Goal: Information Seeking & Learning: Learn about a topic

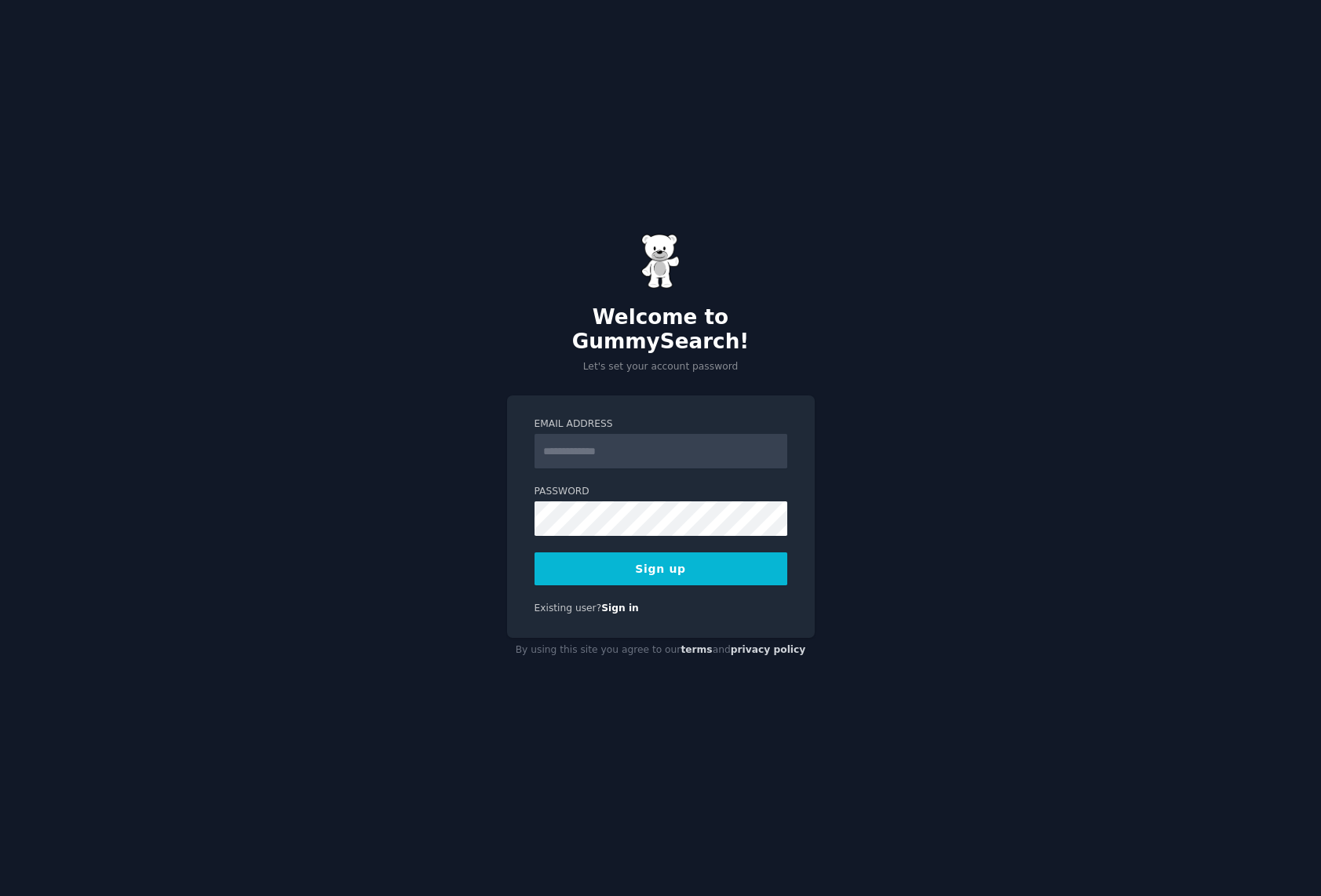
click at [563, 434] on input "Email Address" at bounding box center [661, 451] width 253 height 35
type input "**********"
click at [669, 564] on button "Sign up" at bounding box center [661, 569] width 253 height 33
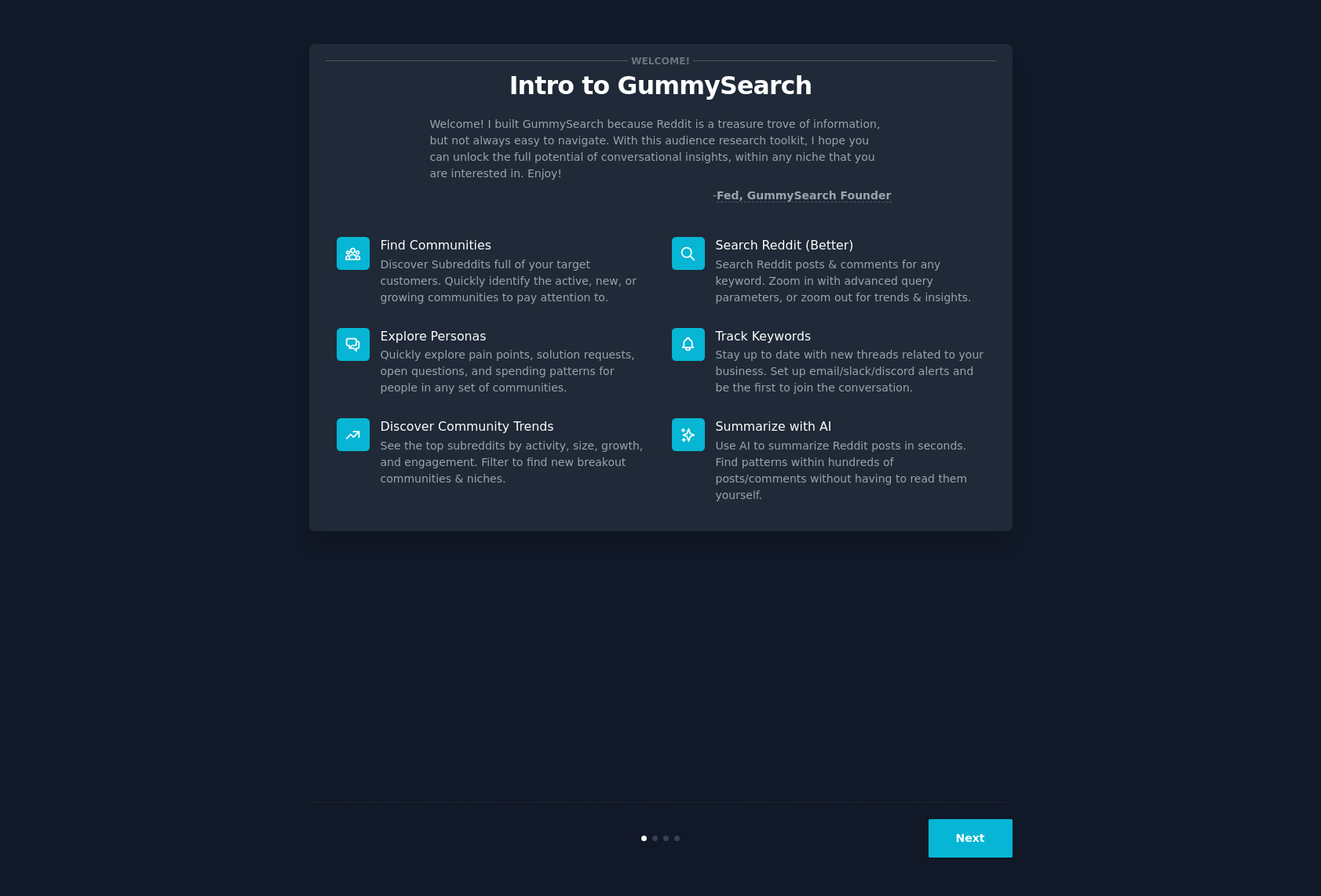
click at [970, 839] on button "Next" at bounding box center [970, 839] width 84 height 38
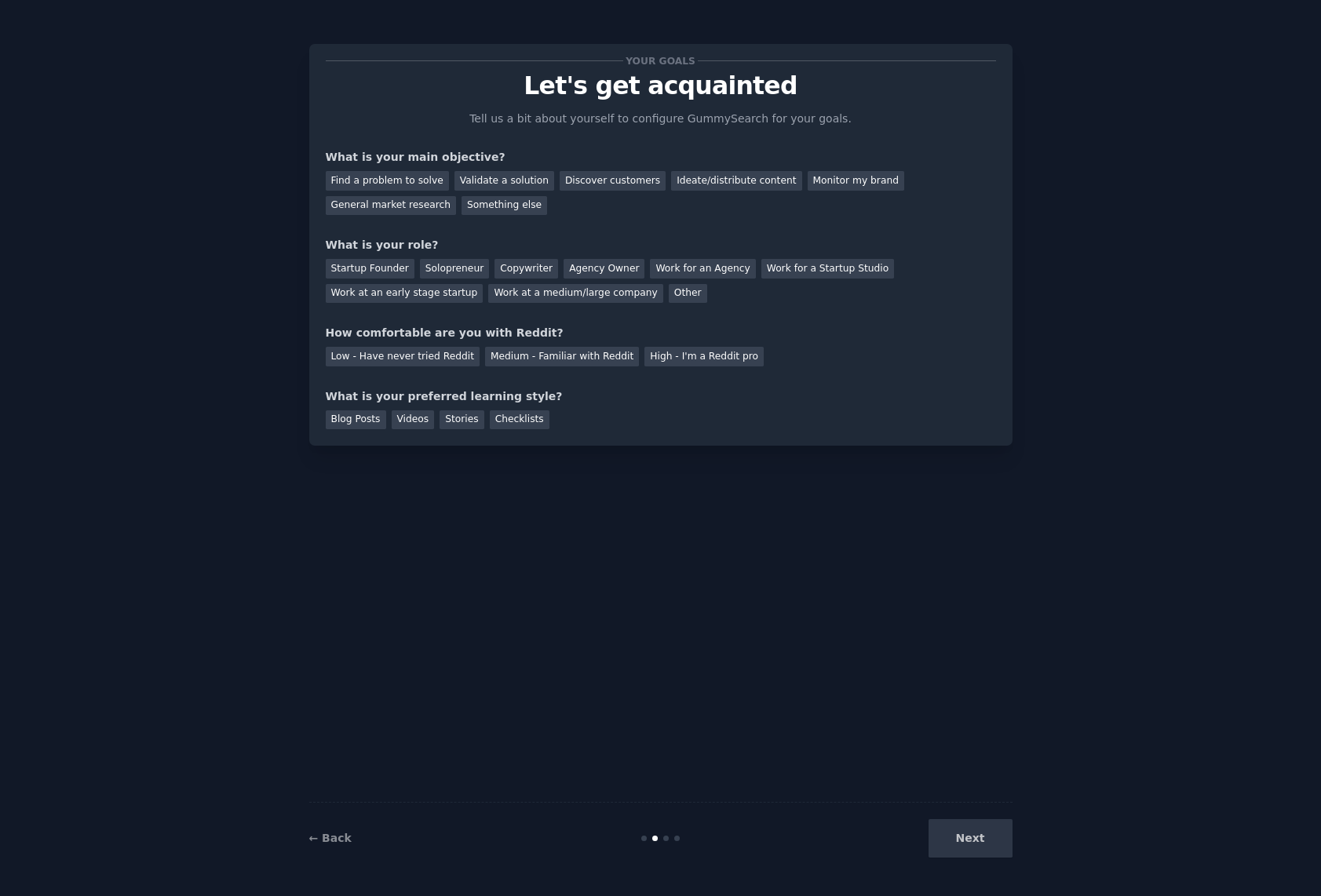
click at [981, 845] on div "Next" at bounding box center [895, 839] width 234 height 38
click at [973, 836] on div "Next" at bounding box center [895, 839] width 234 height 38
click at [382, 205] on div "General market research" at bounding box center [391, 206] width 131 height 20
click at [455, 270] on div "Solopreneur" at bounding box center [455, 268] width 69 height 20
click at [512, 359] on div "Medium - Familiar with Reddit" at bounding box center [562, 357] width 154 height 20
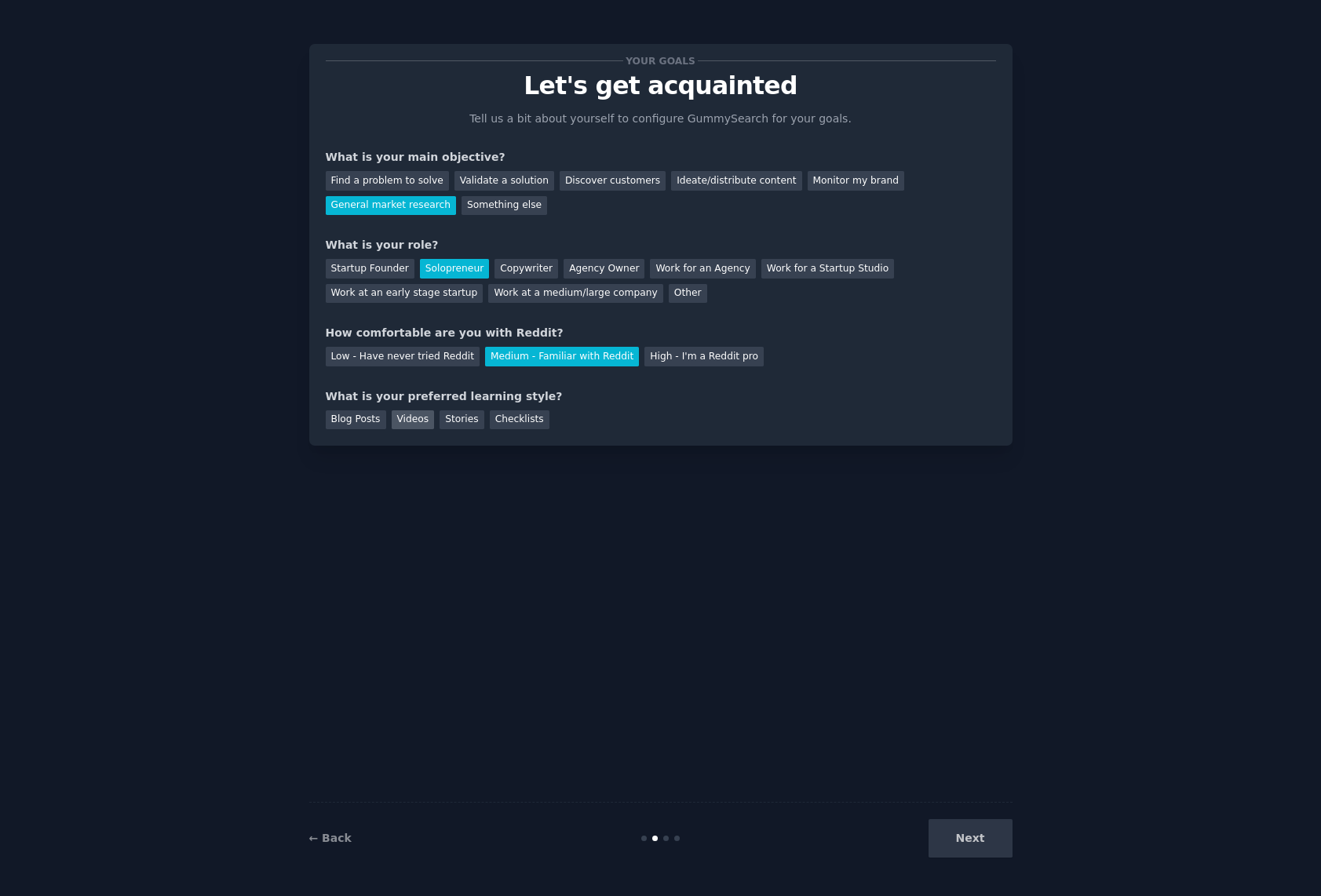
click at [409, 418] on div "Videos" at bounding box center [413, 420] width 43 height 20
click at [966, 837] on button "Next" at bounding box center [970, 839] width 84 height 38
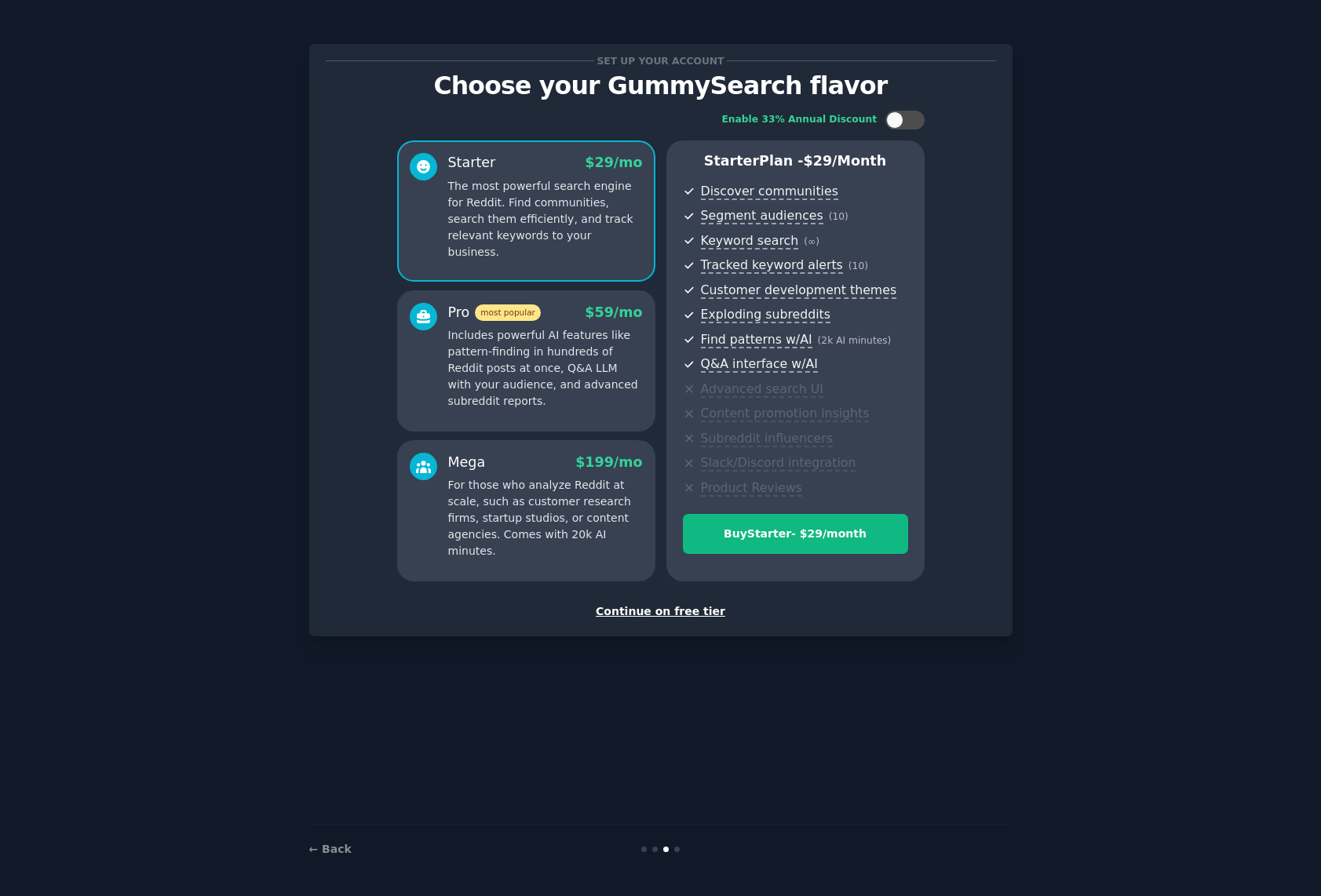
click at [637, 609] on div "Continue on free tier" at bounding box center [661, 611] width 670 height 16
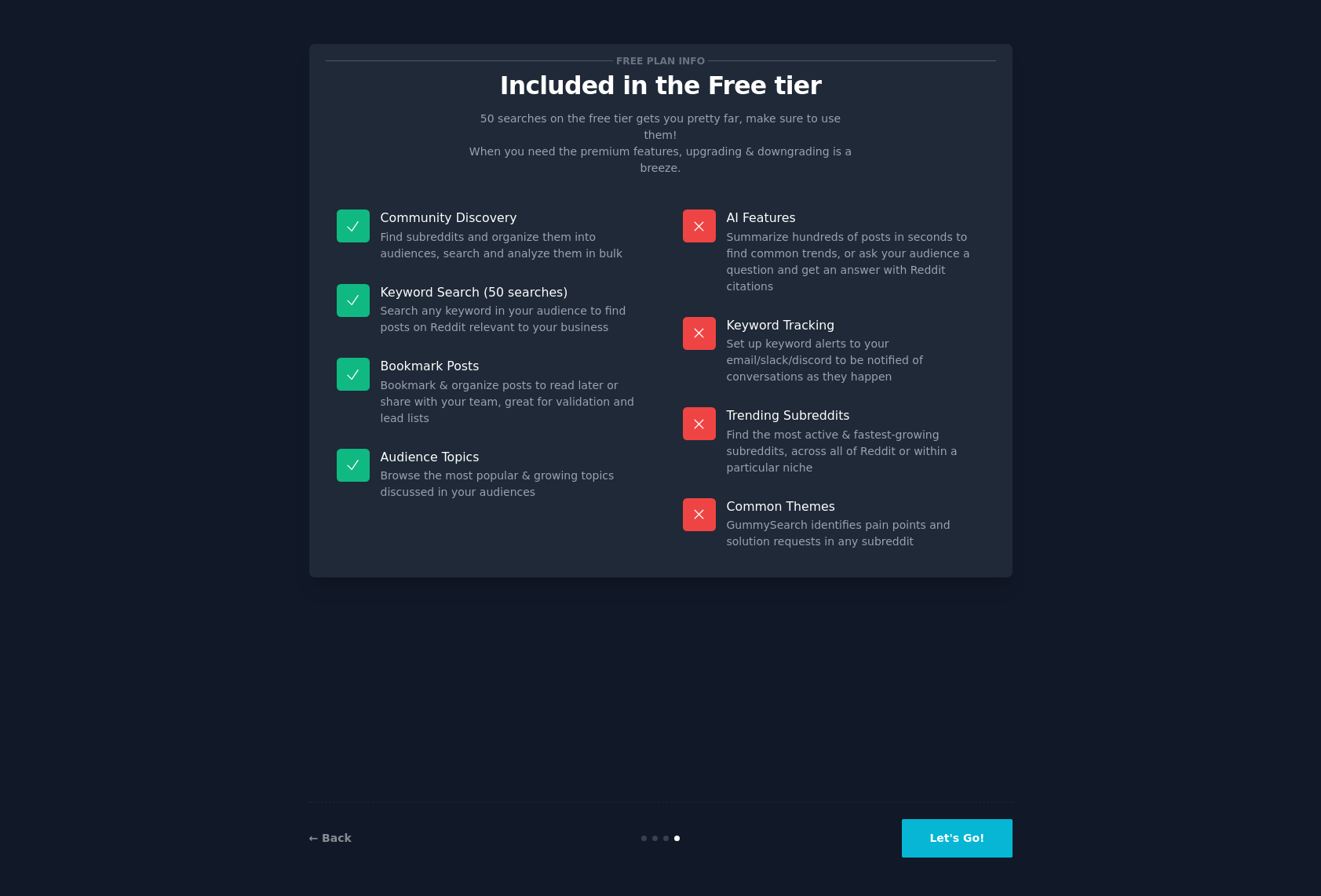
click at [961, 840] on button "Let's Go!" at bounding box center [957, 839] width 110 height 38
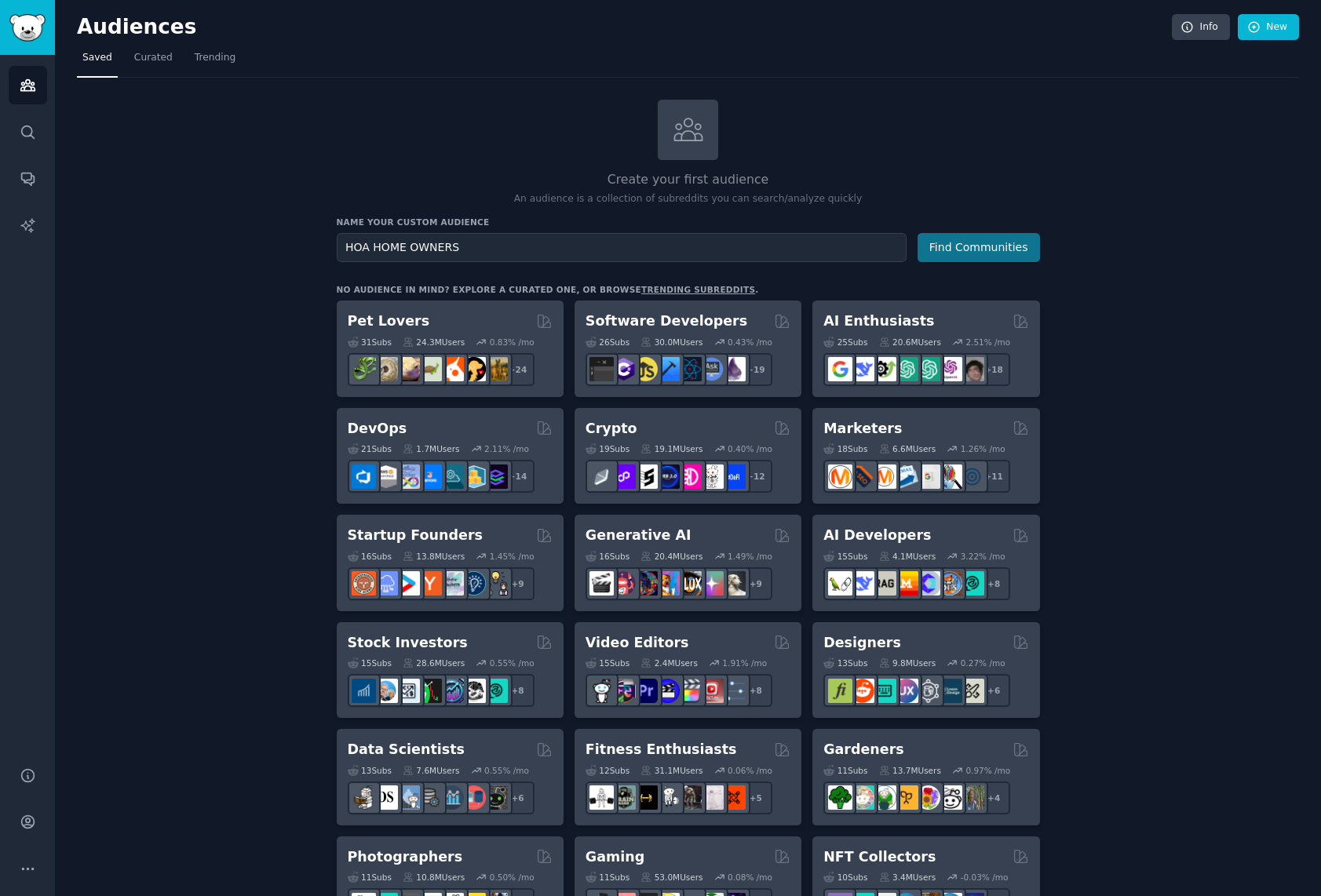
type input "HOA HOME OWNERS"
click at [994, 249] on button "Find Communities" at bounding box center [979, 247] width 122 height 29
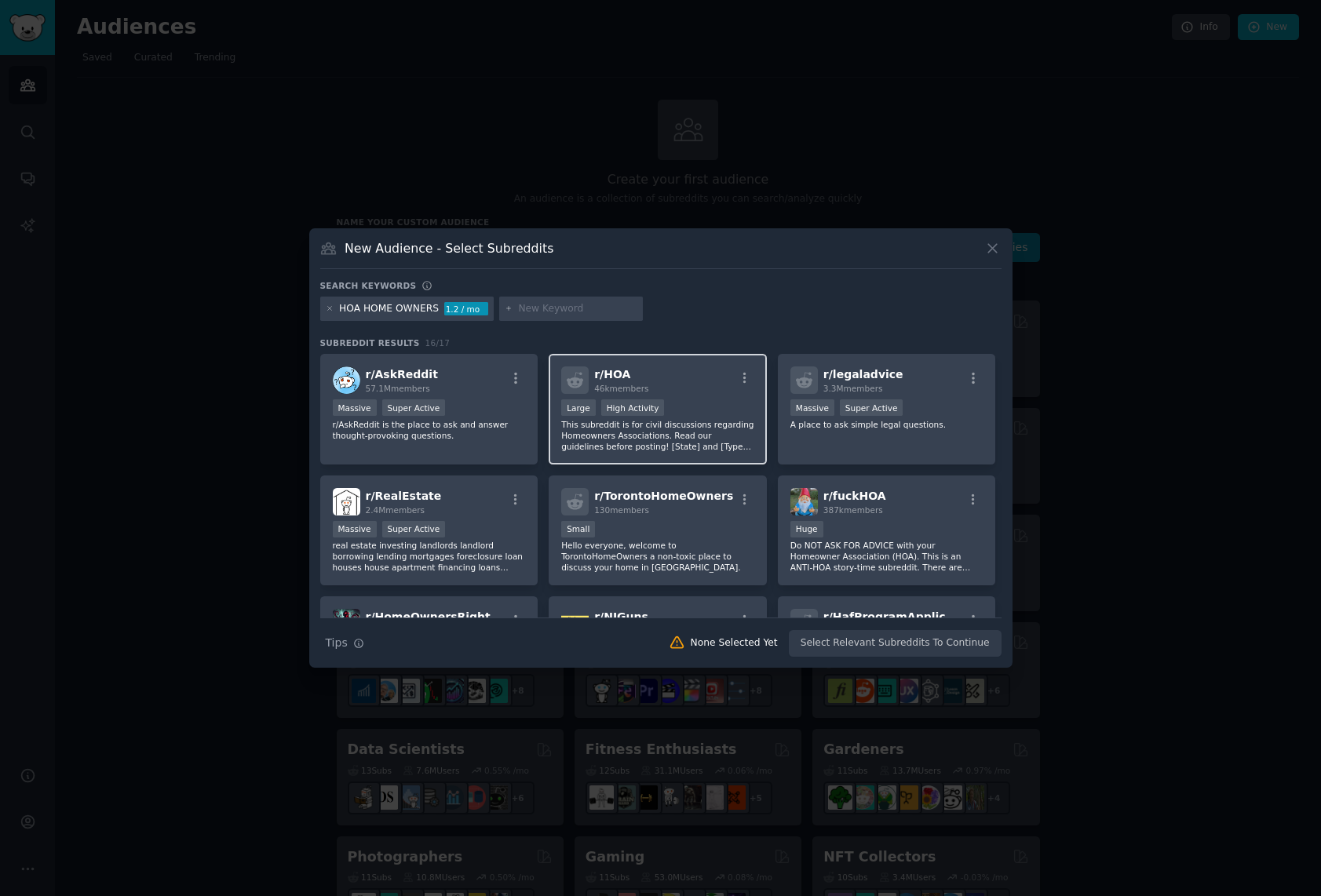
click at [708, 399] on div ">= 80th percentile for submissions / day Large High Activity" at bounding box center [657, 409] width 193 height 20
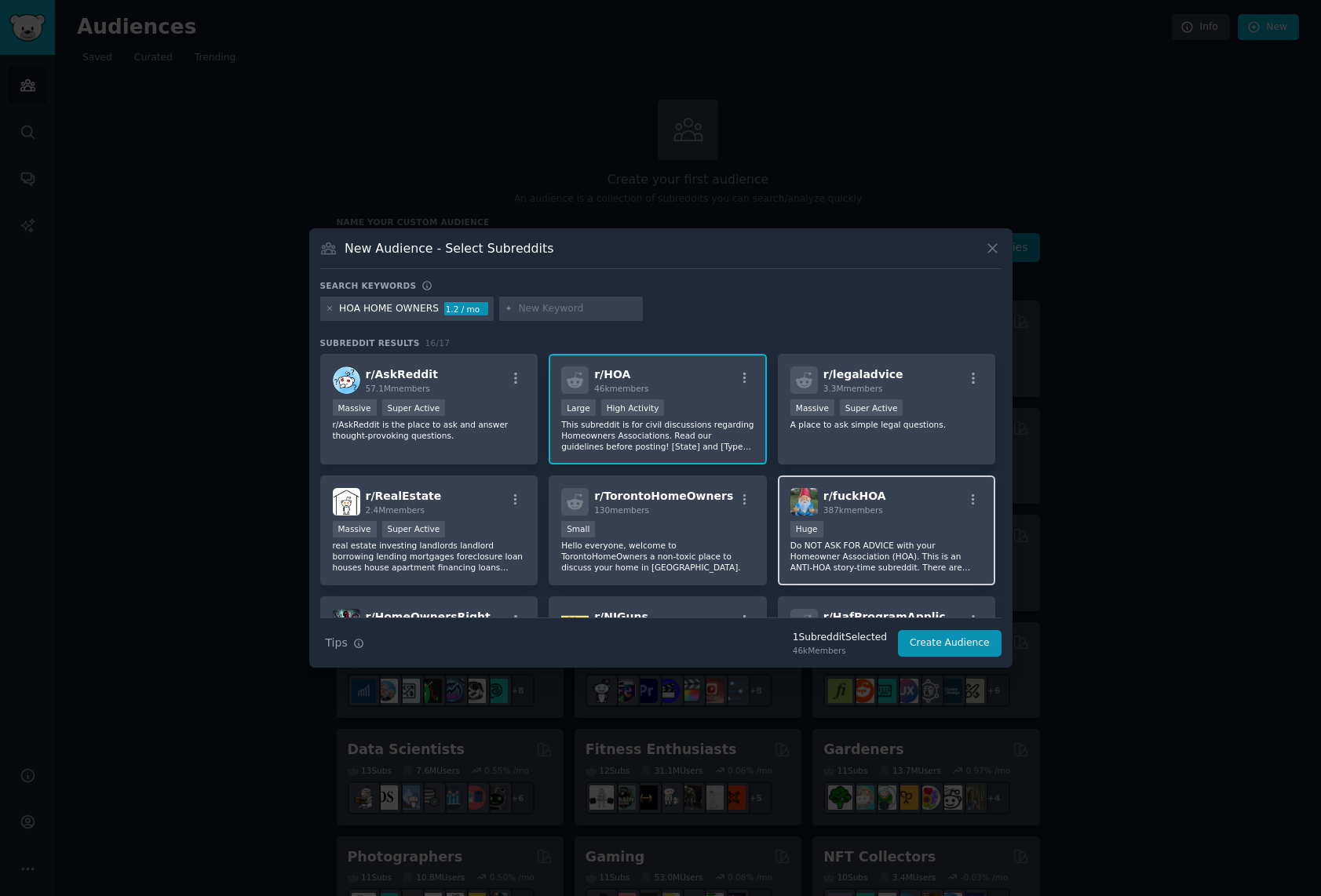
click at [902, 521] on div "Huge" at bounding box center [887, 530] width 193 height 20
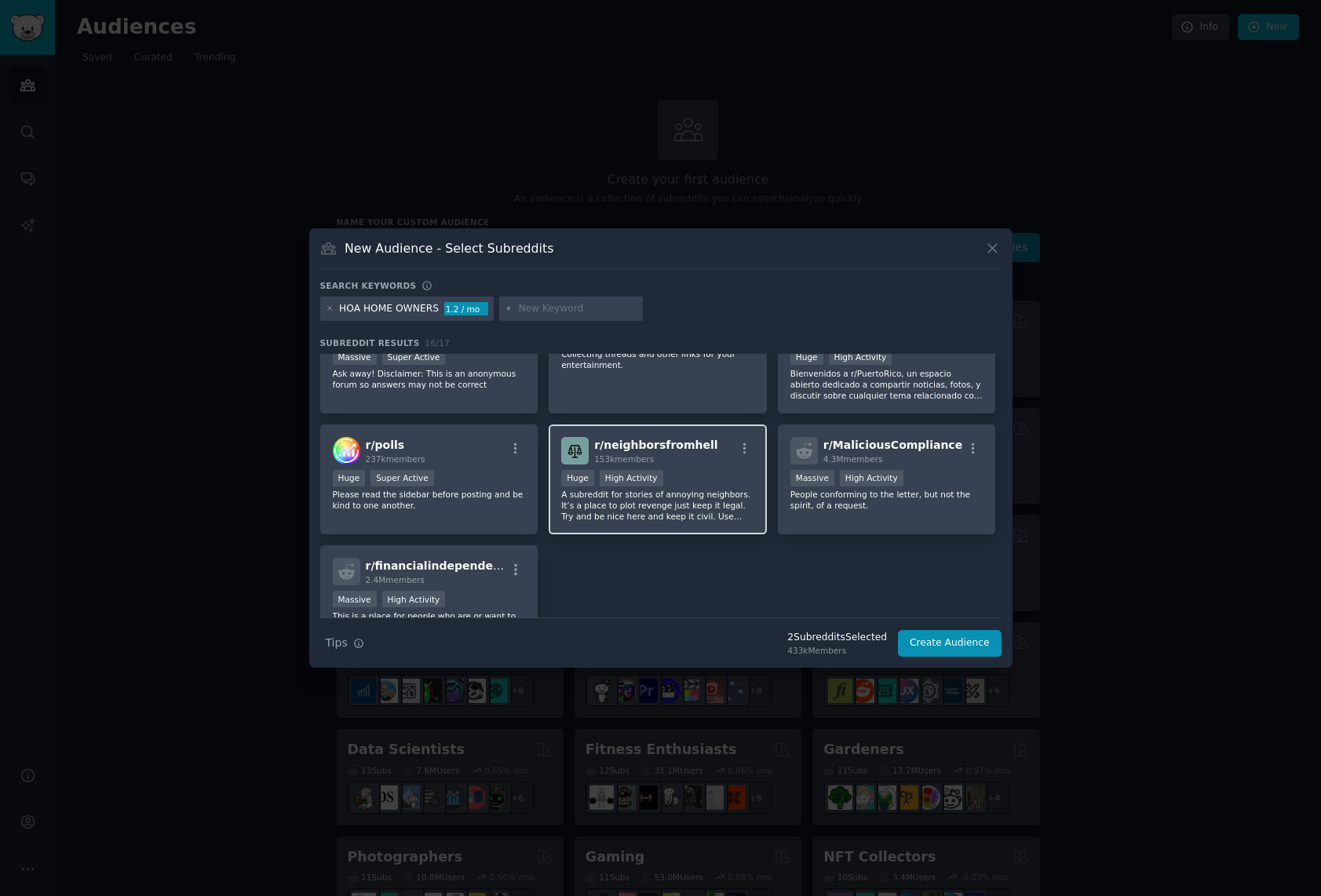
scroll to position [399, 0]
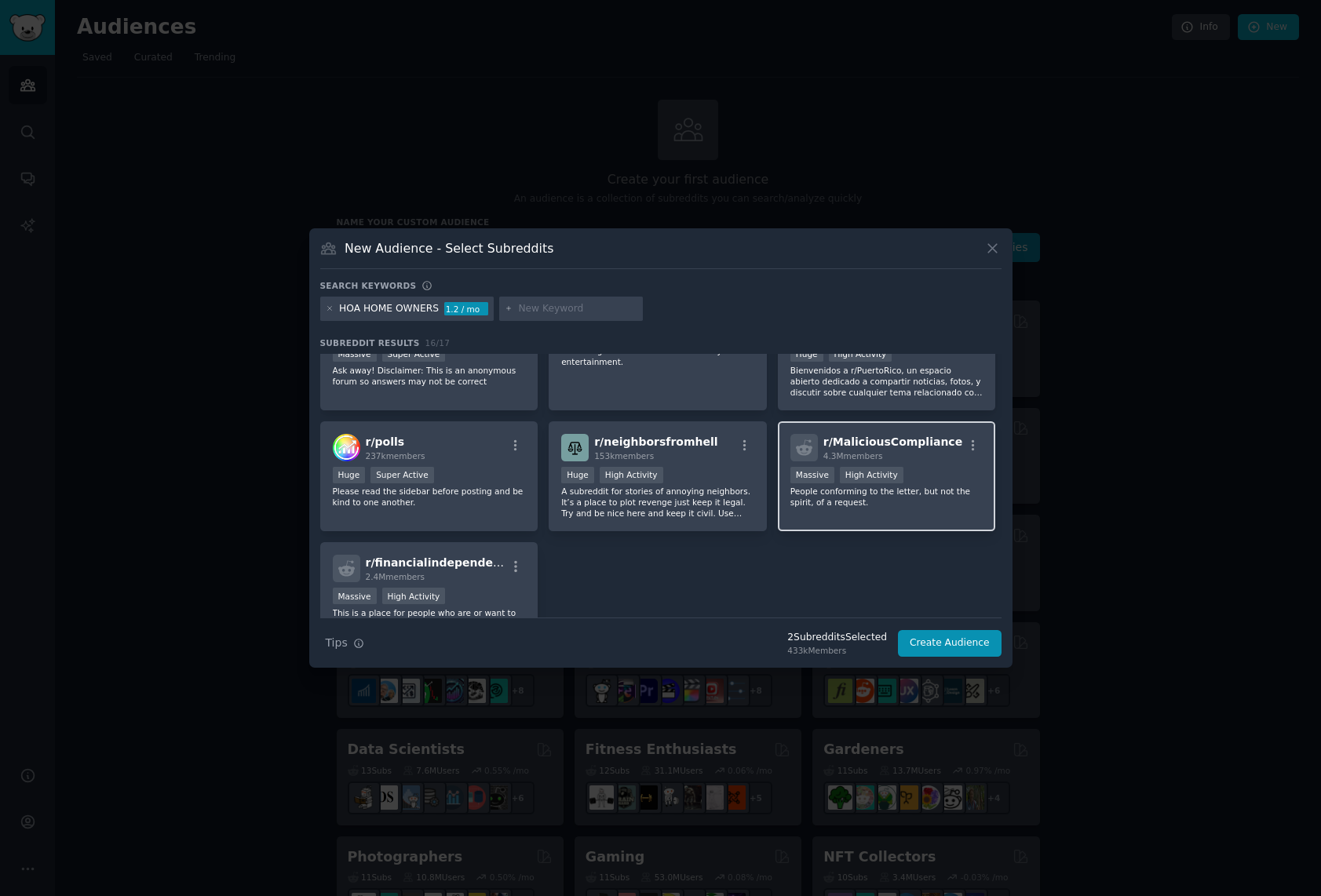
click at [919, 471] on div ">= 80th percentile for submissions / day Massive High Activity" at bounding box center [887, 477] width 193 height 20
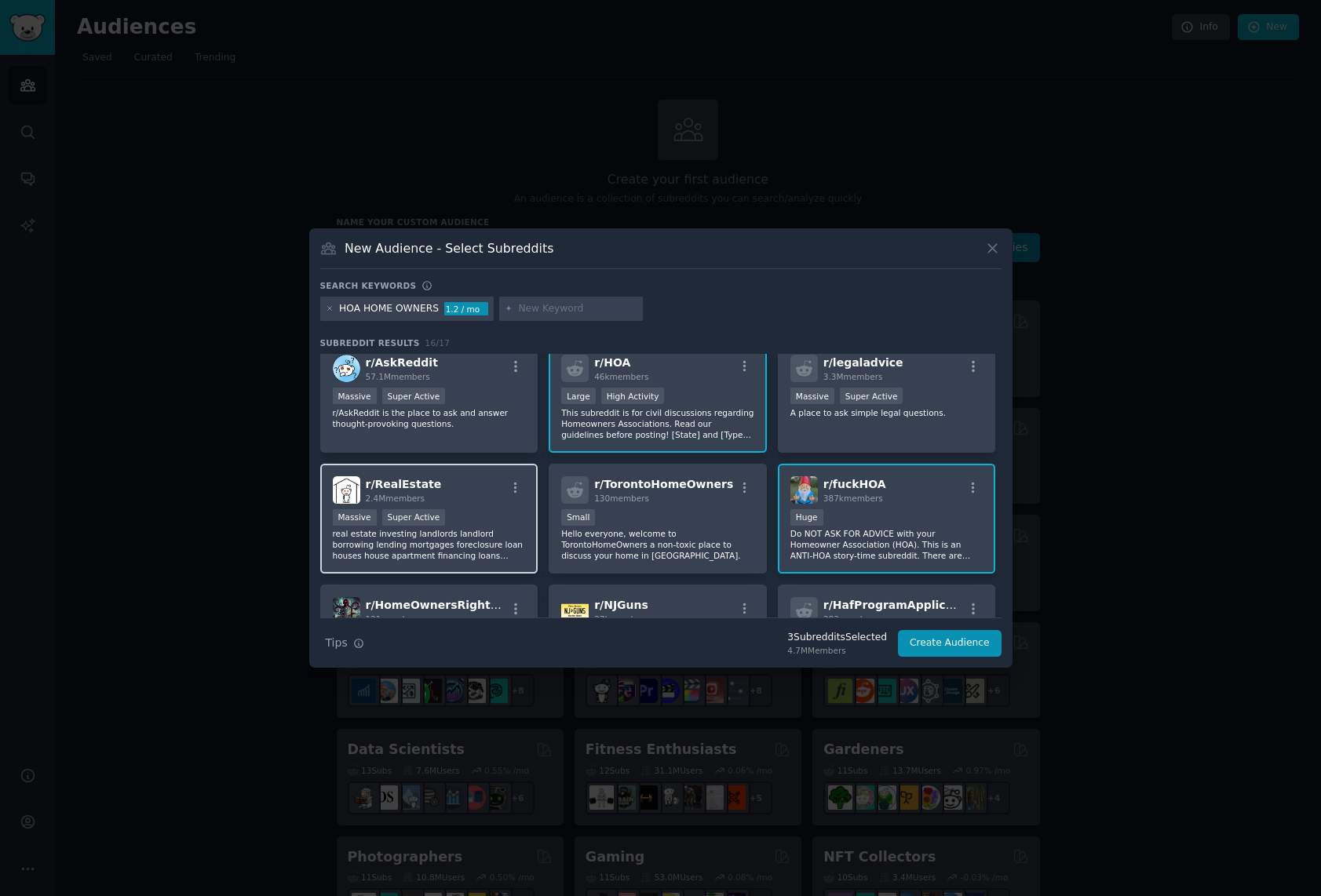
scroll to position [10, 0]
click at [472, 502] on div "r/ RealEstate 2.4M members" at bounding box center [429, 491] width 193 height 28
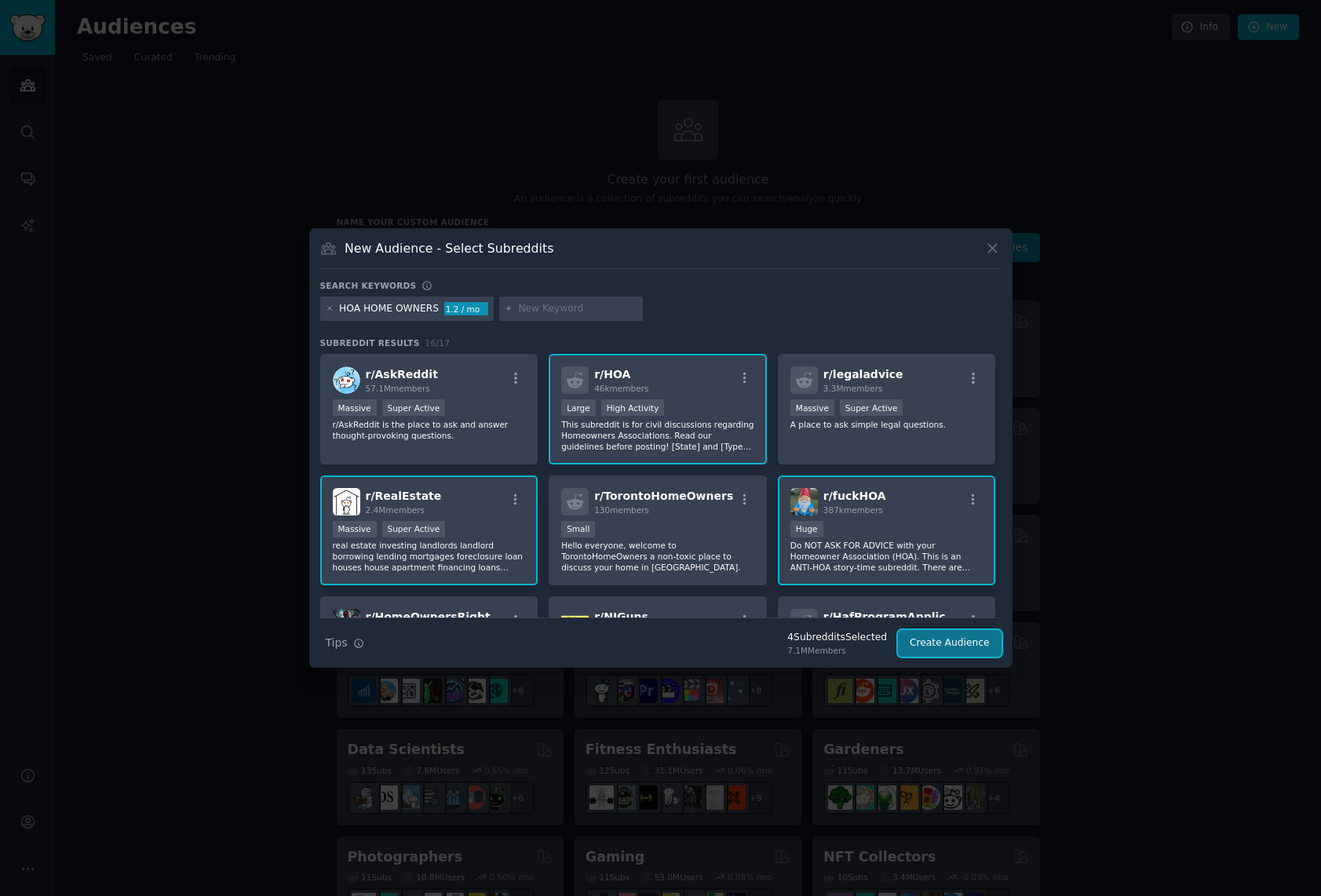
click at [964, 645] on button "Create Audience" at bounding box center [949, 643] width 103 height 27
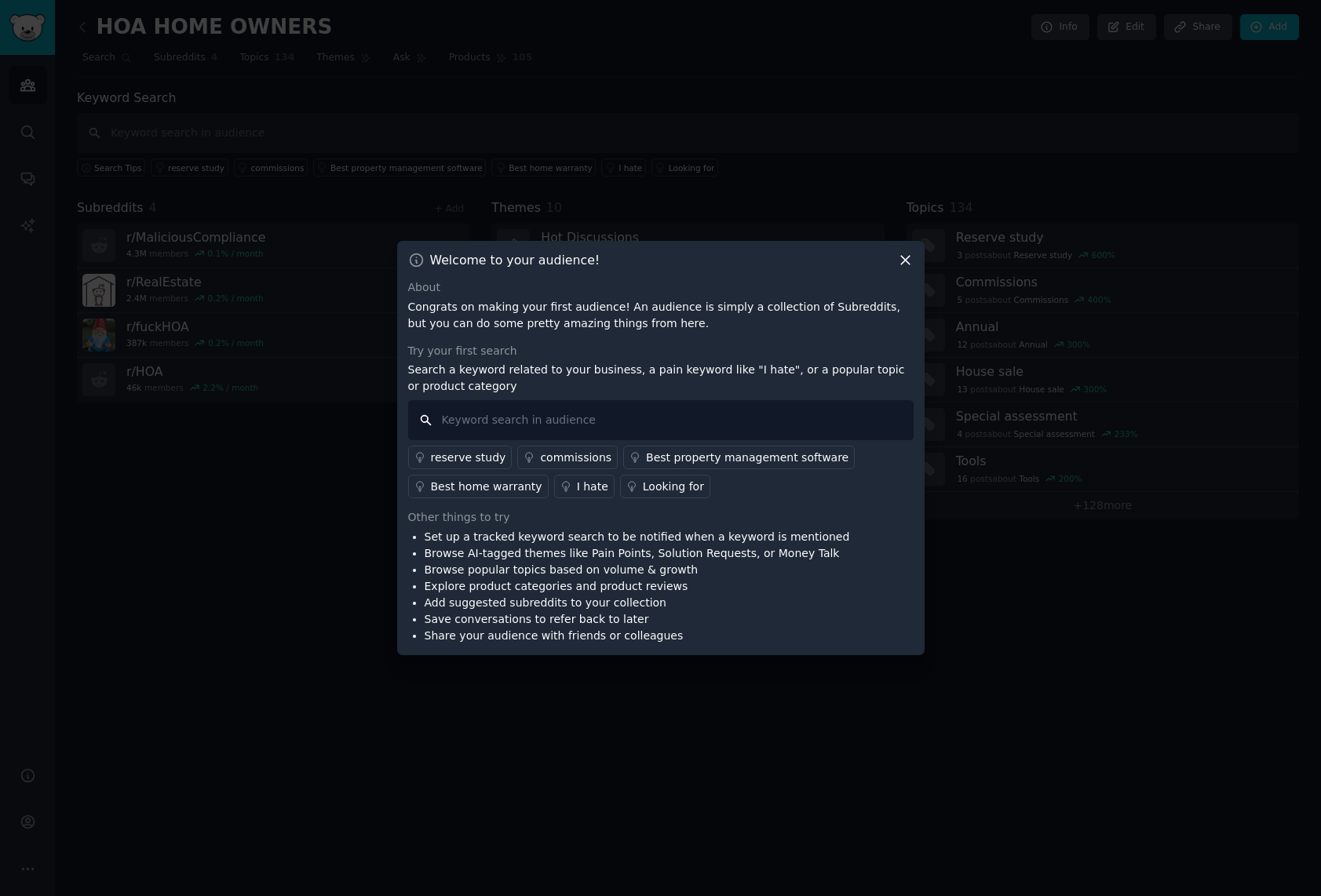
click at [438, 418] on input "text" at bounding box center [661, 420] width 505 height 40
type input "b"
type input "s"
click at [442, 420] on input "HOA compliance violations" at bounding box center [661, 420] width 505 height 40
type input "correcting and beating HOA compliance violations"
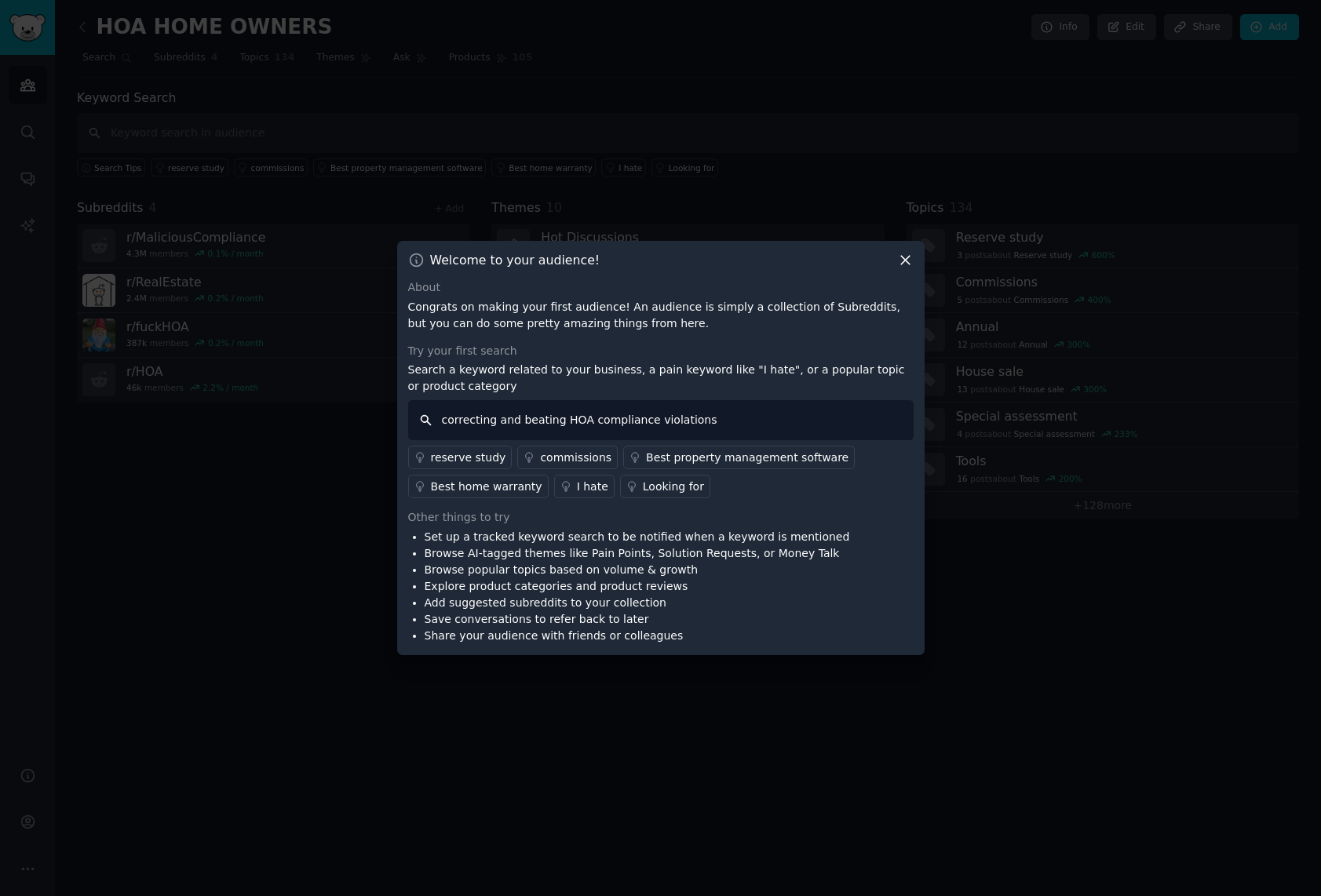
drag, startPoint x: 719, startPoint y: 420, endPoint x: 743, endPoint y: 418, distance: 24.1
click at [720, 420] on input "correcting and beating HOA compliance violations" at bounding box center [661, 420] width 505 height 40
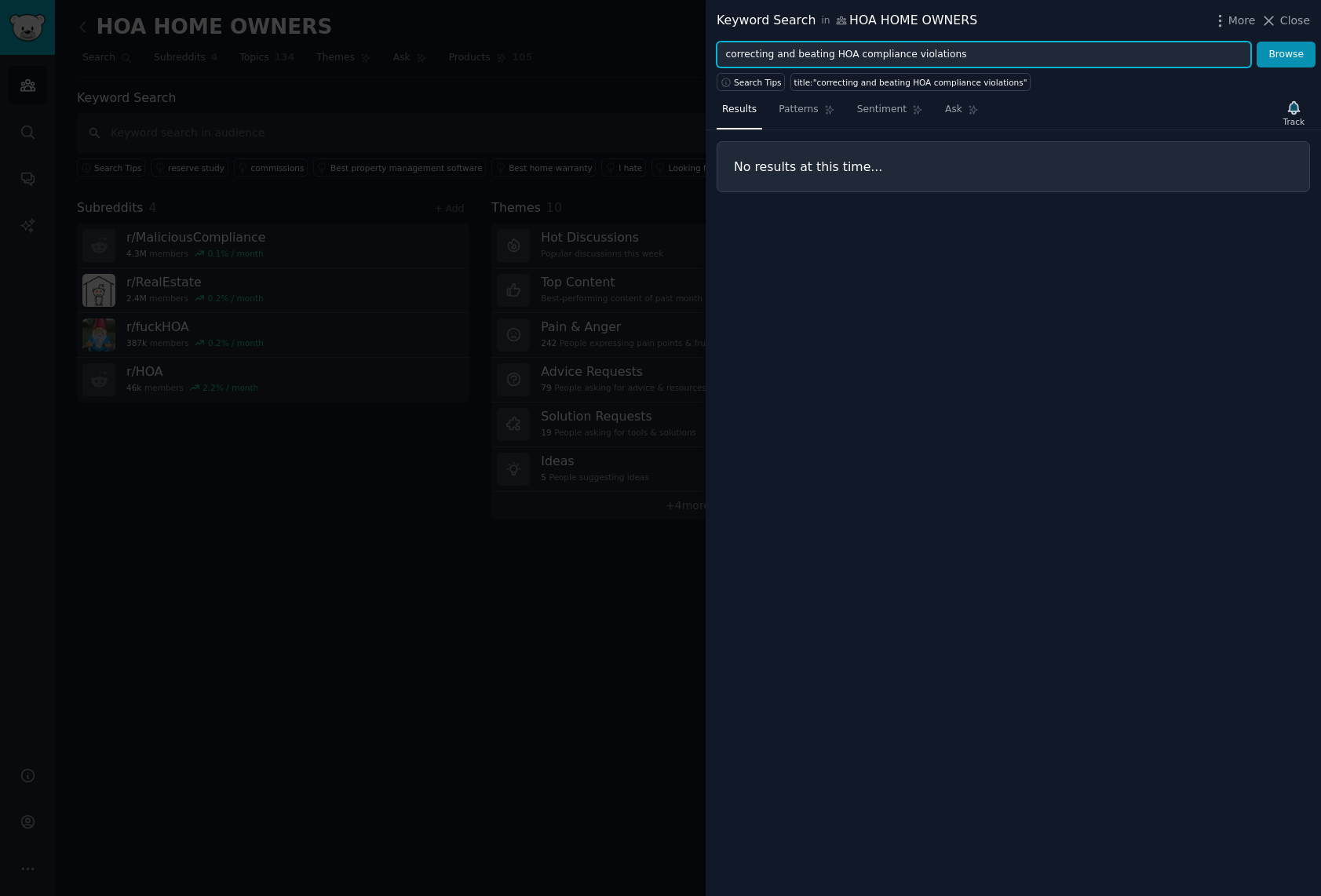
drag, startPoint x: 829, startPoint y: 53, endPoint x: 704, endPoint y: 44, distance: 125.3
click at [704, 44] on div "Keyword Search in HOA HOME OWNERS More Close correcting and beating HOA complia…" at bounding box center [660, 448] width 1321 height 896
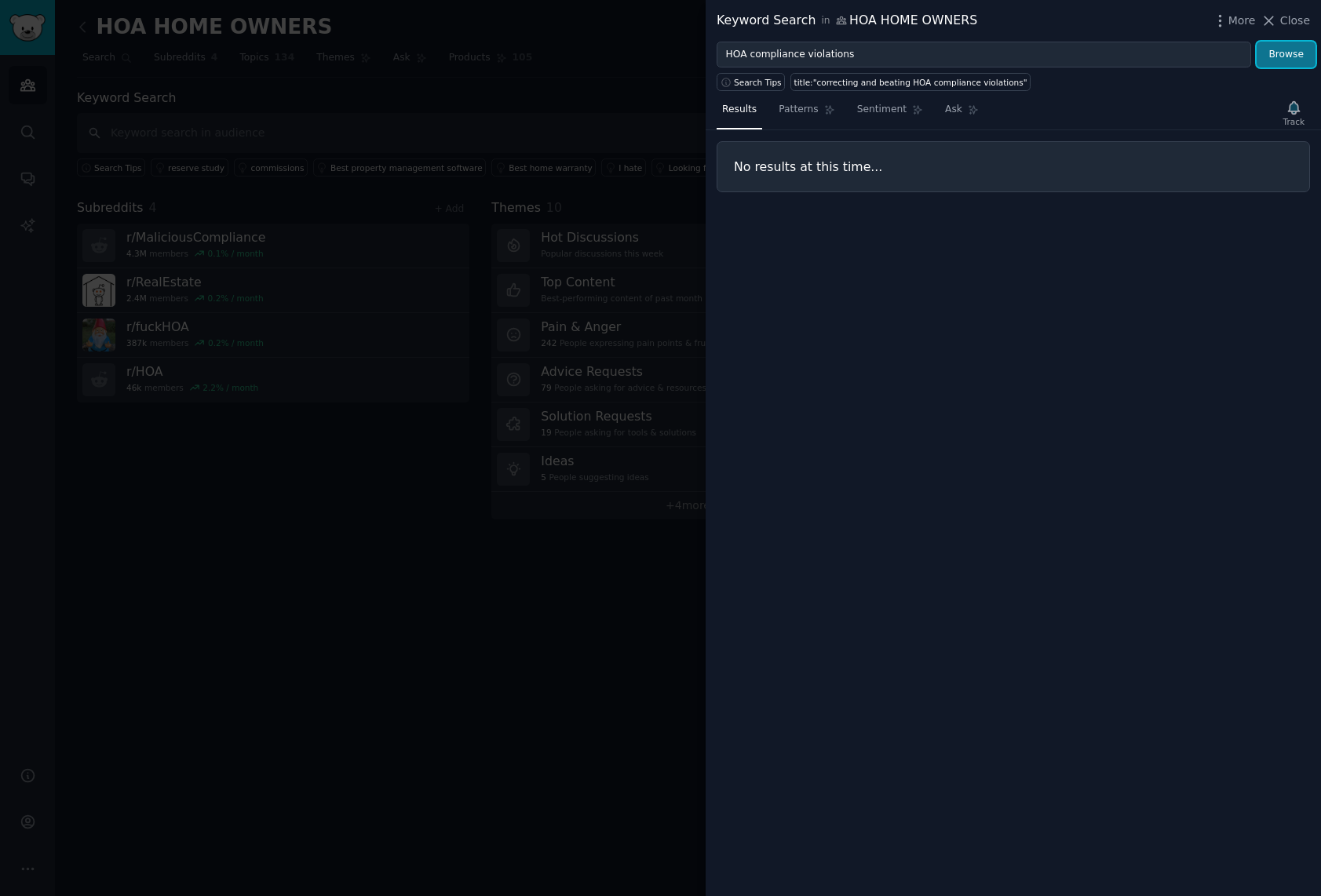
click at [1281, 51] on button "Browse" at bounding box center [1286, 55] width 59 height 27
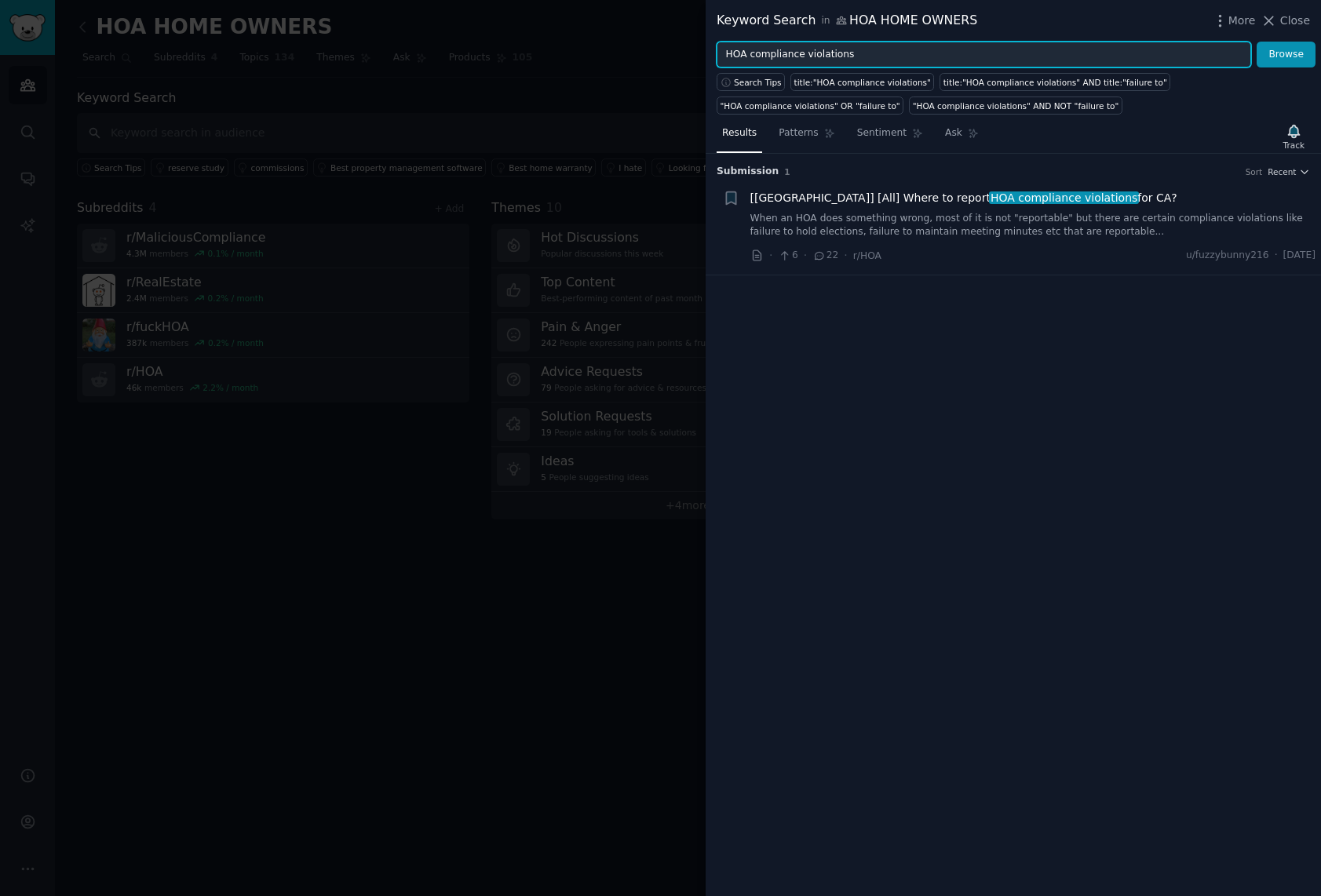
drag, startPoint x: 853, startPoint y: 55, endPoint x: 805, endPoint y: 55, distance: 48.0
click at [805, 55] on input "HOA compliance violations" at bounding box center [984, 55] width 535 height 27
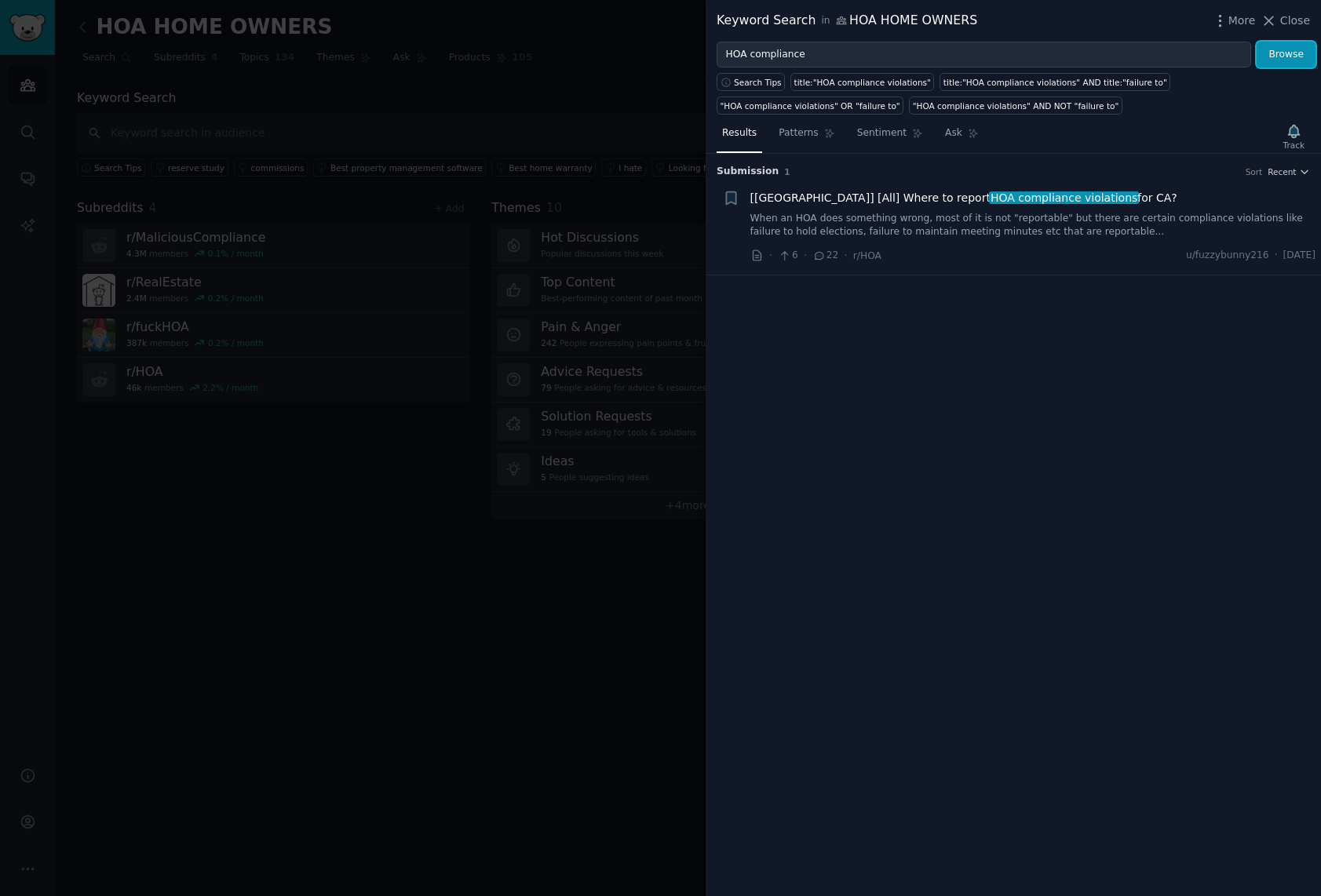
drag, startPoint x: 1280, startPoint y: 52, endPoint x: 1219, endPoint y: 175, distance: 137.3
click at [1280, 52] on button "Browse" at bounding box center [1286, 55] width 59 height 27
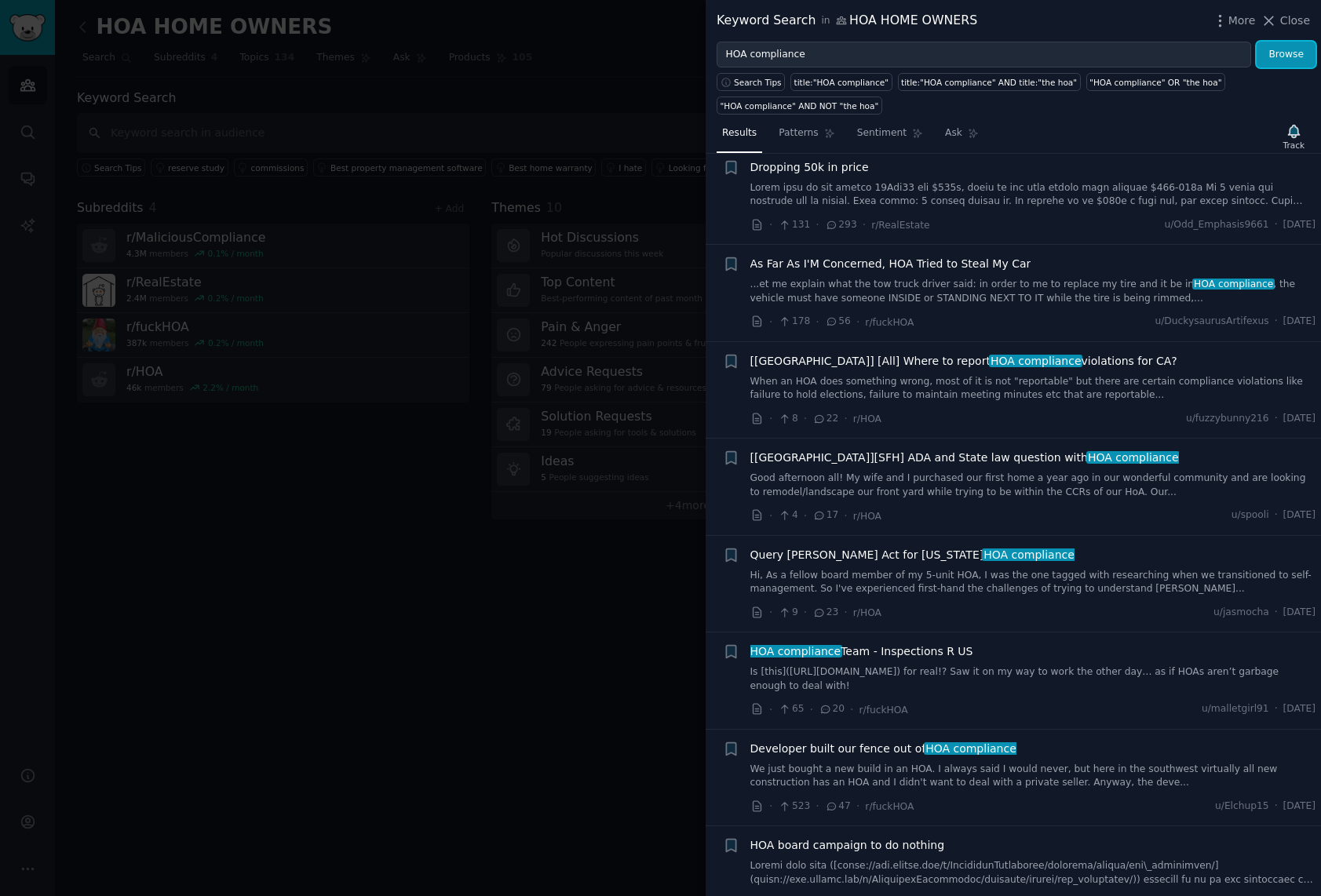
scroll to position [598, 0]
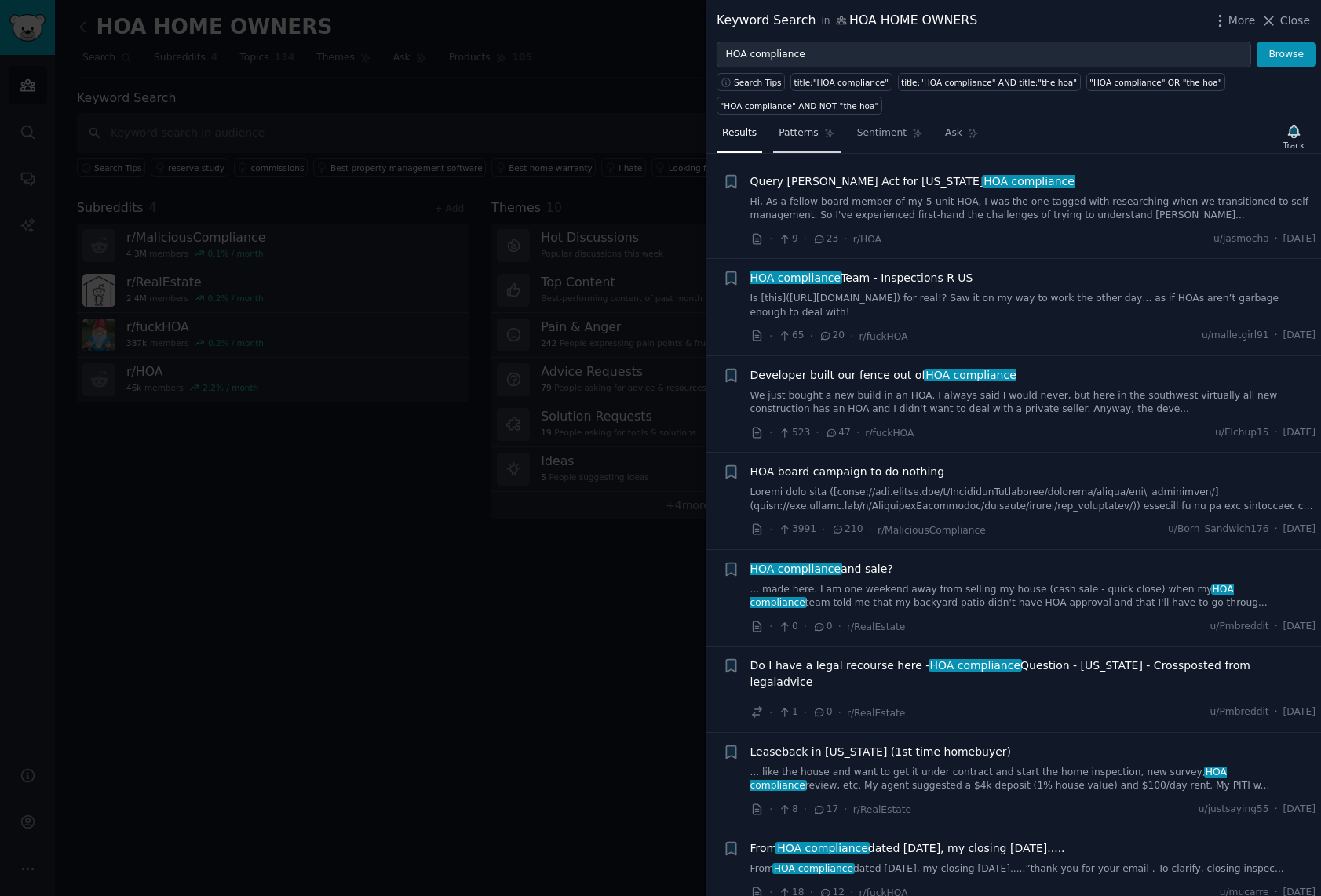
click at [798, 135] on span "Patterns" at bounding box center [798, 134] width 39 height 14
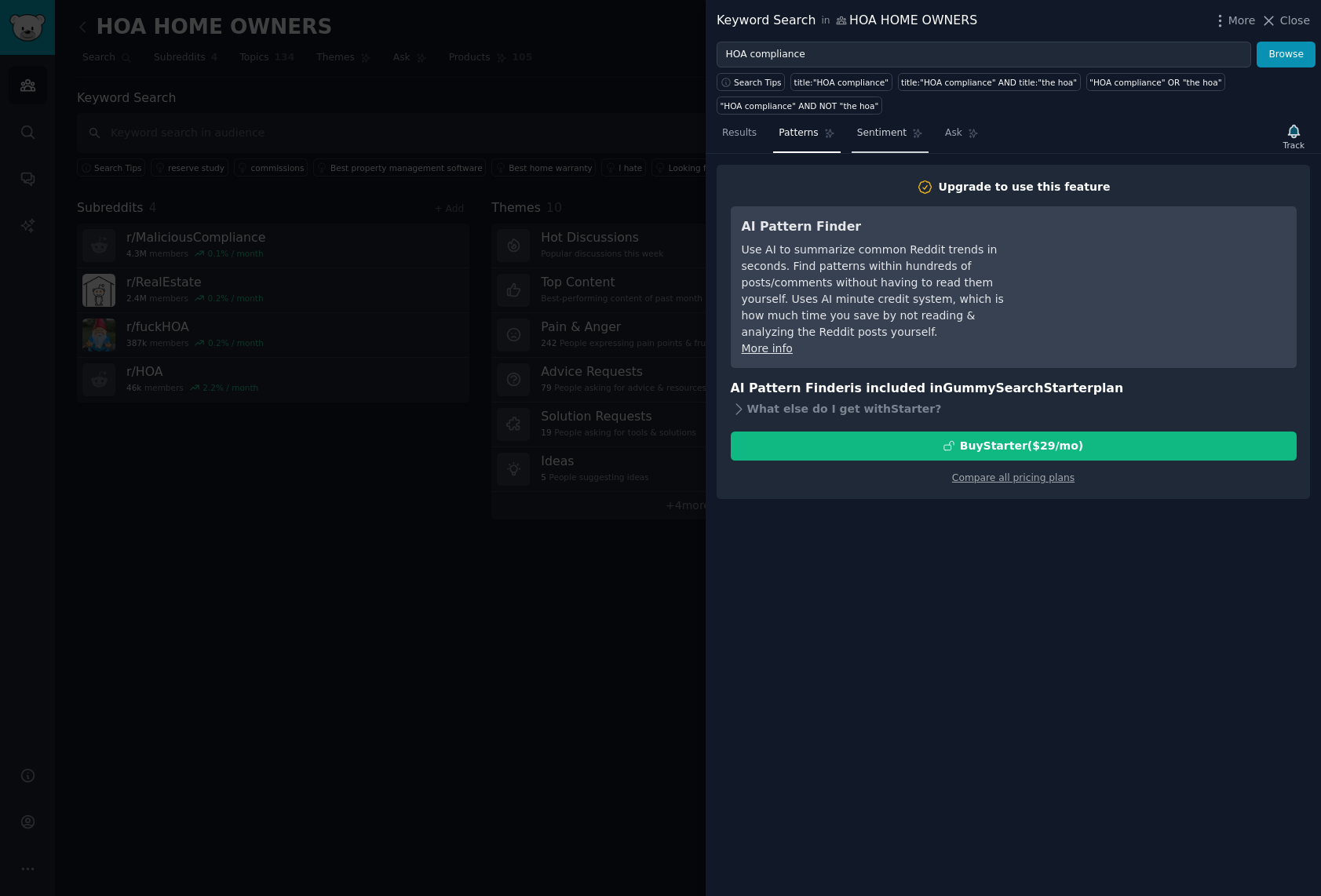
click at [872, 135] on span "Sentiment" at bounding box center [882, 134] width 50 height 14
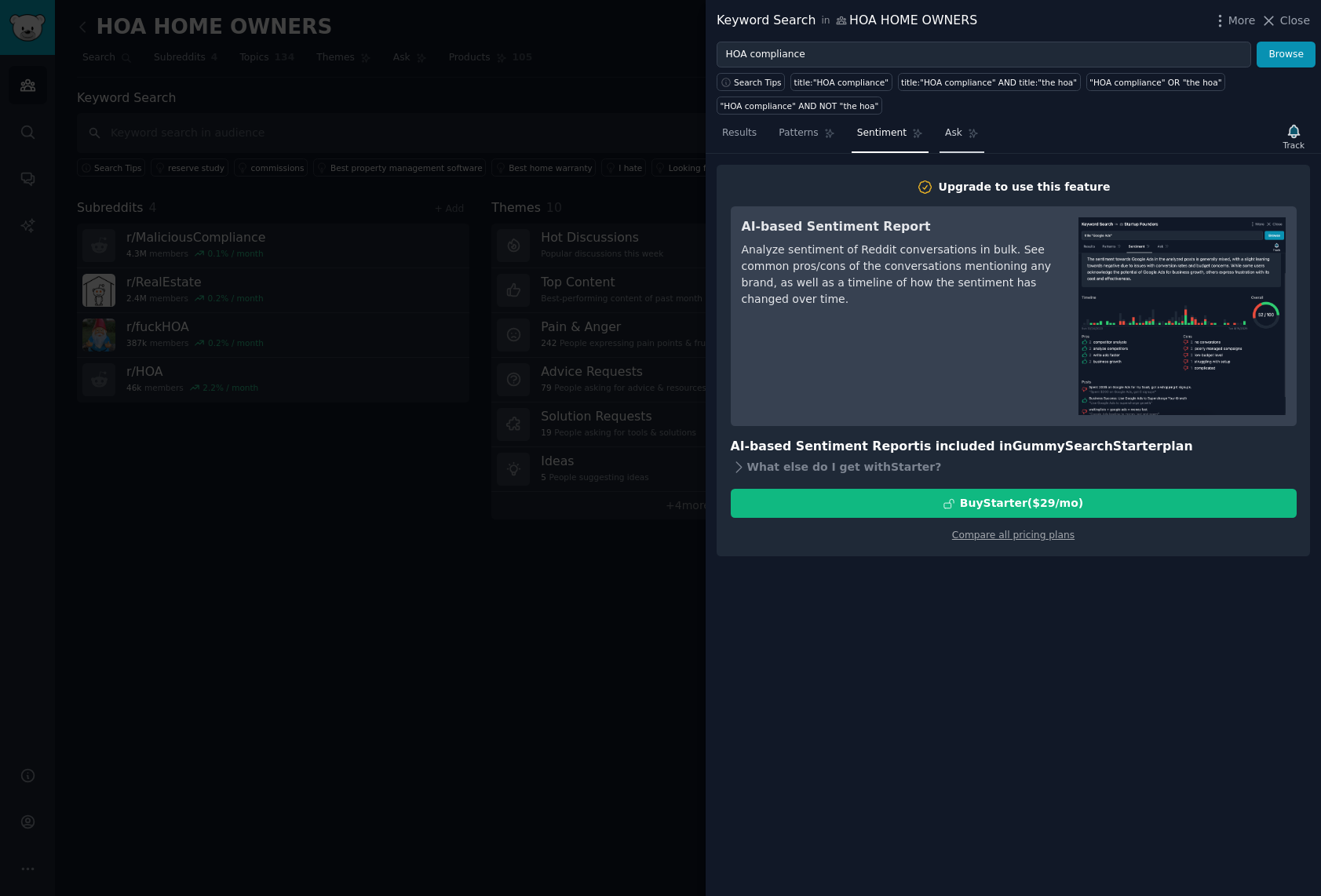
click at [950, 134] on span "Ask" at bounding box center [954, 134] width 17 height 14
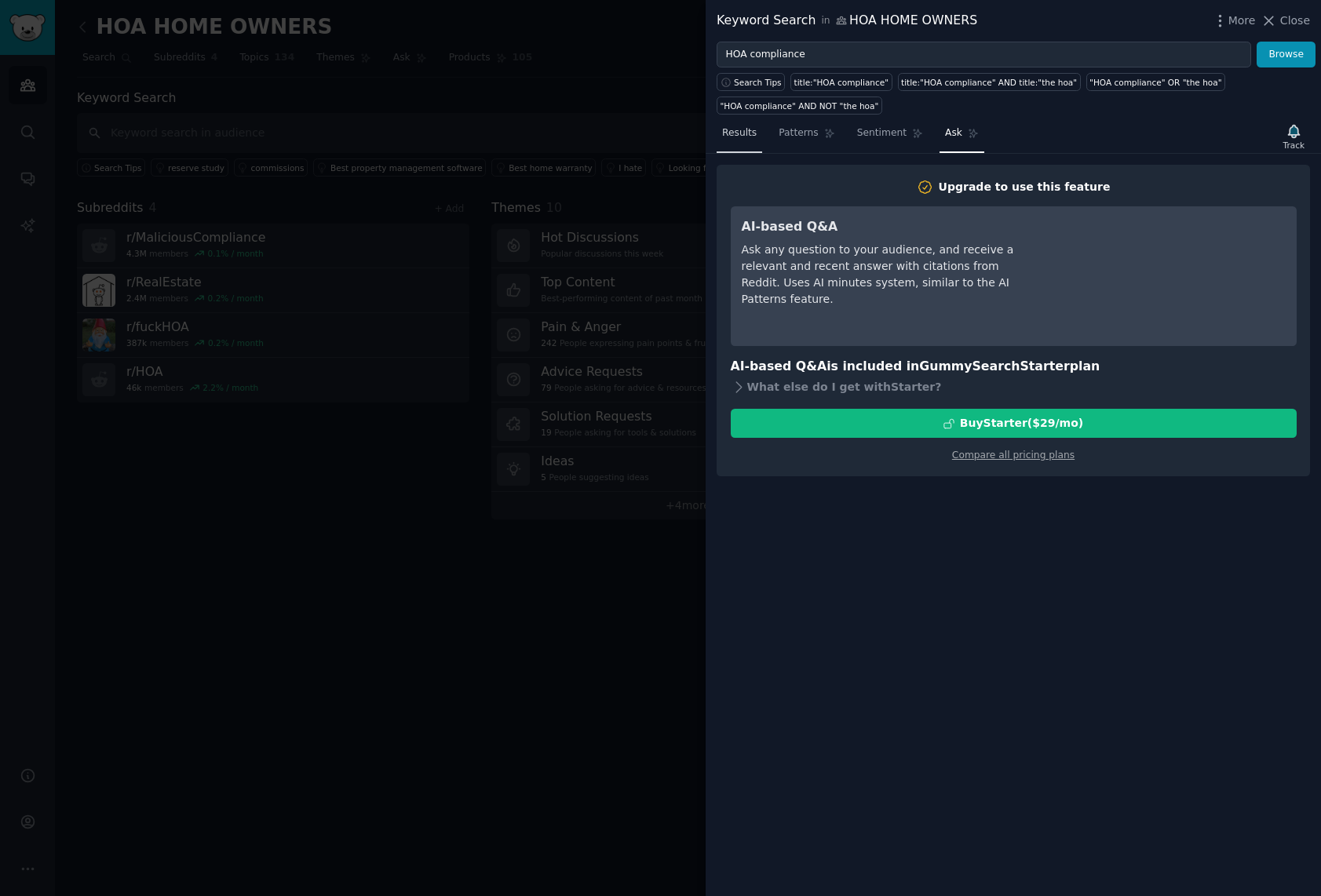
click at [736, 131] on span "Results" at bounding box center [740, 134] width 35 height 14
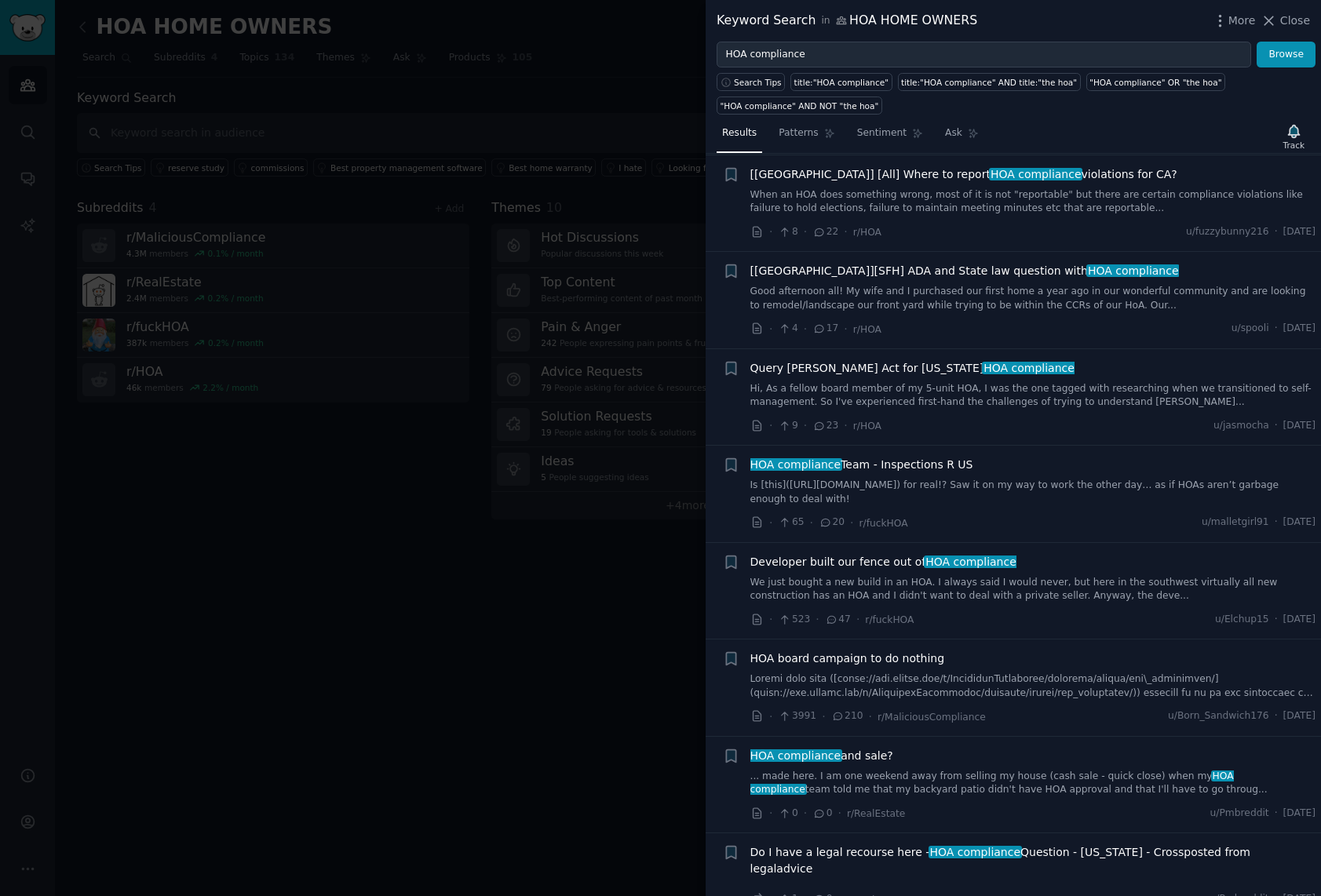
scroll to position [598, 0]
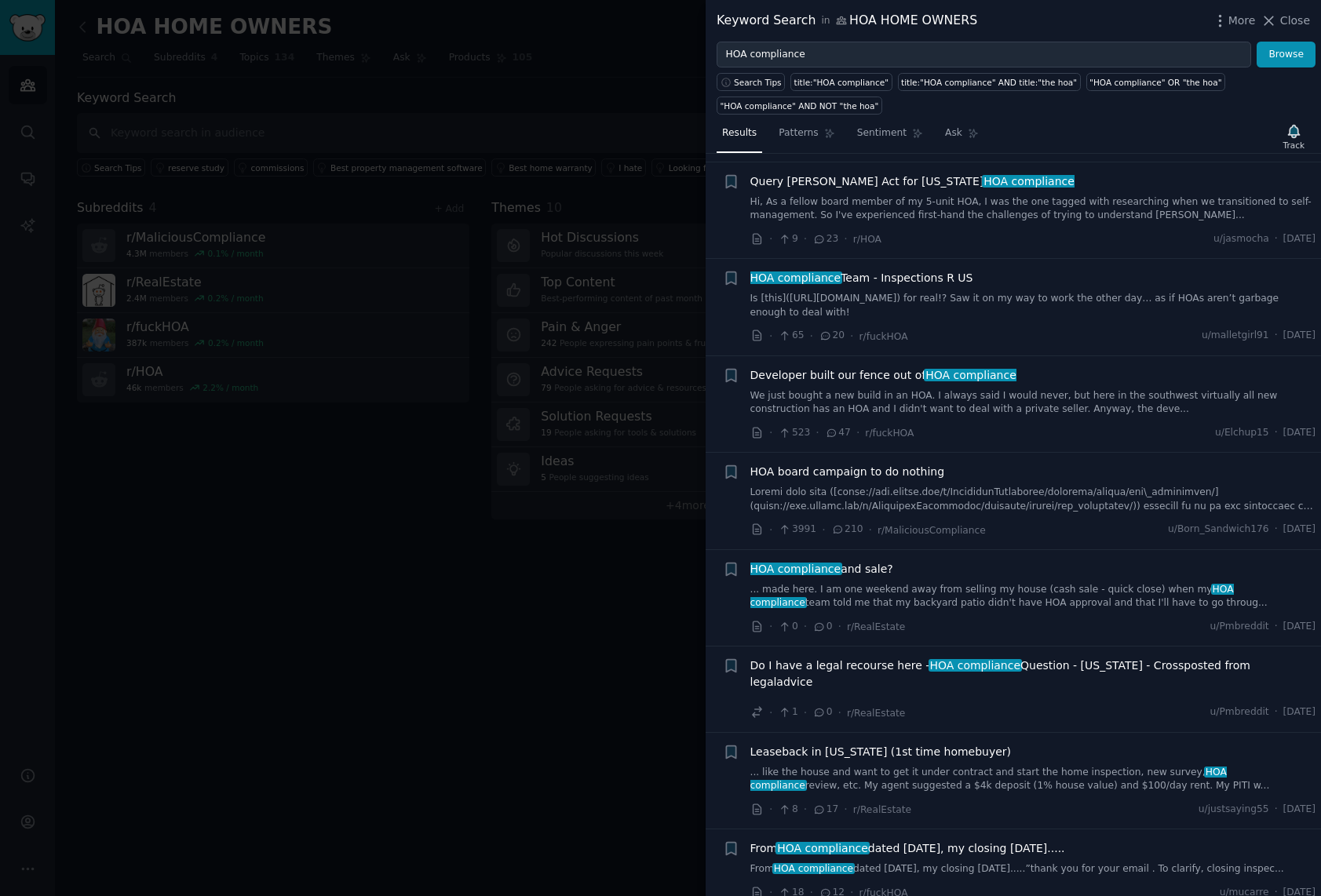
click at [964, 594] on link "... made here. I am one weekend away from selling my house (cash sale - quick c…" at bounding box center [1034, 597] width 566 height 28
click at [992, 396] on link "We just bought a new build in an HOA. I always said I would never, but here in …" at bounding box center [1034, 403] width 566 height 28
click at [1001, 297] on link "Is [this](https://imgur.com/a/jsBa3Hu) for real!? Saw it on my way to work the …" at bounding box center [1034, 306] width 566 height 28
drag, startPoint x: 967, startPoint y: 201, endPoint x: 980, endPoint y: 201, distance: 13.0
click at [967, 201] on link "Hi, As a fellow board member of my 5-unit HOA, I was the one tagged with resear…" at bounding box center [1034, 209] width 566 height 28
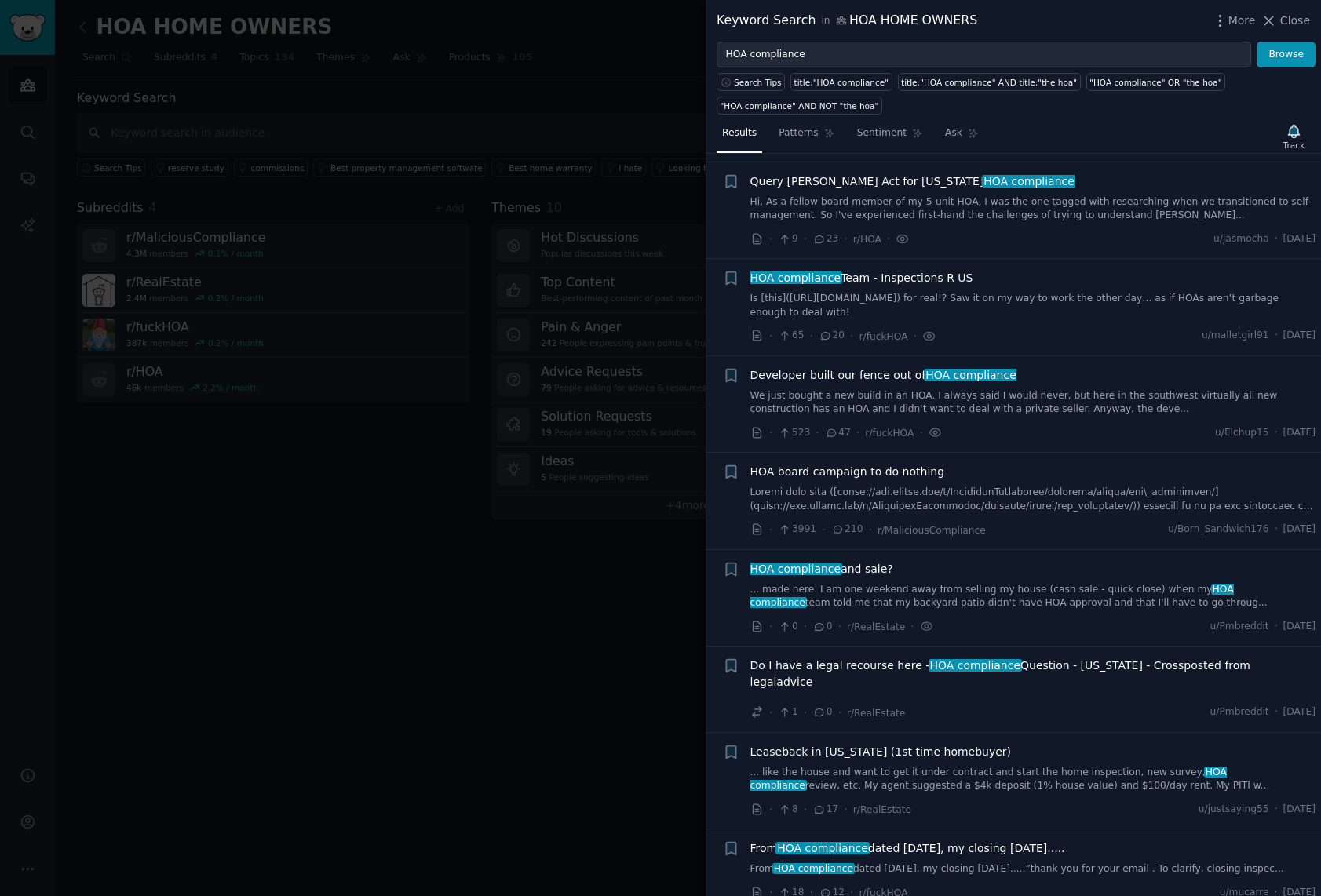
click at [840, 179] on span "Query Davis-Stirling Act for California HOA compliance" at bounding box center [912, 181] width 324 height 16
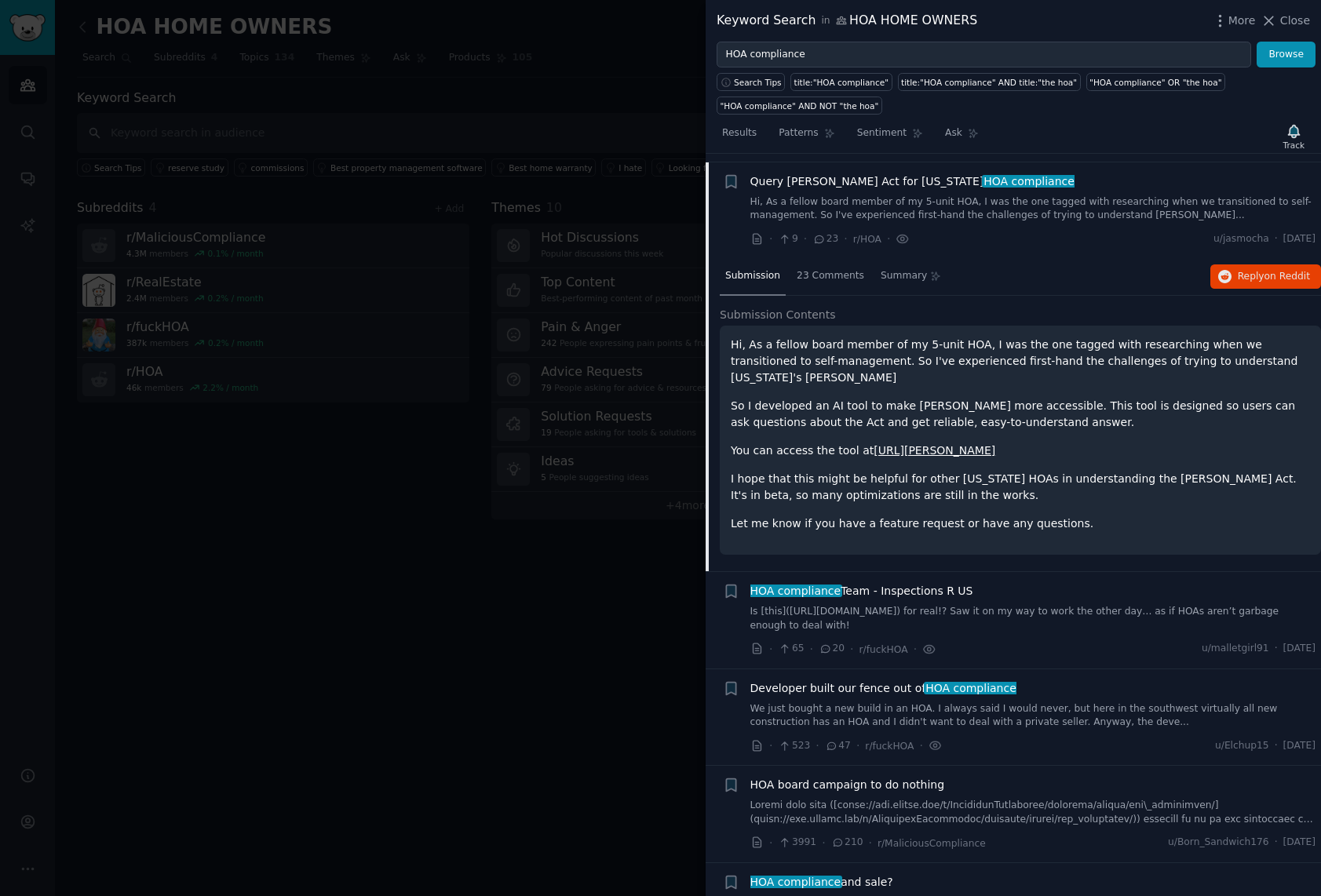
scroll to position [606, 0]
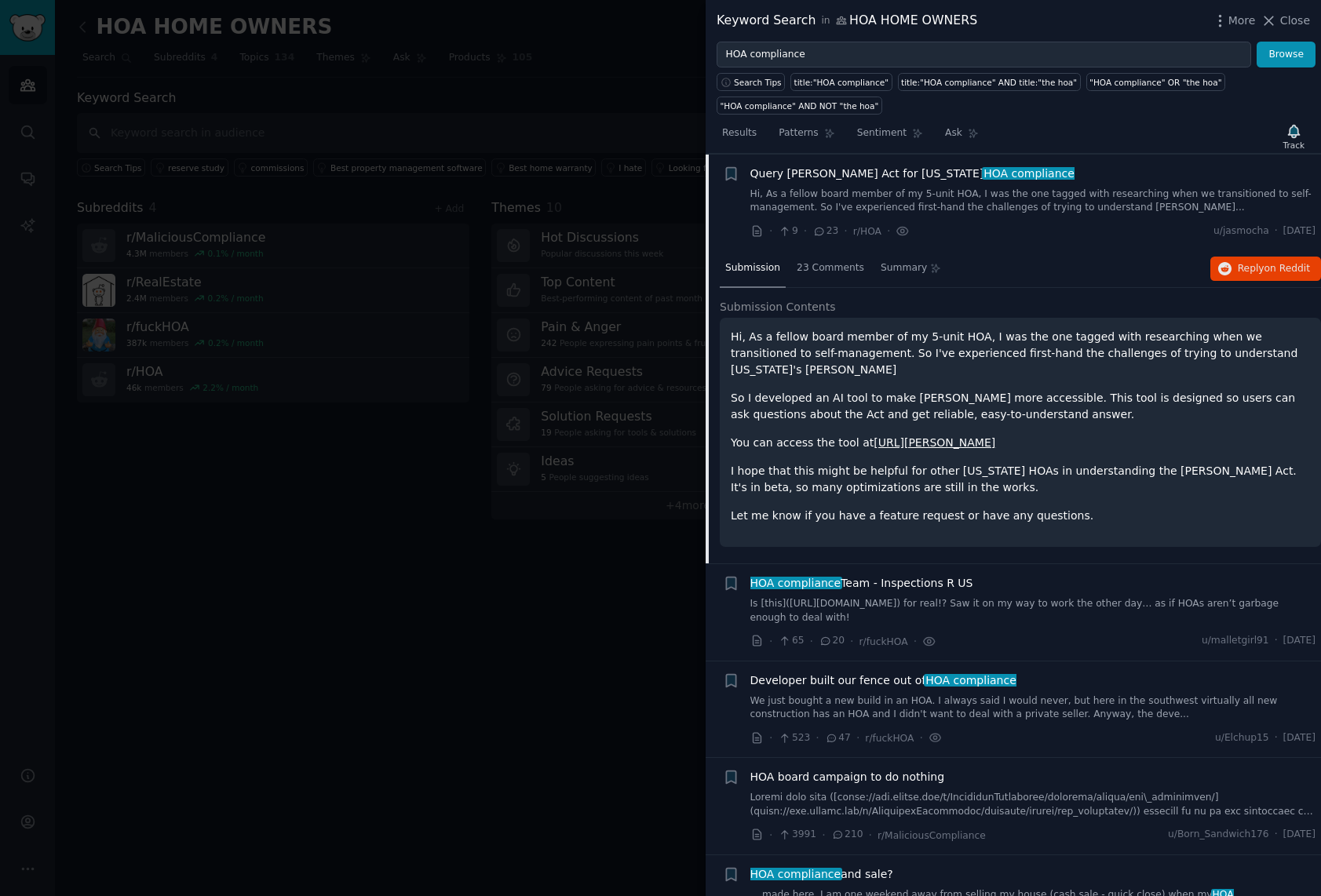
click at [912, 437] on link "https://www.davis-stirling.ai" at bounding box center [935, 443] width 122 height 12
click at [879, 576] on span "HOA compliance Team - Inspections R US" at bounding box center [862, 583] width 223 height 16
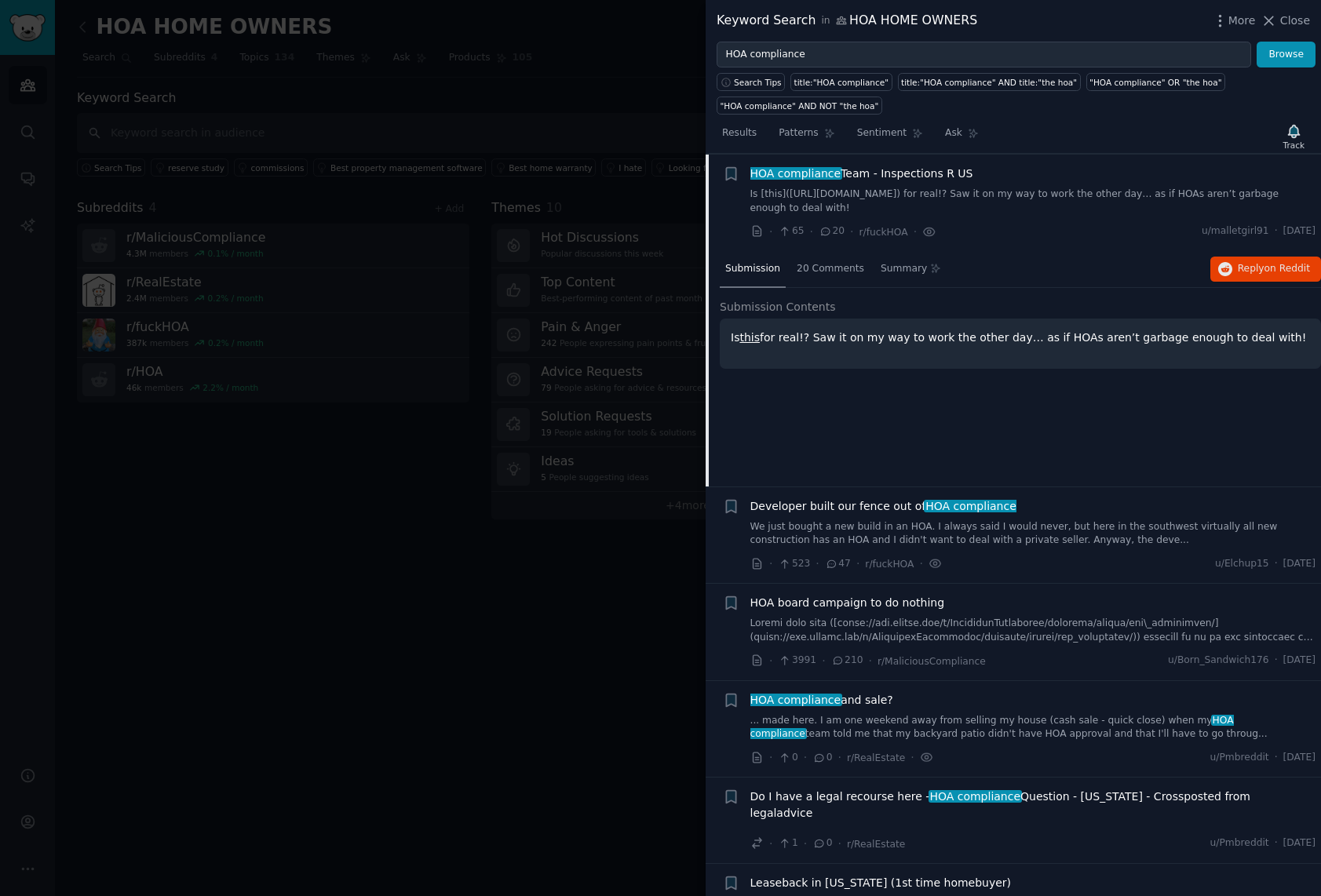
scroll to position [703, 0]
click at [832, 273] on span "20 Comments" at bounding box center [830, 268] width 68 height 14
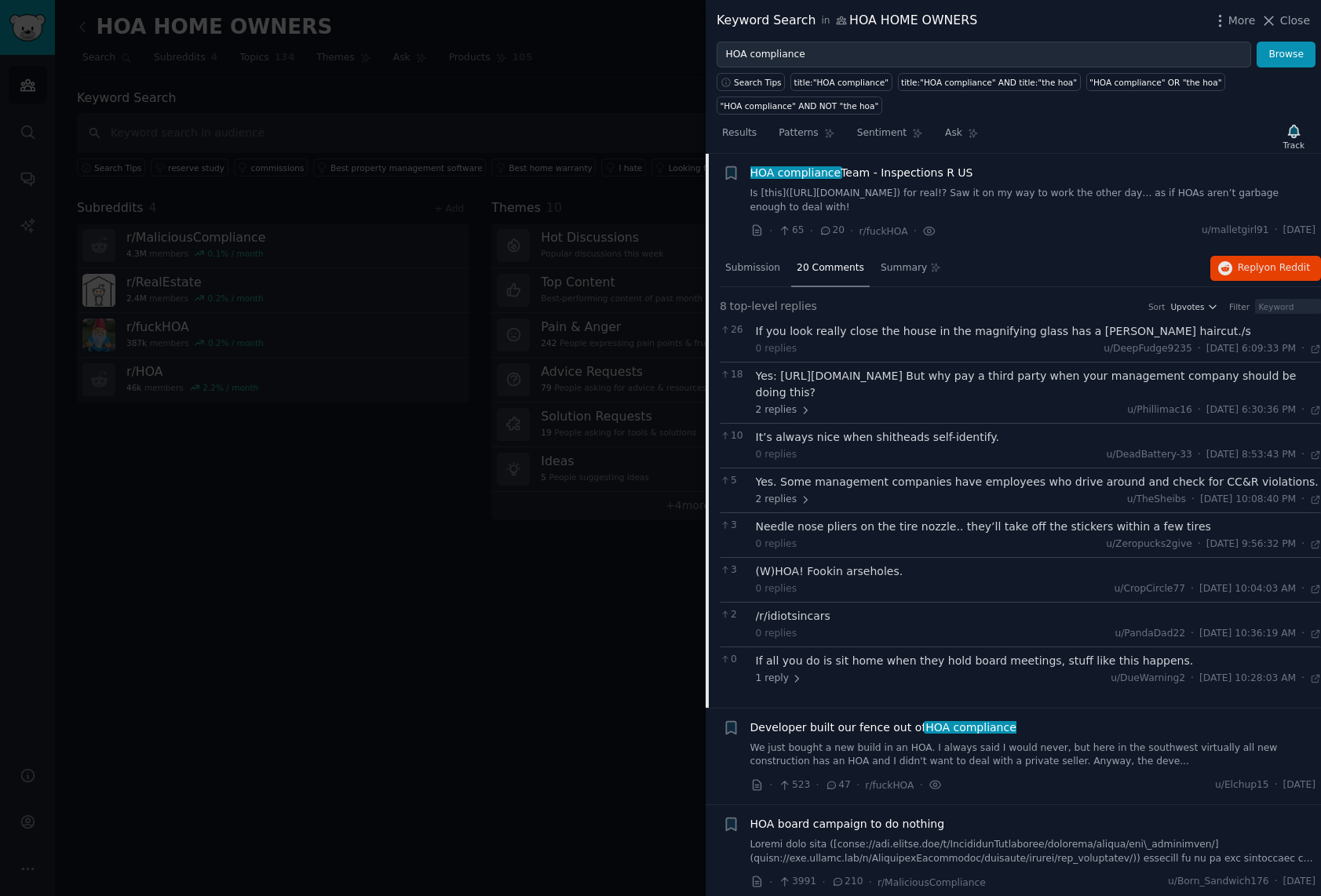
click at [839, 377] on div "Yes: https://www.inspectionsr.us/hoa But why pay a third party when your manage…" at bounding box center [1039, 385] width 566 height 33
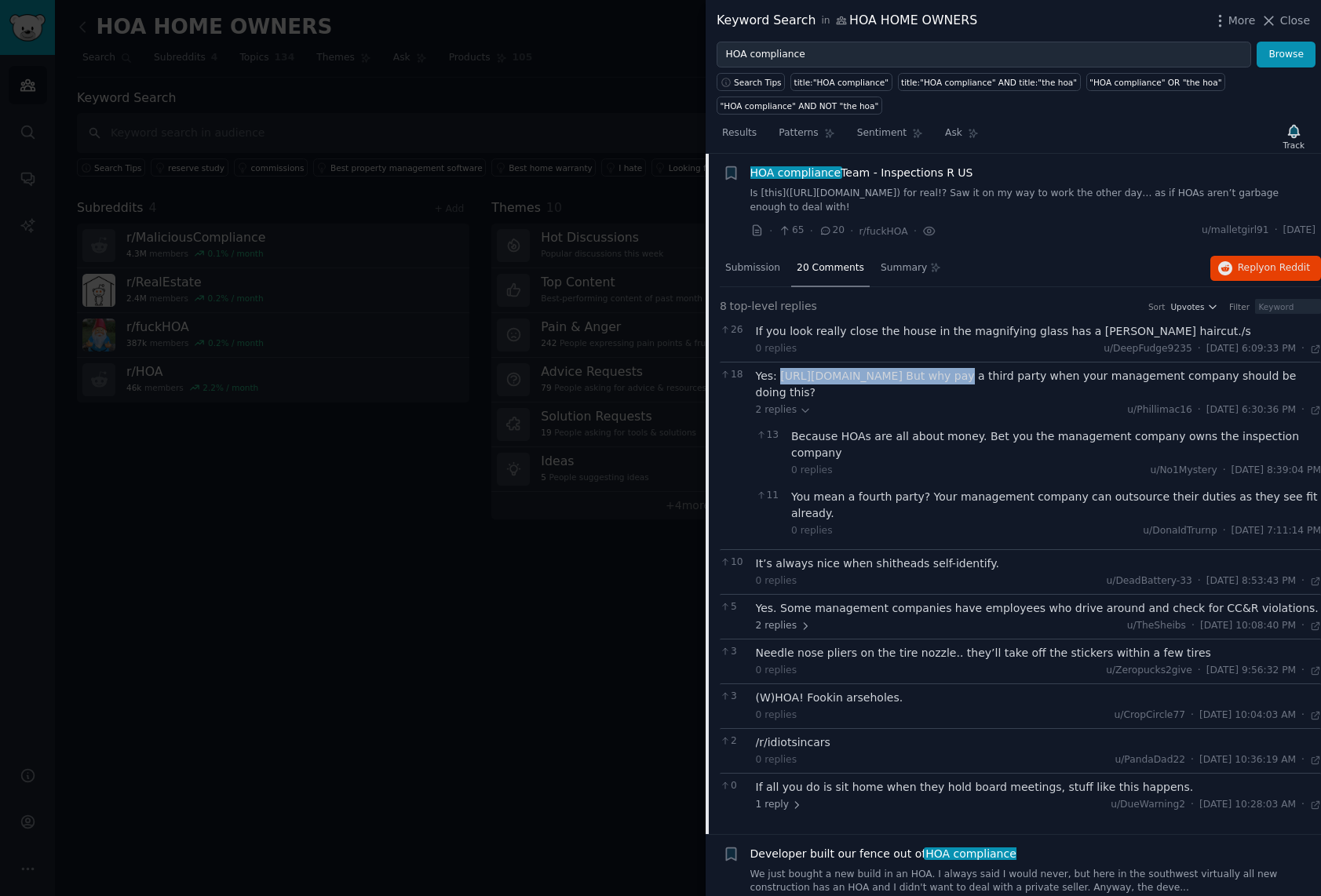
drag, startPoint x: 942, startPoint y: 377, endPoint x: 780, endPoint y: 376, distance: 162.0
click at [780, 376] on div "Yes: https://www.inspectionsr.us/hoa But why pay a third party when your manage…" at bounding box center [1039, 385] width 566 height 33
copy div "https://www.inspectionsr.us/hoa"
click at [908, 556] on div "It’s always nice when shitheads self-identify." at bounding box center [1039, 563] width 566 height 16
click at [819, 556] on div "It’s always nice when shitheads self-identify. 0 replies u/DeadBattery-33 · Sun…" at bounding box center [1039, 572] width 566 height 33
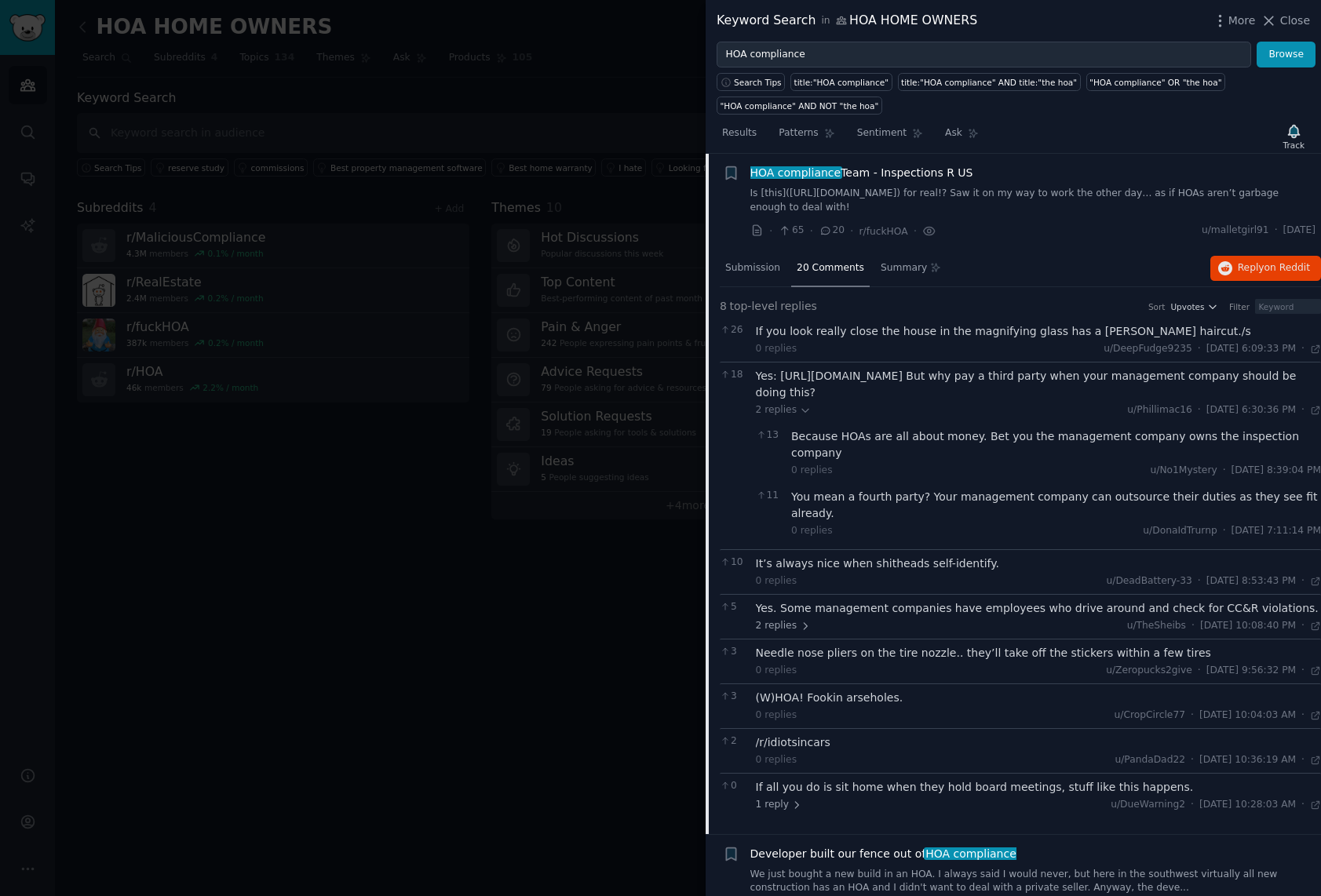
click at [787, 556] on div "It’s always nice when shitheads self-identify." at bounding box center [1039, 563] width 566 height 16
click at [750, 550] on div "10 It’s always nice when shitheads self-identify. 0 replies u/DeadBattery-33 · …" at bounding box center [1020, 572] width 601 height 45
click at [822, 575] on div "0 replies u/DeadBattery-33 · Sun 9/25/2022, 8:53:43 PM Sun 9/25/2022 ·" at bounding box center [1039, 582] width 566 height 14
drag, startPoint x: 782, startPoint y: 594, endPoint x: 789, endPoint y: 598, distance: 8.1
click at [782, 619] on span "2 replies" at bounding box center [783, 626] width 55 height 14
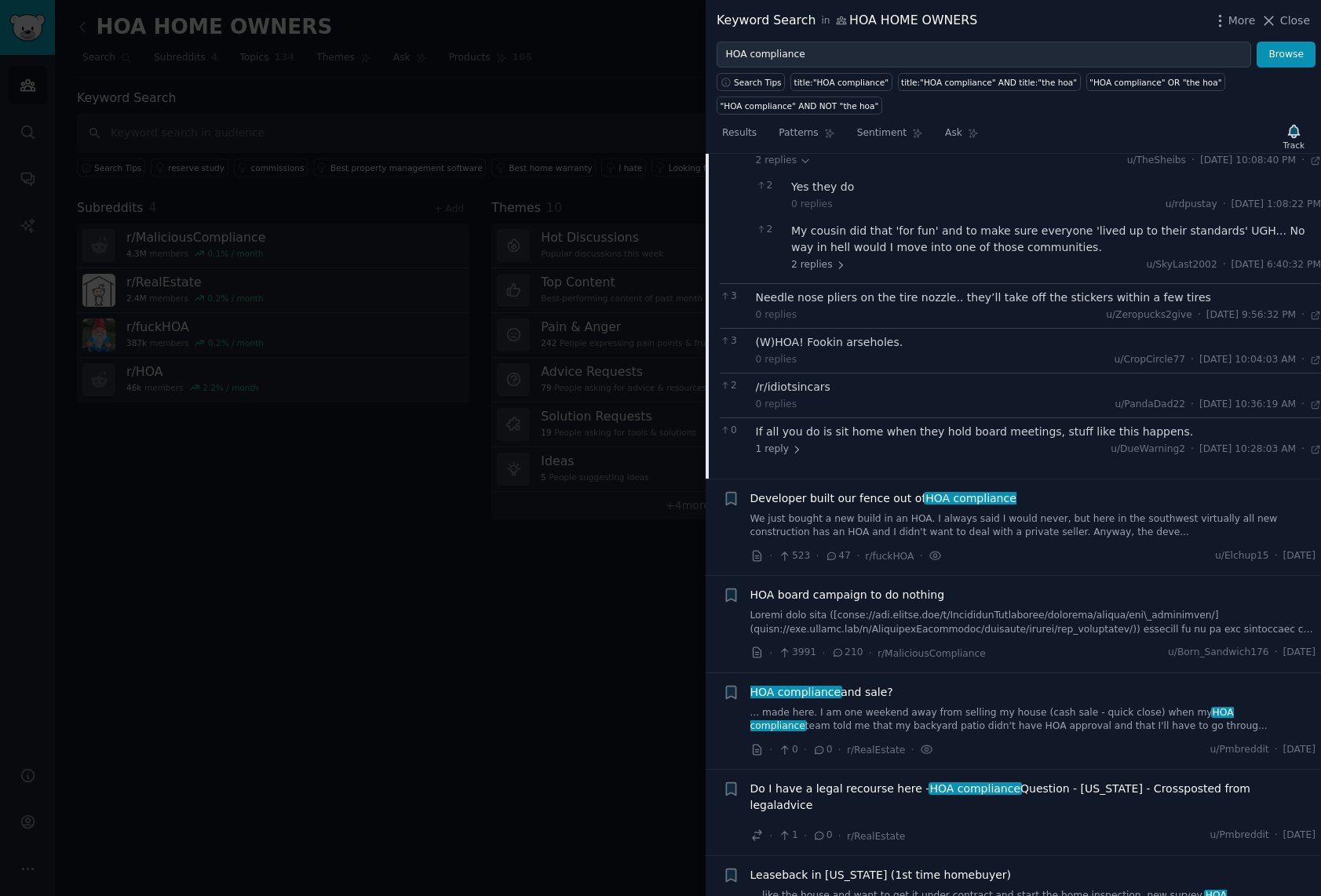
scroll to position [1172, 0]
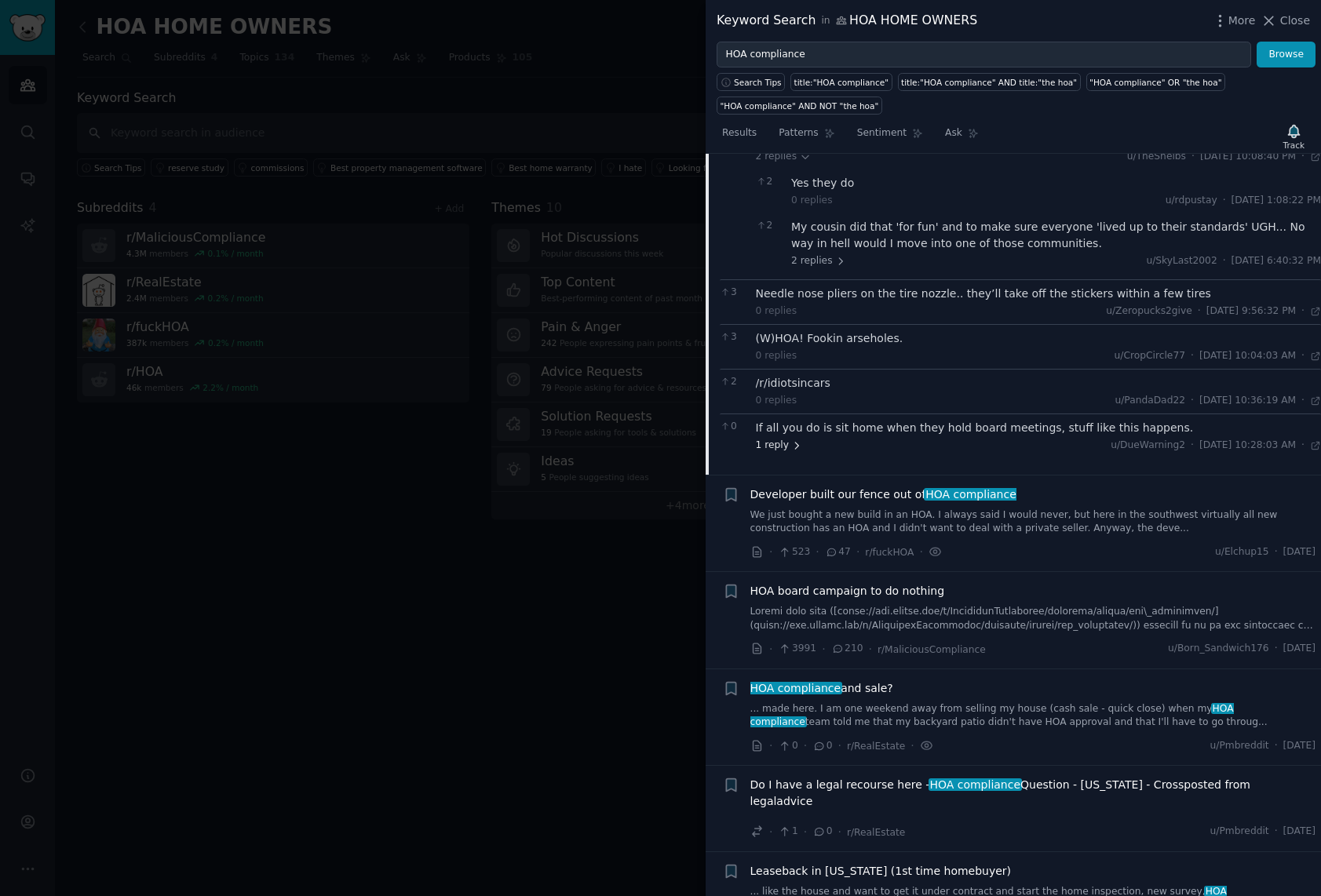
click at [766, 438] on span "1 reply" at bounding box center [779, 445] width 47 height 14
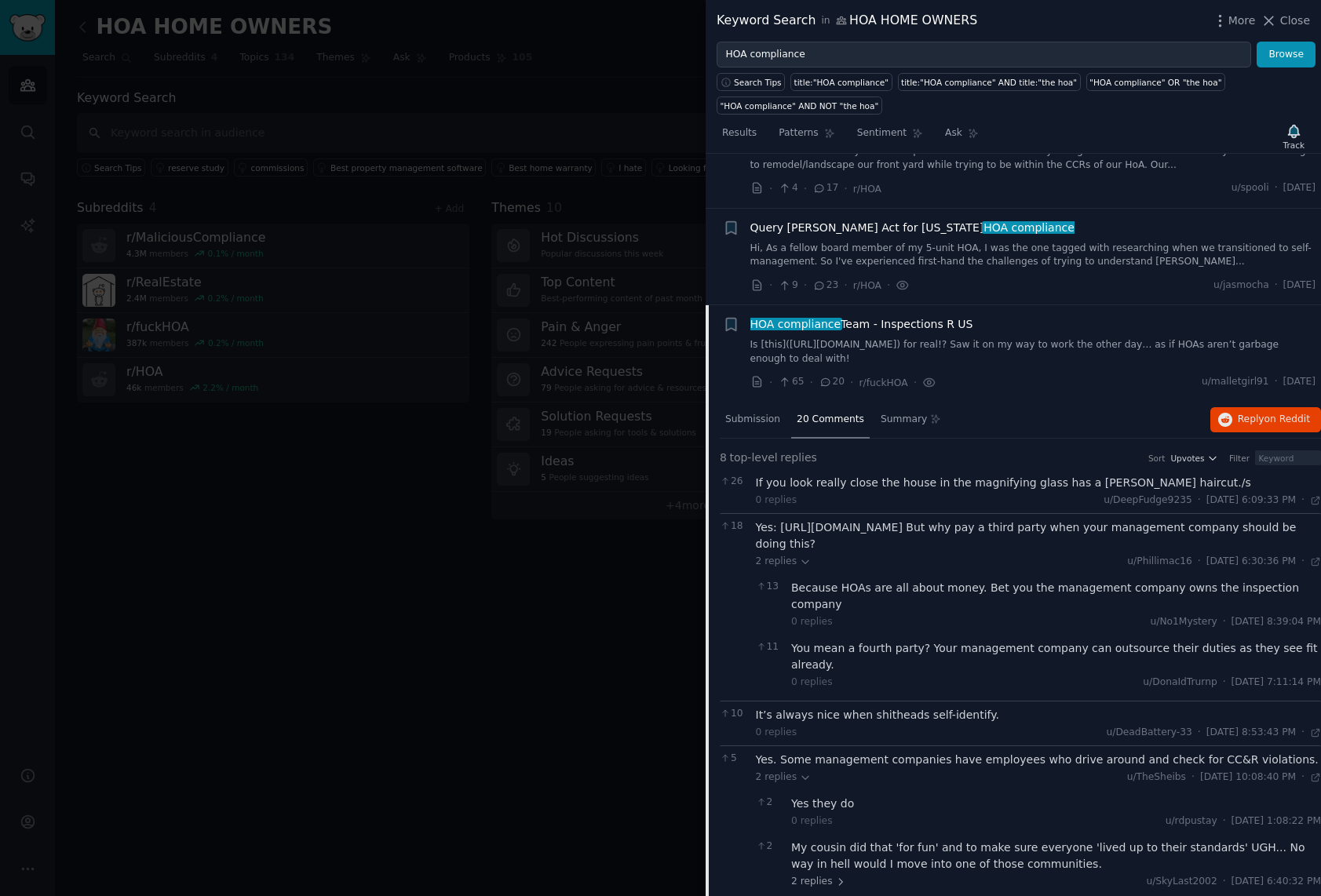
scroll to position [545, 0]
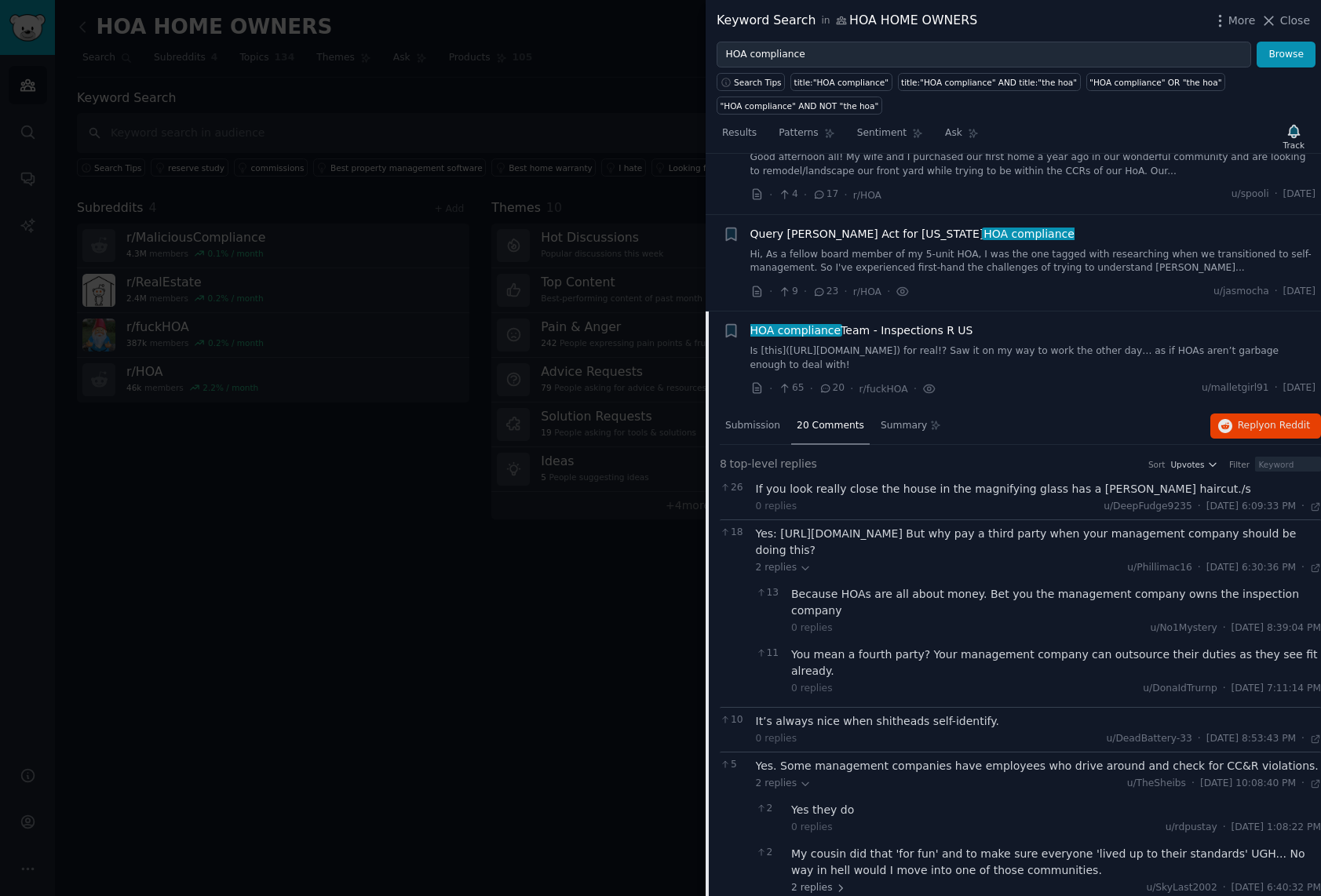
click at [894, 327] on span "HOA compliance Team - Inspections R US" at bounding box center [862, 330] width 223 height 16
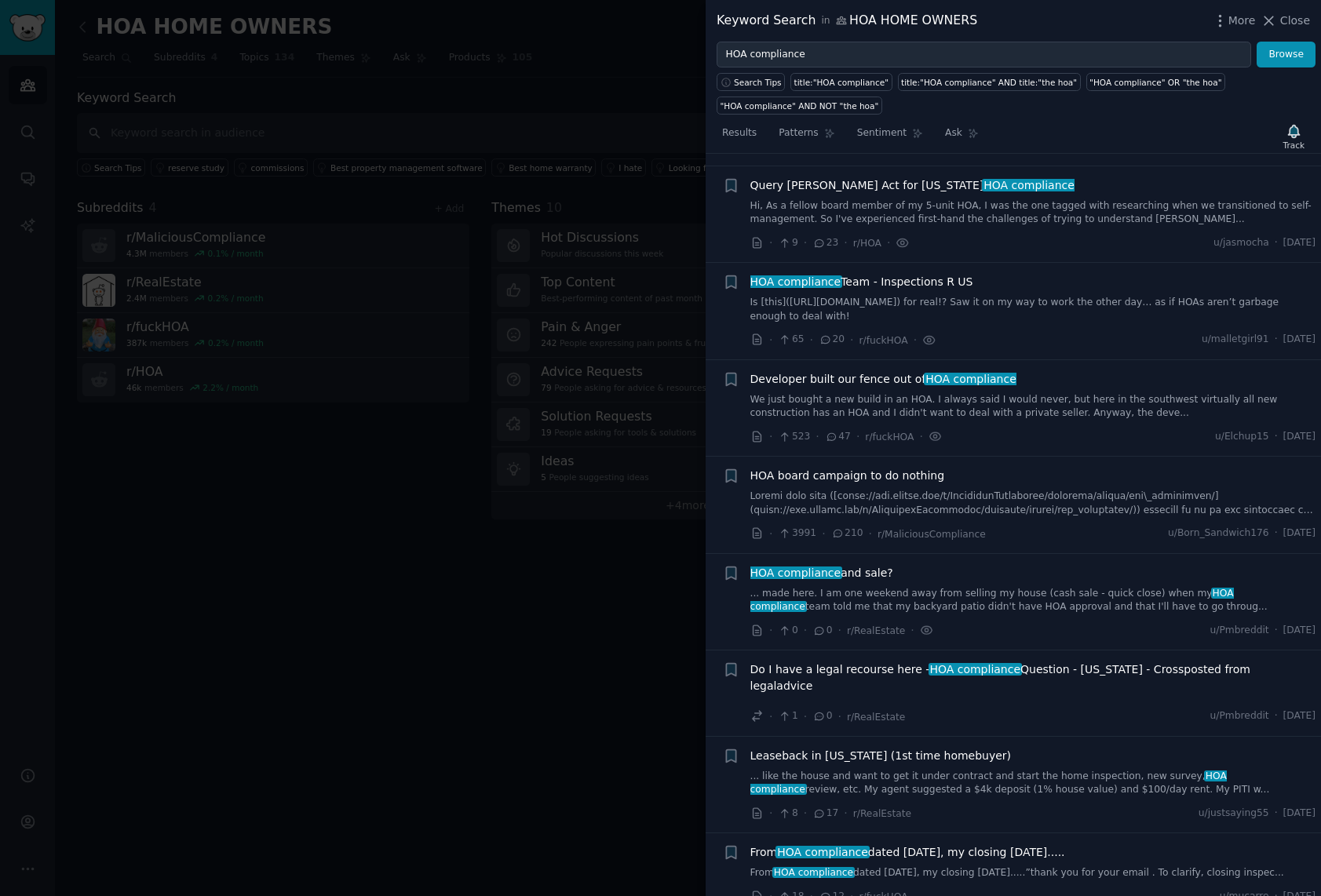
scroll to position [598, 0]
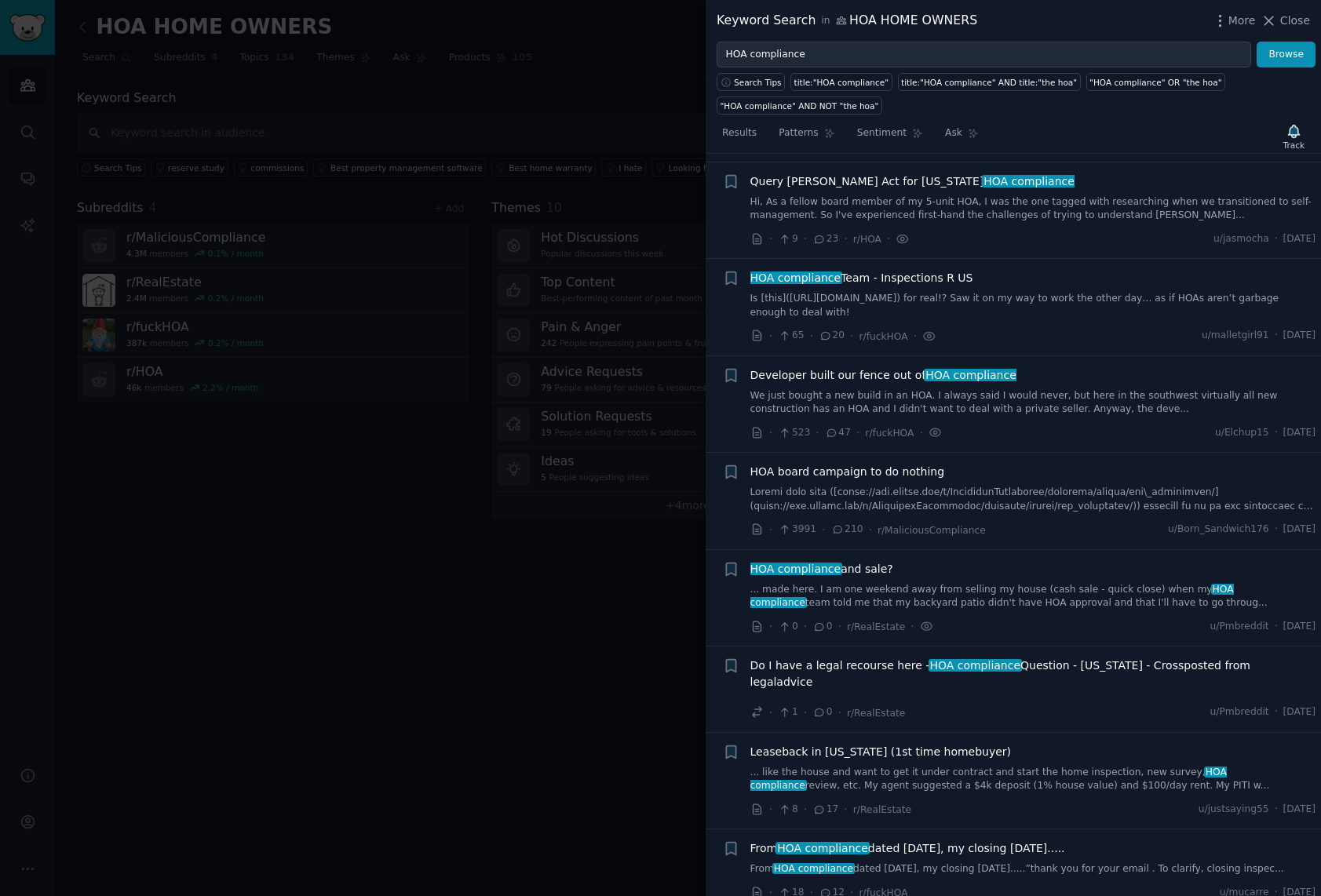
click at [867, 375] on span "Developer built our fence out of HOA compliance" at bounding box center [883, 375] width 266 height 16
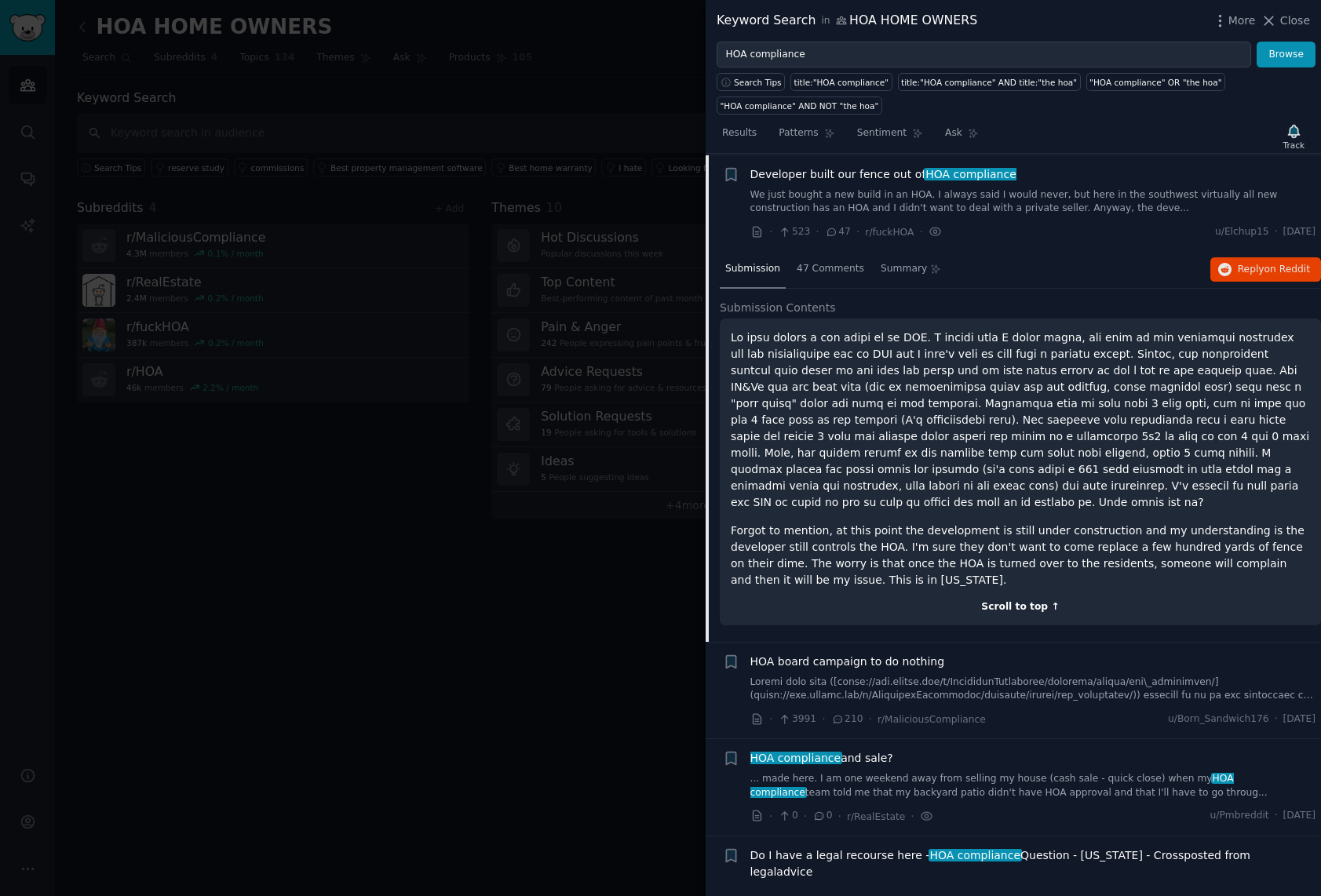
scroll to position [800, 0]
click at [800, 176] on span "Developer built our fence out of HOA compliance" at bounding box center [883, 174] width 266 height 16
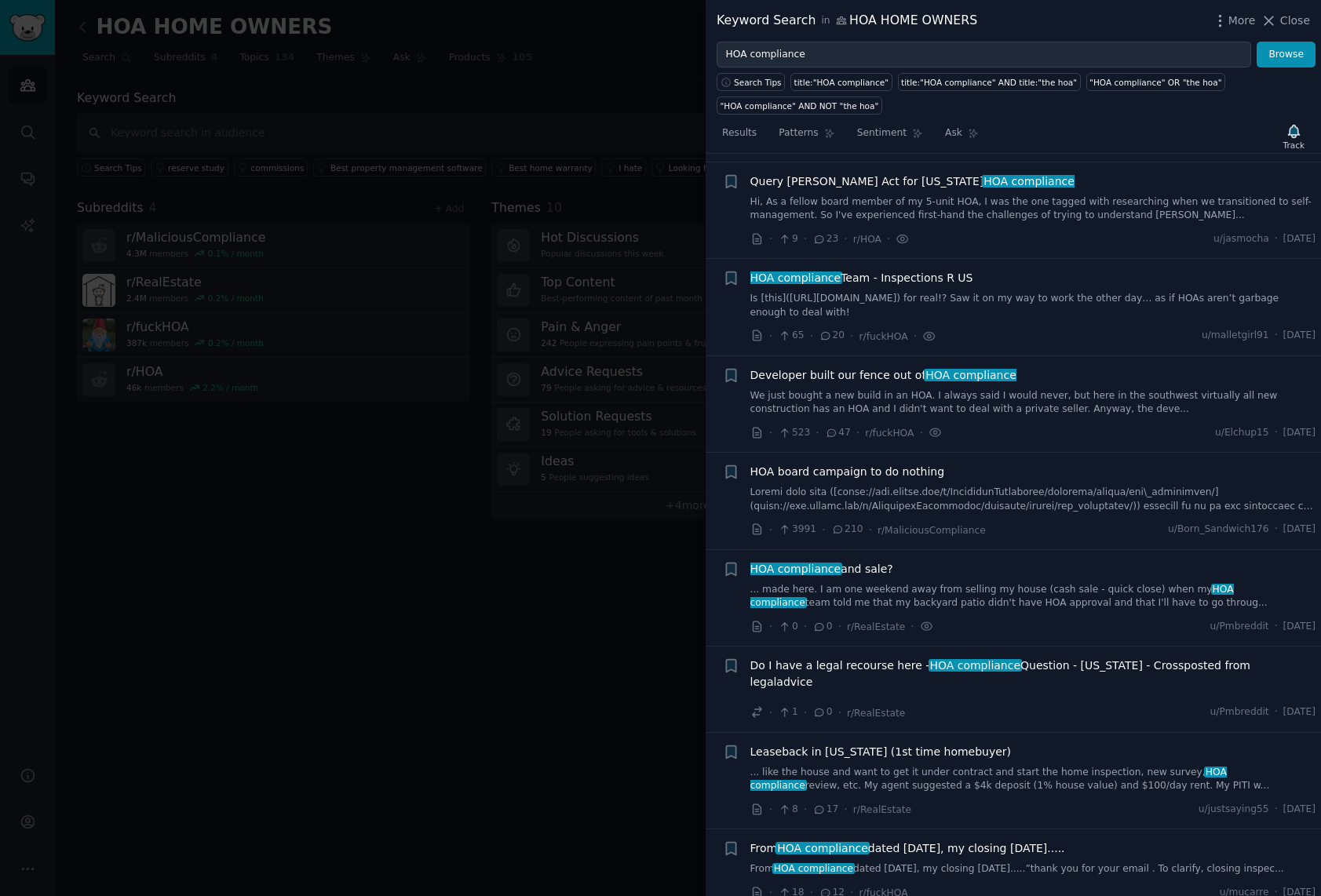
click at [841, 474] on span "HOA board campaign to do nothing" at bounding box center [848, 471] width 195 height 16
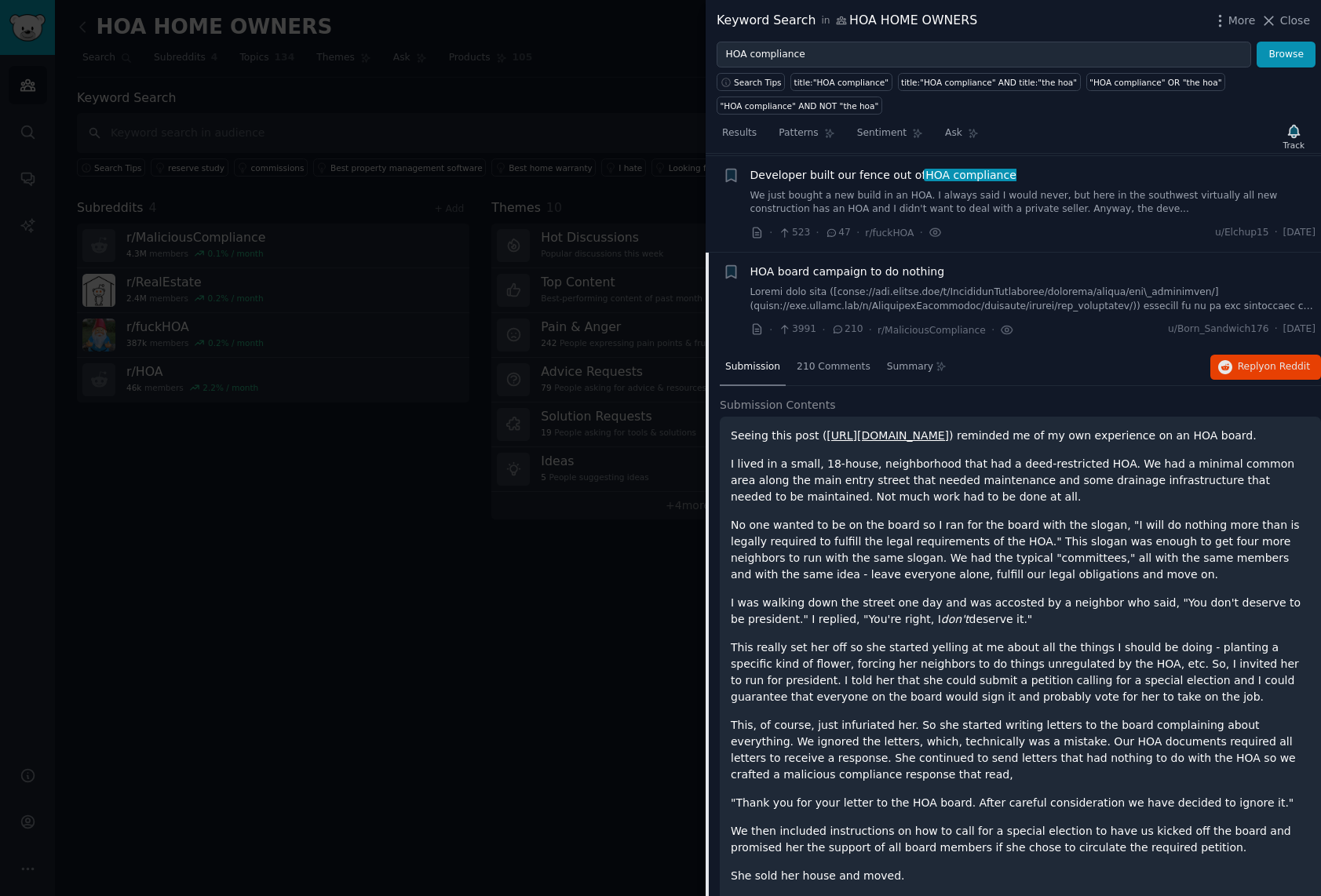
scroll to position [798, 0]
drag, startPoint x: 804, startPoint y: 271, endPoint x: 840, endPoint y: 291, distance: 41.2
click at [804, 271] on span "HOA board campaign to do nothing" at bounding box center [848, 272] width 195 height 16
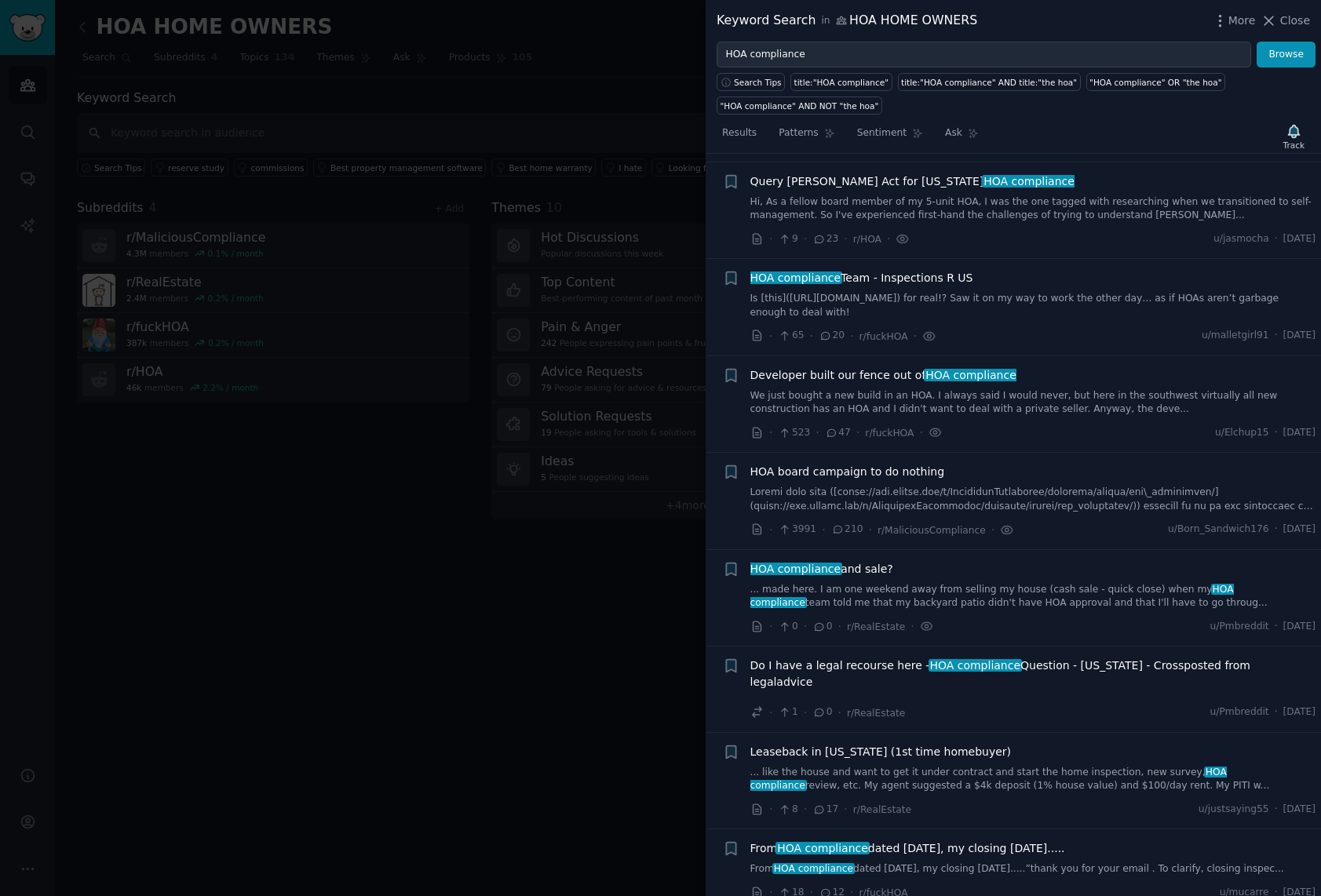
click at [863, 569] on span "HOA compliance and sale?" at bounding box center [822, 569] width 143 height 16
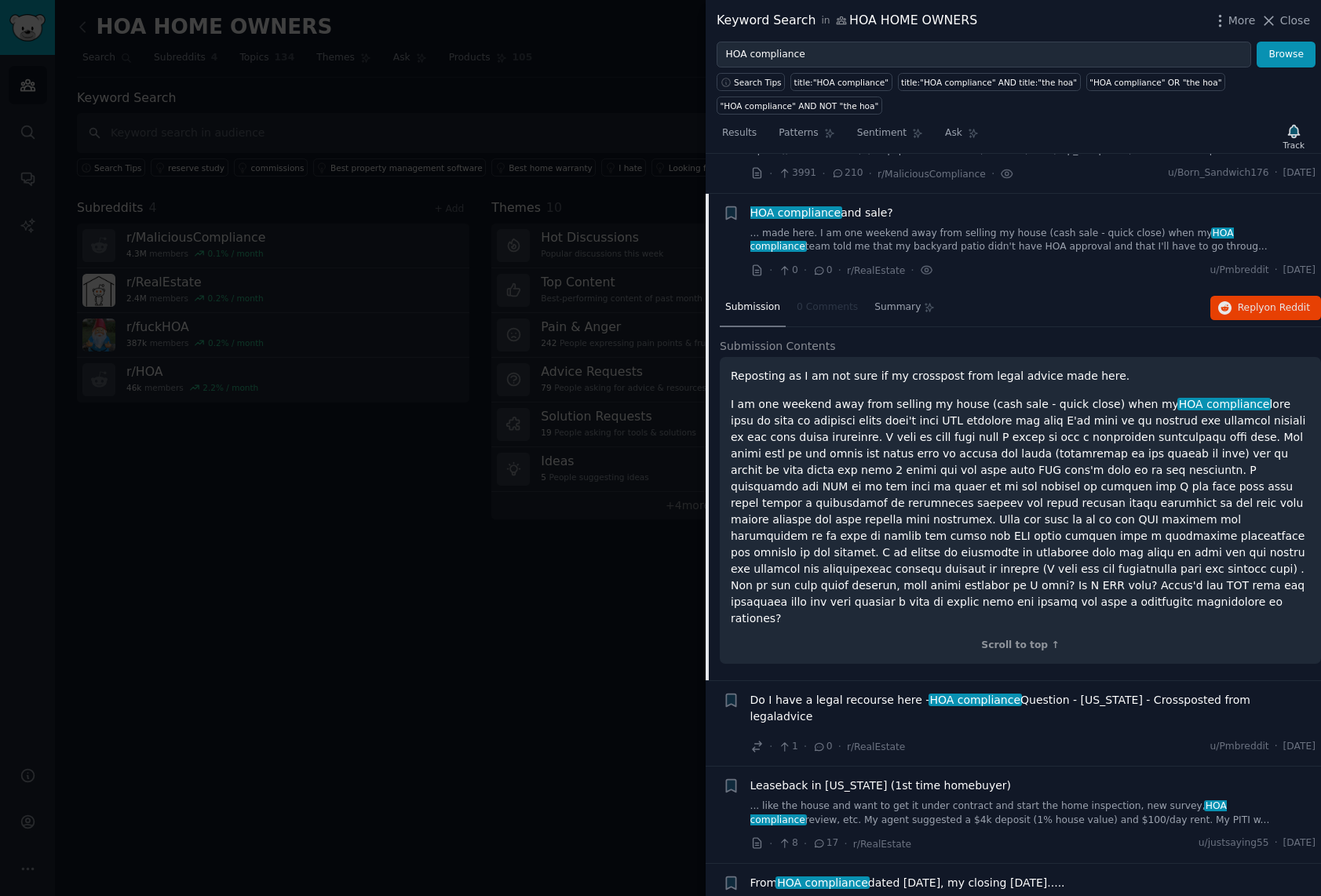
scroll to position [955, 0]
click at [809, 691] on span "Do I have a legal recourse here - HOA compliance Question - Texas - Crossposted…" at bounding box center [1034, 708] width 566 height 33
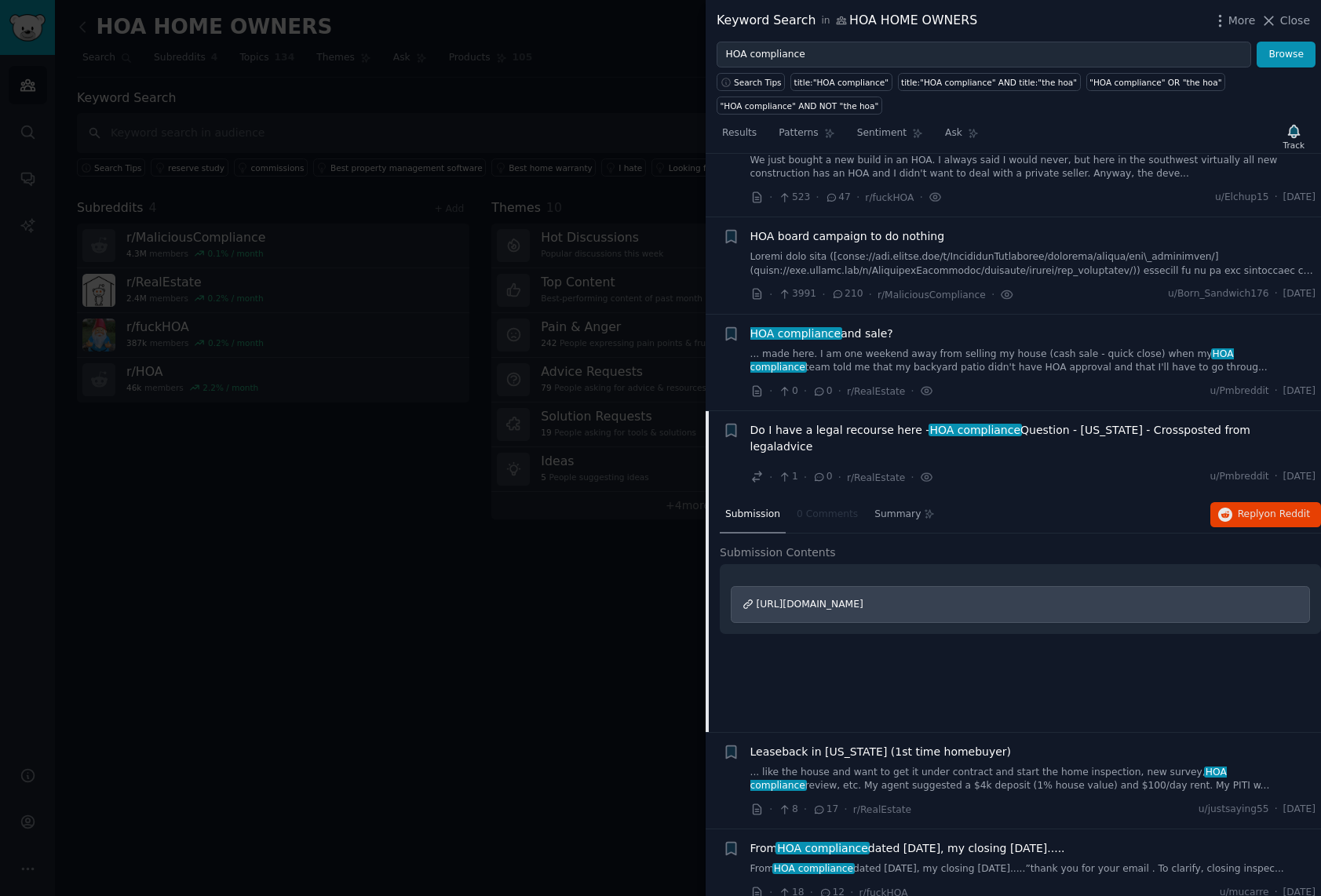
click at [780, 744] on span "Leaseback in Texas (1st time homebuyer)" at bounding box center [881, 752] width 261 height 16
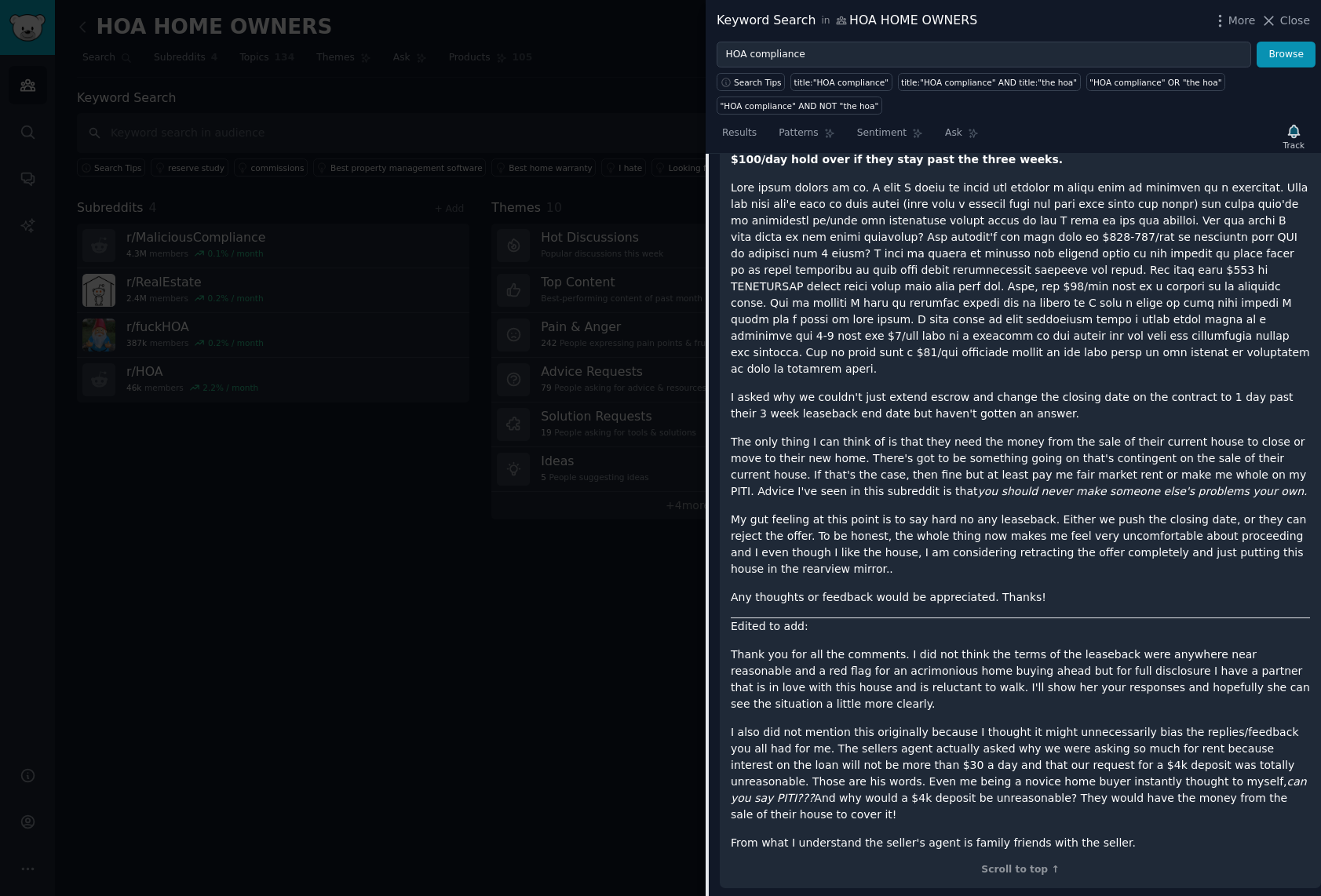
scroll to position [1629, 0]
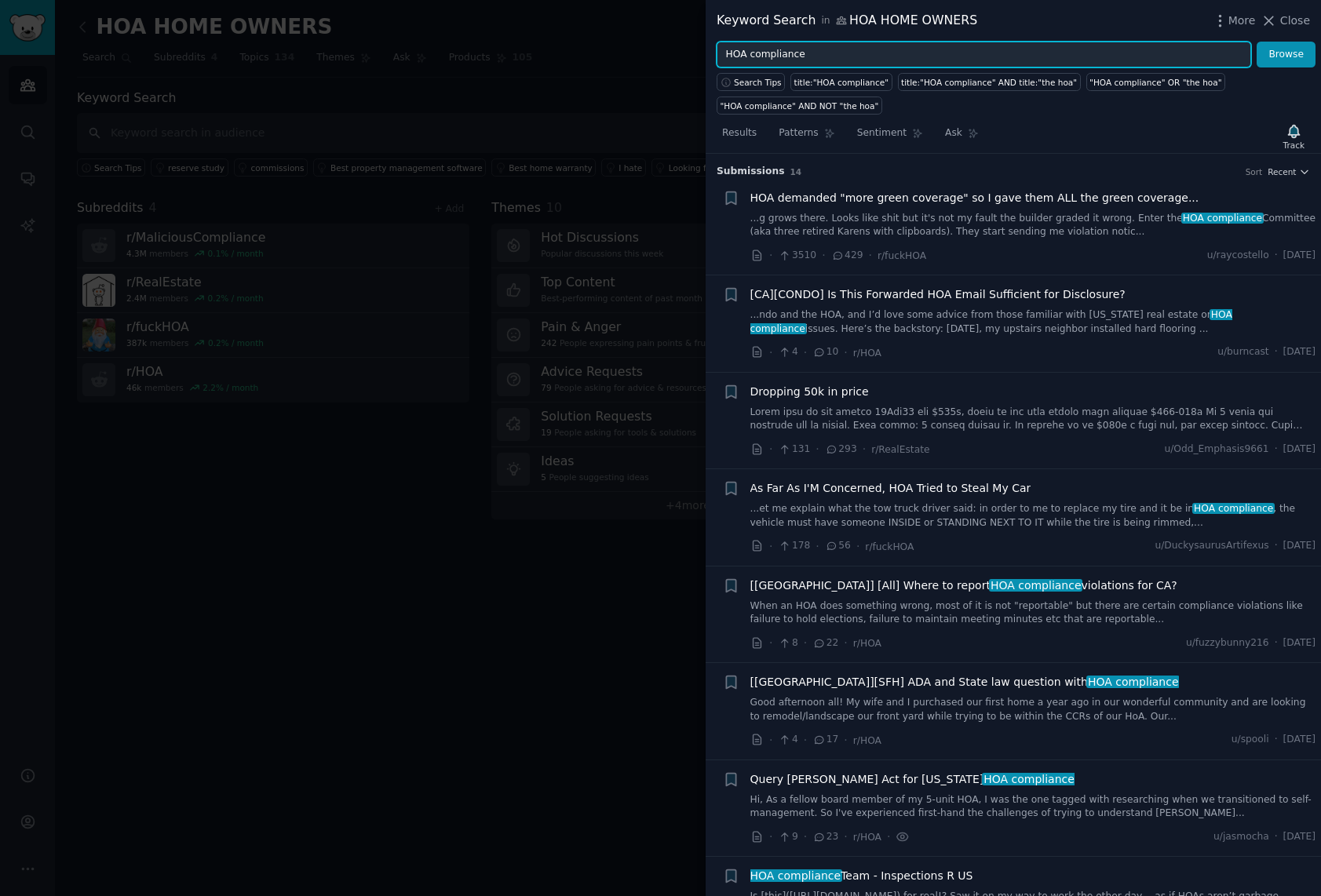
click at [809, 54] on input "HOA compliance" at bounding box center [984, 55] width 535 height 27
drag, startPoint x: 811, startPoint y: 52, endPoint x: 682, endPoint y: 49, distance: 129.0
click at [682, 49] on div "Keyword Search in HOA HOME OWNERS More Close HOA compliance Browse Search Tips …" at bounding box center [660, 448] width 1321 height 896
drag, startPoint x: 821, startPoint y: 56, endPoint x: 844, endPoint y: 55, distance: 23.0
click at [823, 56] on input "HOA compliance" at bounding box center [984, 55] width 535 height 27
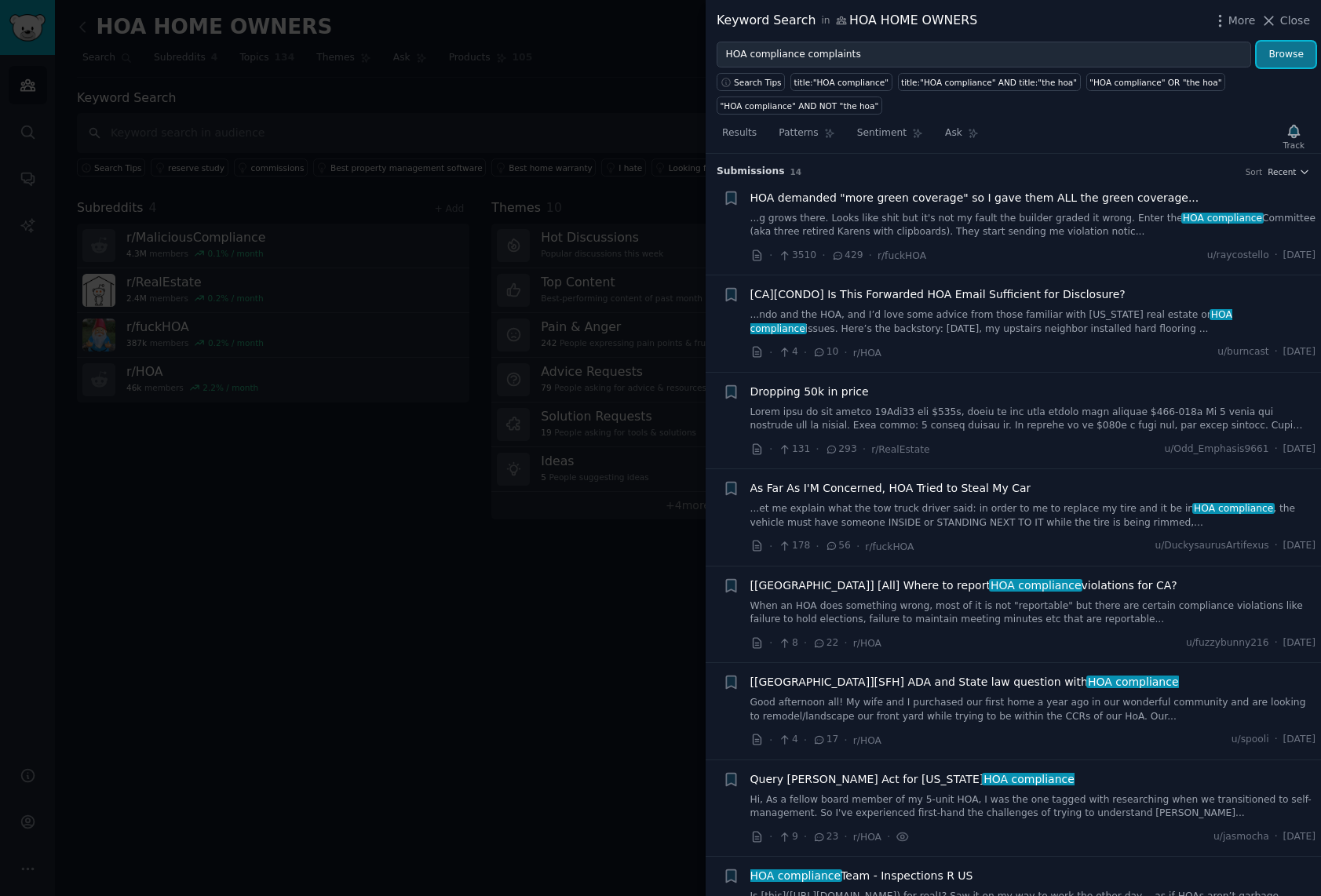
click at [1287, 49] on button "Browse" at bounding box center [1286, 55] width 59 height 27
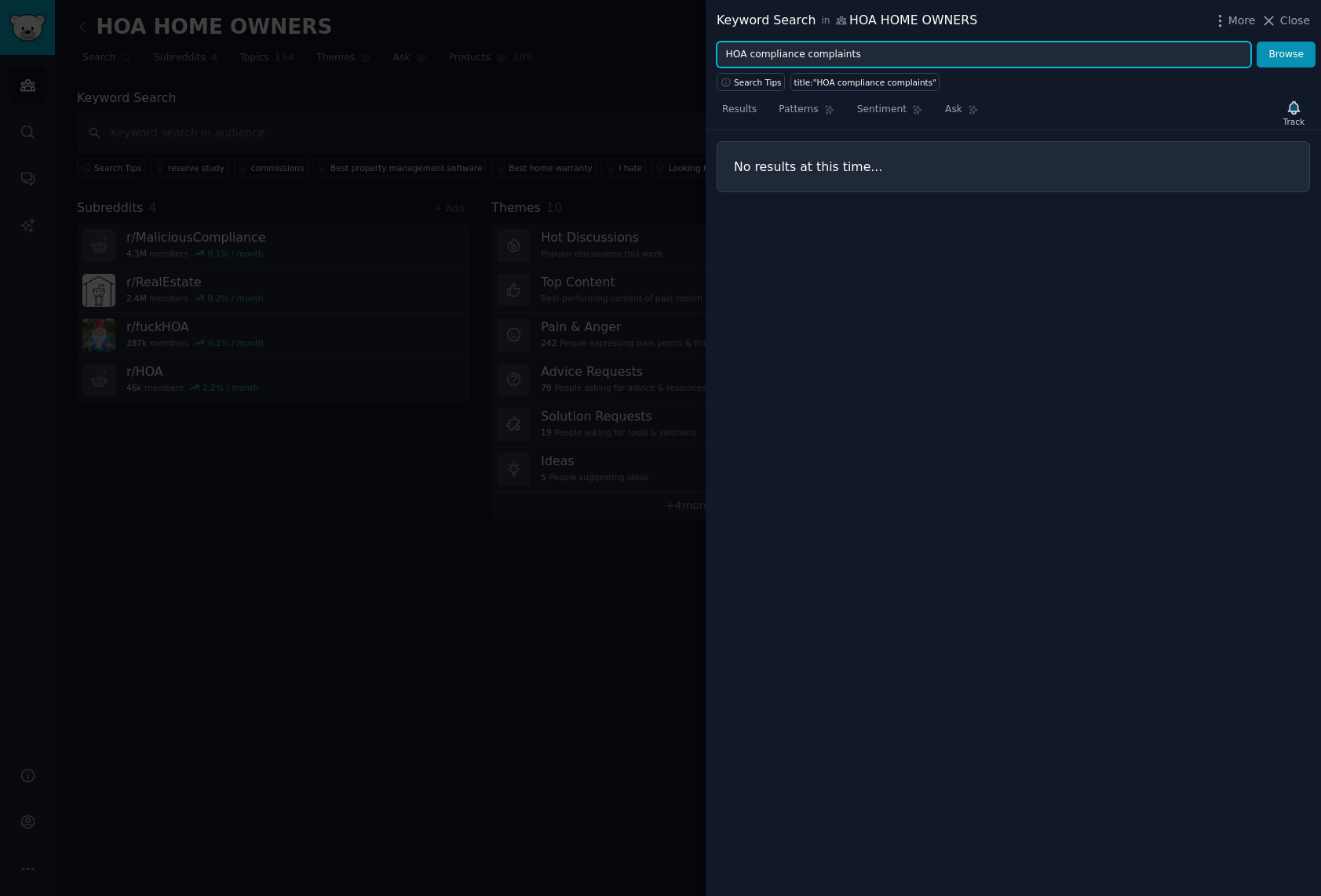
click at [865, 56] on input "HOA compliance complaints" at bounding box center [984, 55] width 535 height 27
drag, startPoint x: 856, startPoint y: 54, endPoint x: 750, endPoint y: 49, distance: 106.1
click at [750, 49] on input "HOA compliance complaints" at bounding box center [984, 55] width 535 height 27
type input "HOA violations"
click at [1278, 52] on button "Browse" at bounding box center [1286, 55] width 59 height 27
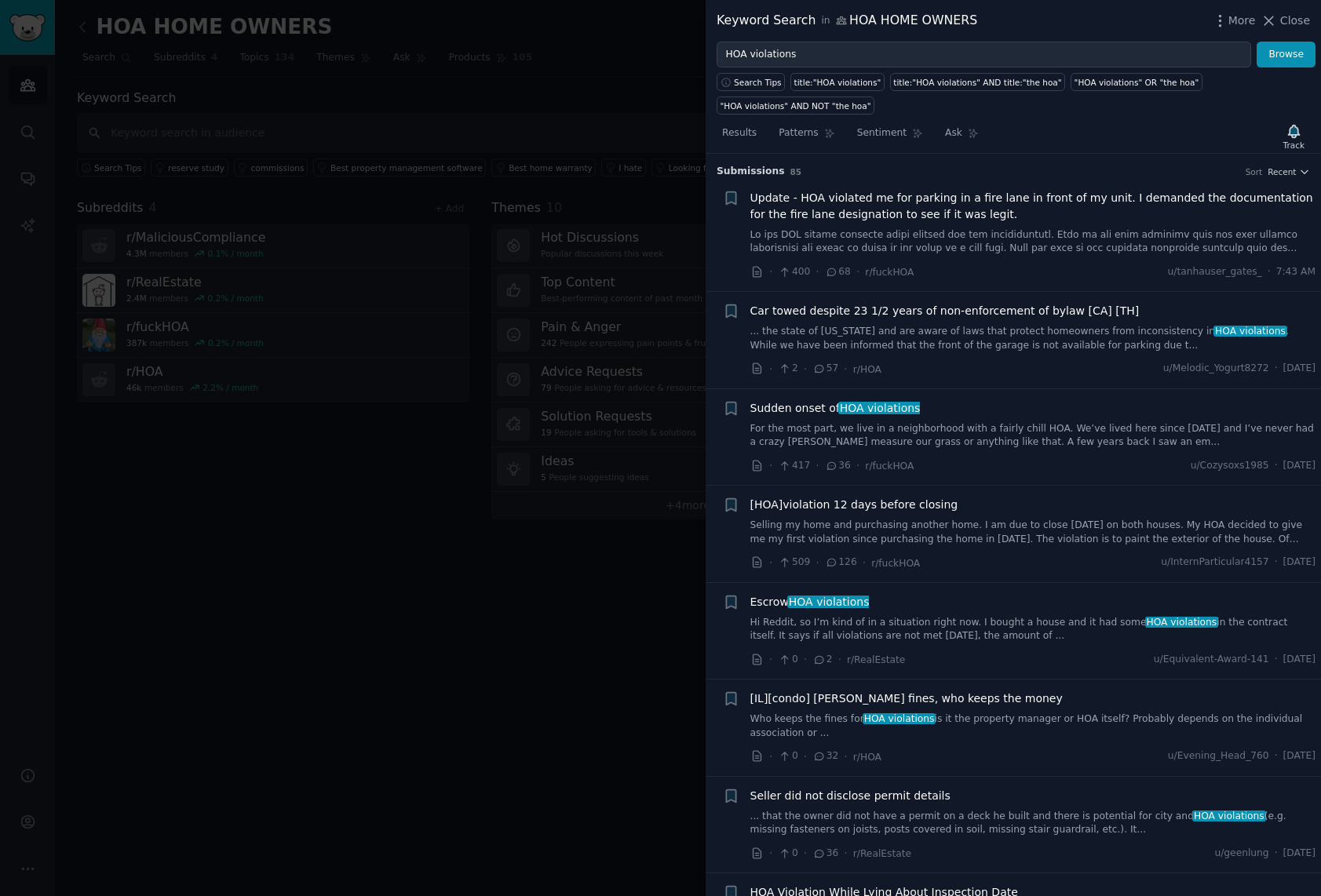
click at [803, 404] on span "Sudden onset of HOA violations" at bounding box center [836, 408] width 170 height 16
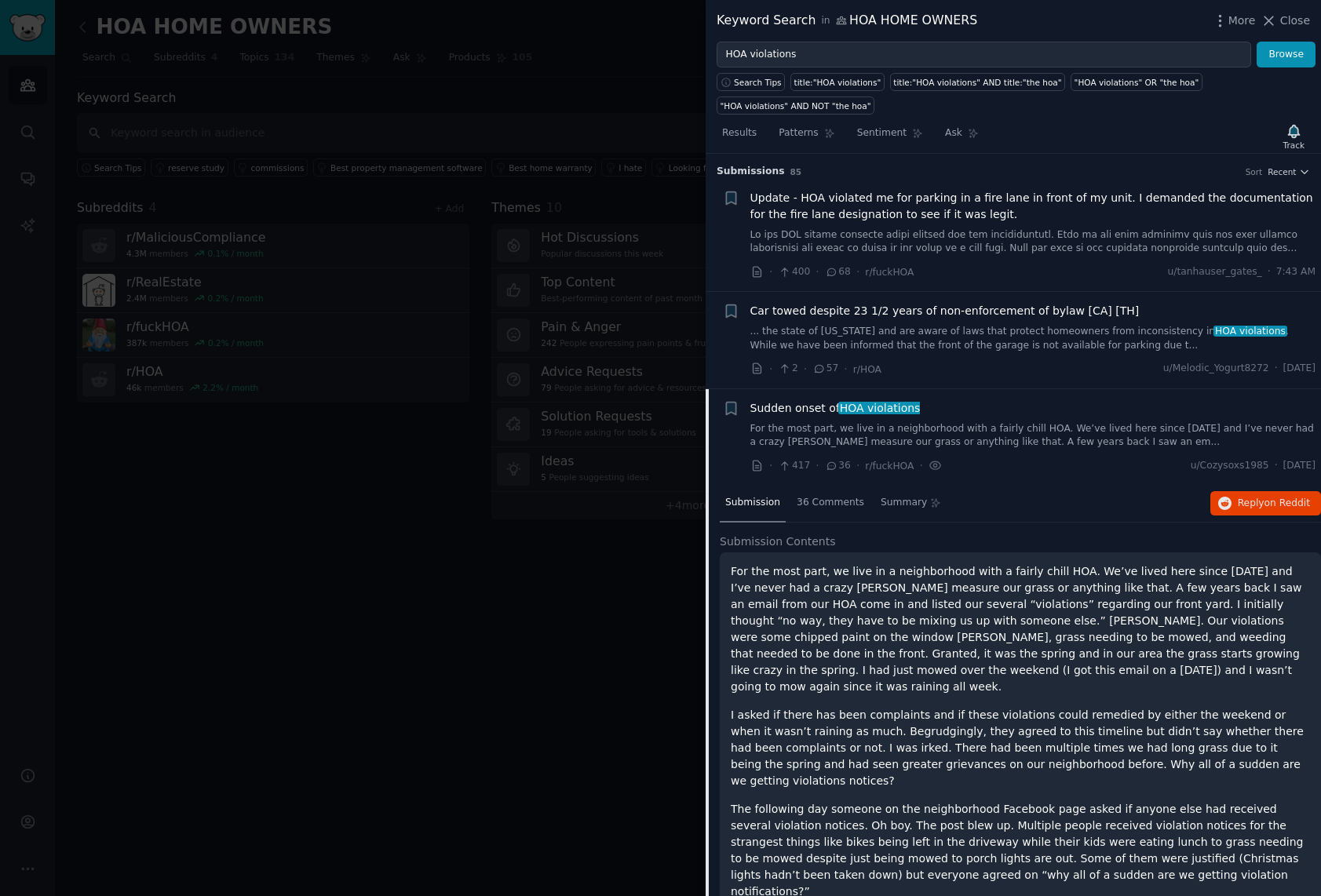
click at [788, 411] on span "Sudden onset of HOA violations" at bounding box center [836, 408] width 170 height 16
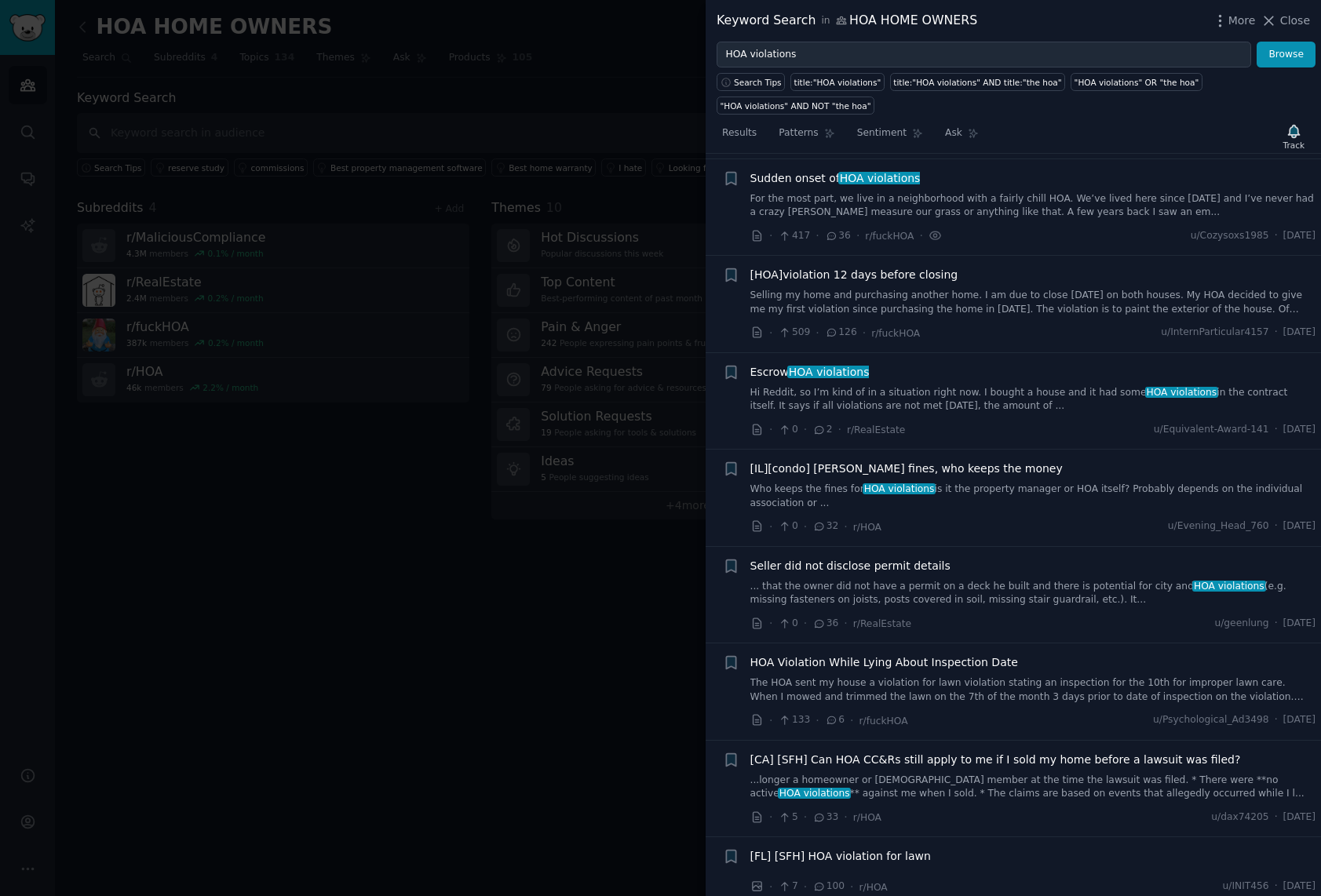
scroll to position [234, 0]
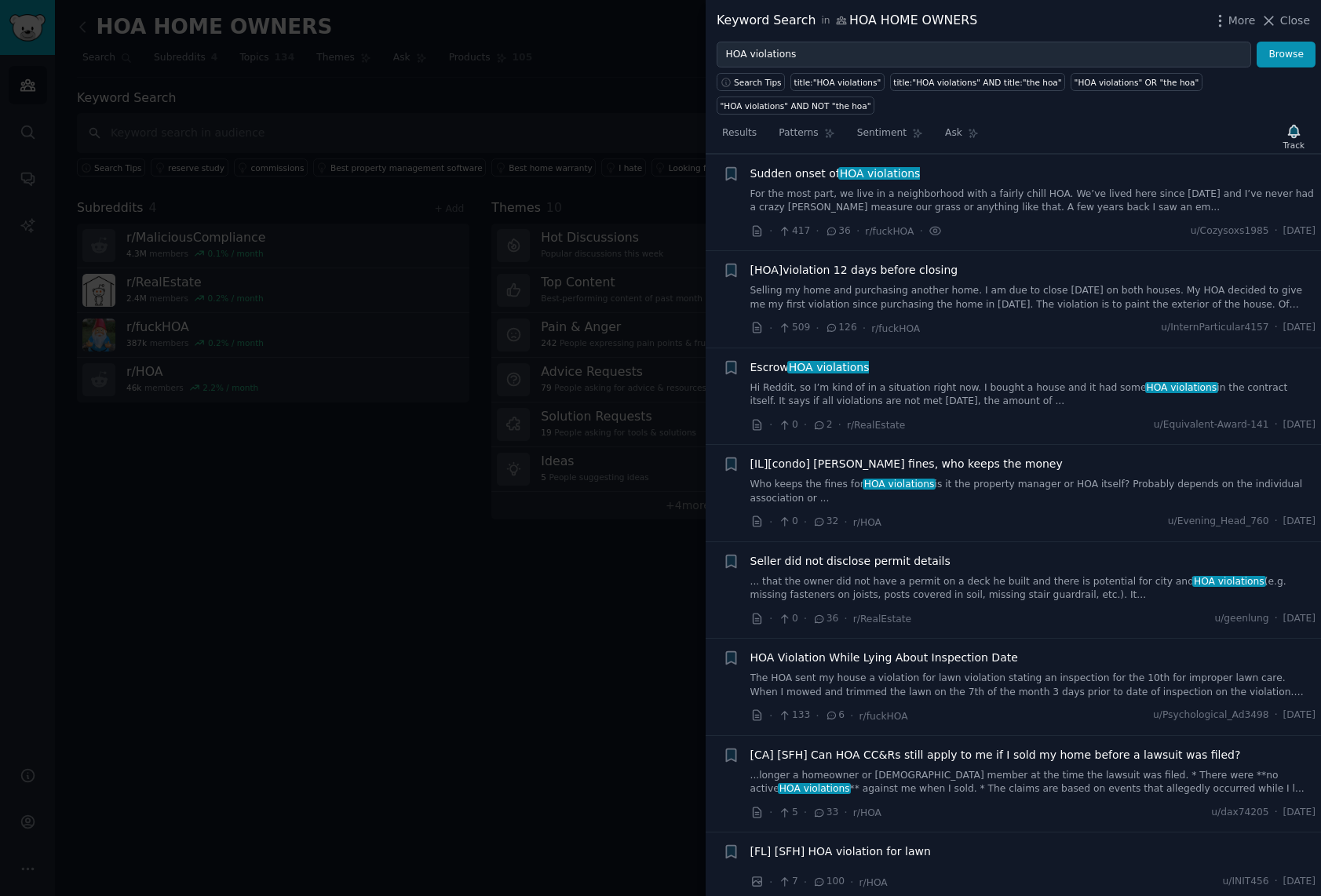
drag, startPoint x: 884, startPoint y: 270, endPoint x: 882, endPoint y: 279, distance: 9.2
click at [884, 270] on span "[HOA]violation 12 days before closing" at bounding box center [855, 270] width 208 height 16
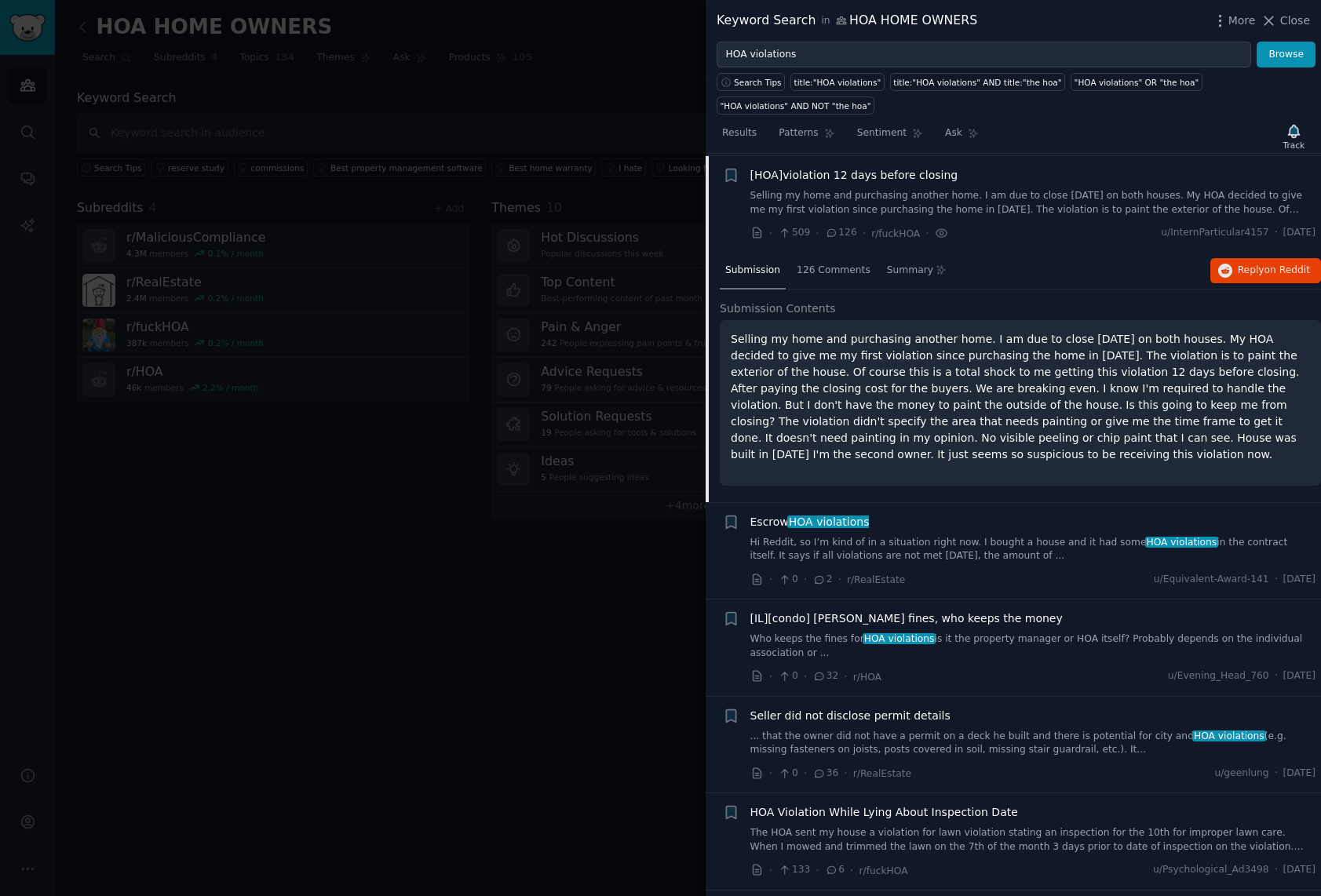
scroll to position [332, 0]
click at [816, 174] on span "[HOA]violation 12 days before closing" at bounding box center [855, 173] width 208 height 16
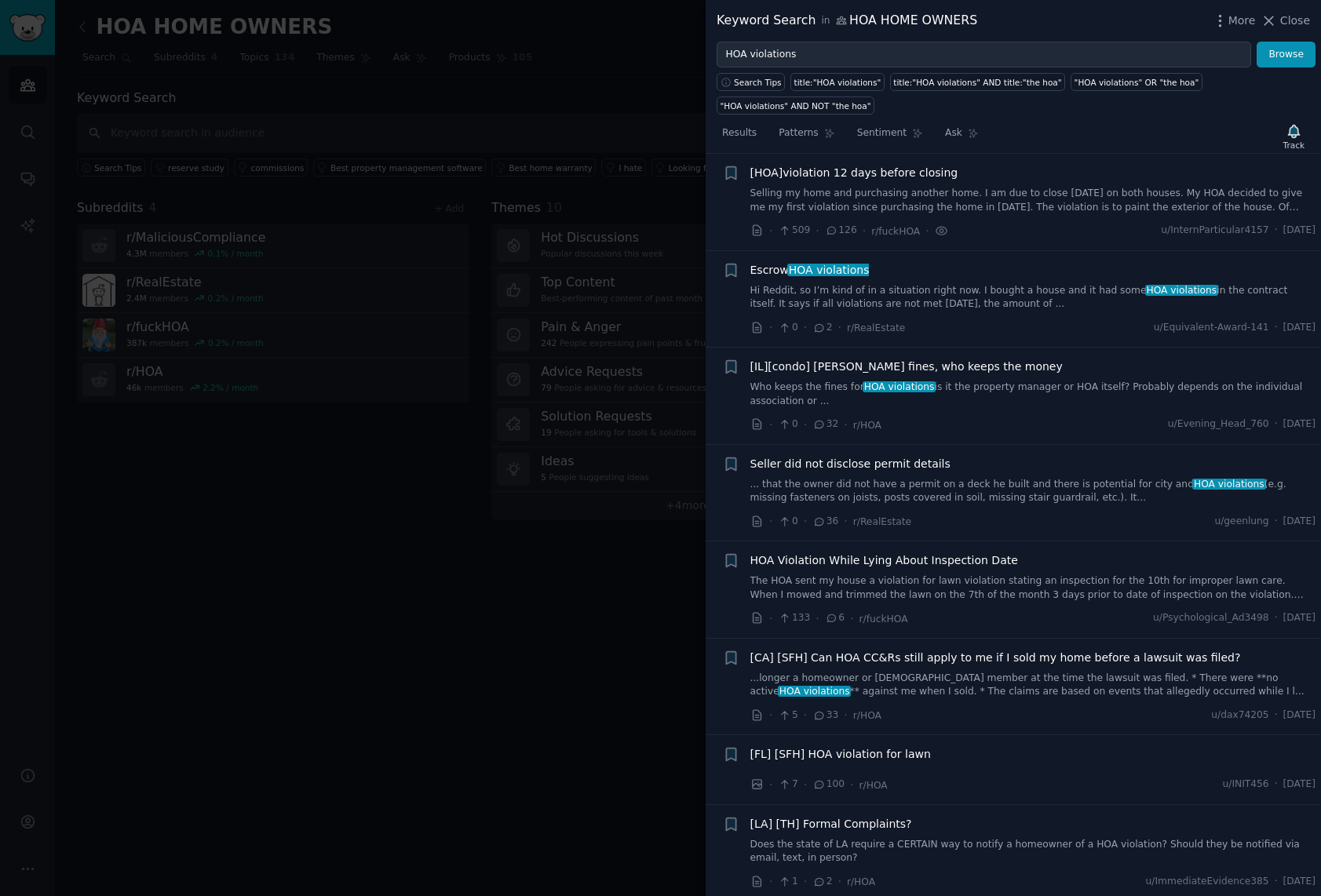
click at [769, 270] on span "Escrow HOA violations" at bounding box center [809, 270] width 119 height 16
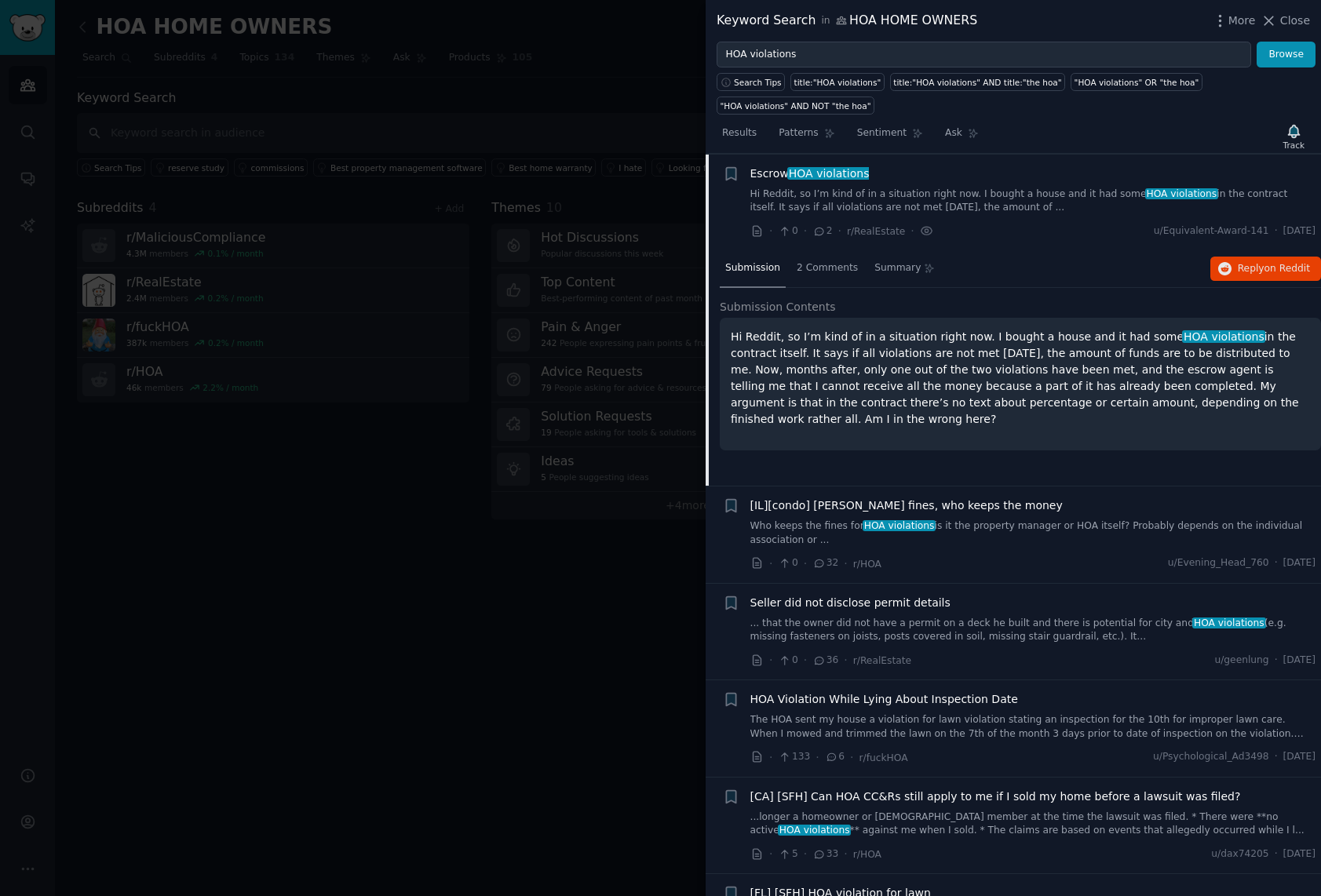
scroll to position [429, 0]
click at [758, 172] on span "Escrow HOA violations" at bounding box center [809, 174] width 119 height 16
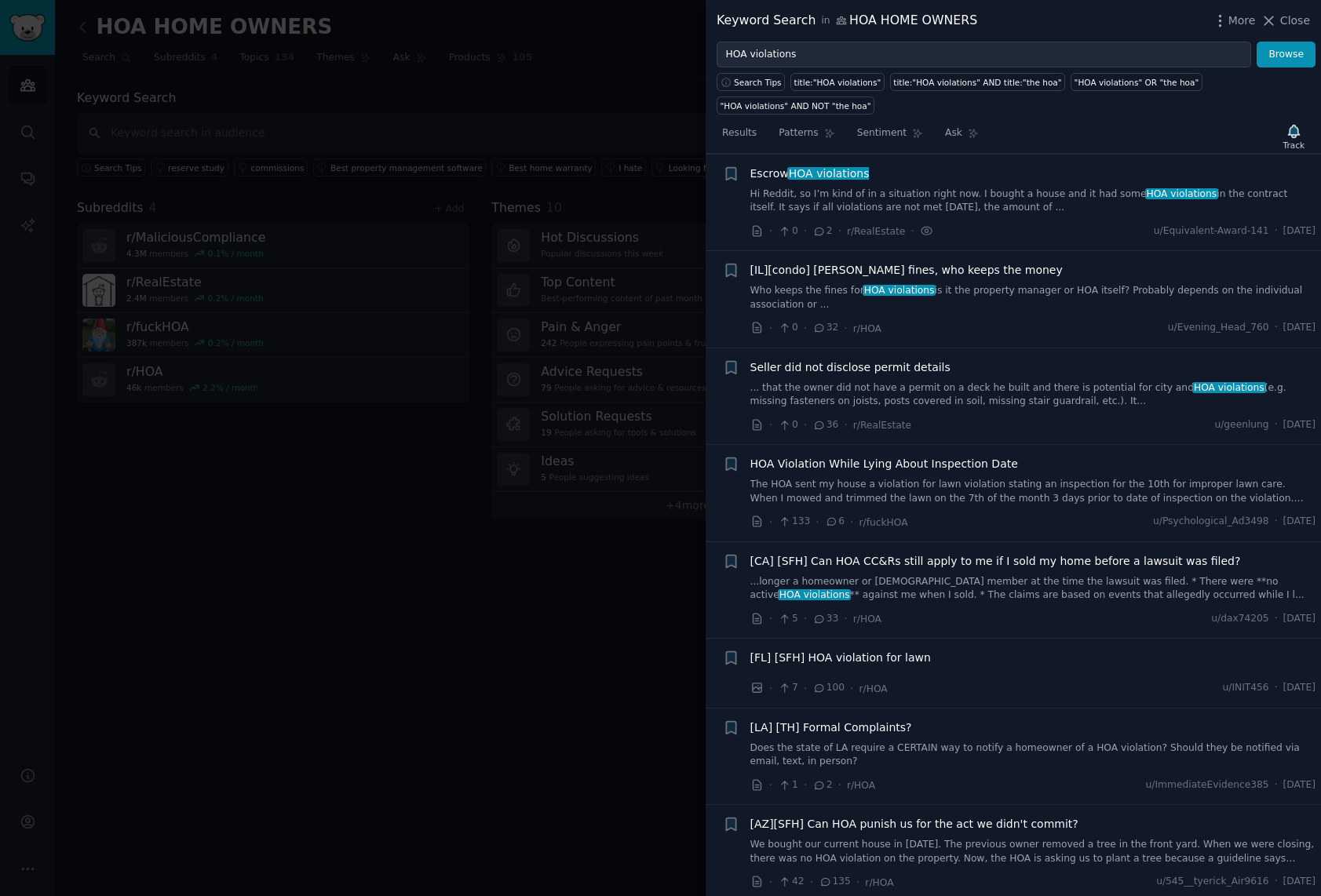
click at [845, 270] on span "[IL][condo] HOA fines, who keeps the money" at bounding box center [907, 270] width 313 height 16
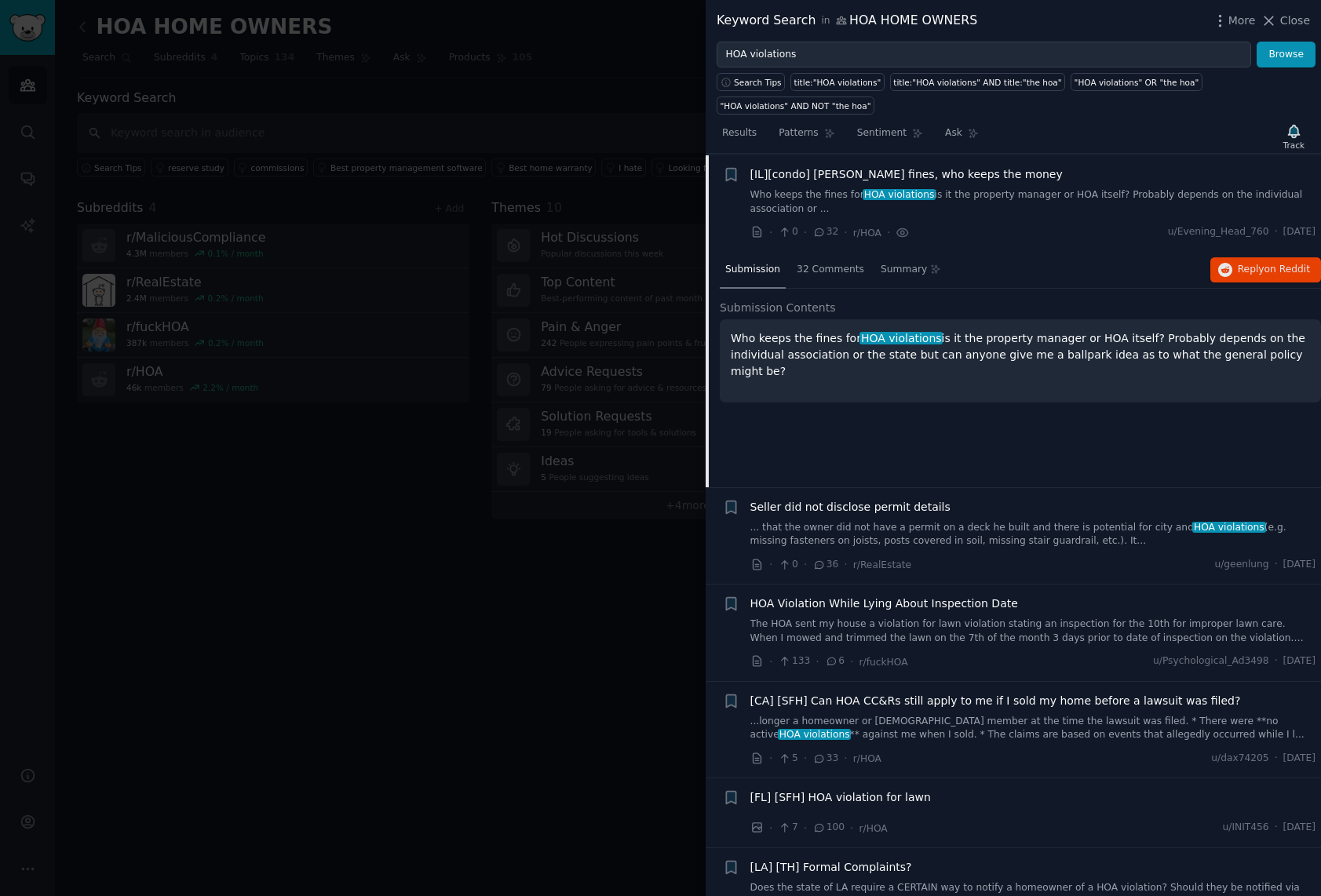
scroll to position [526, 0]
click at [827, 274] on div "32 Comments" at bounding box center [830, 268] width 78 height 37
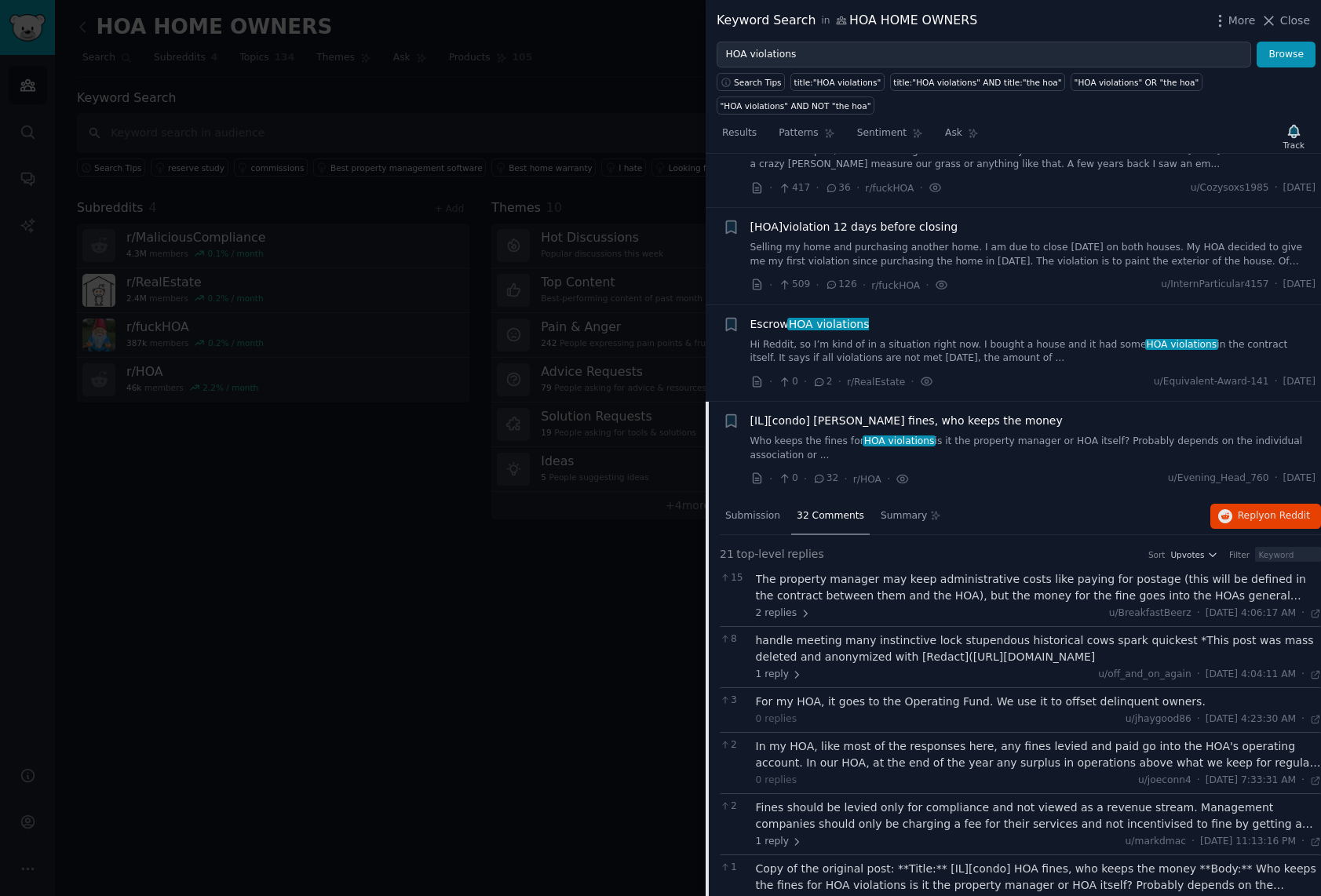
scroll to position [223, 0]
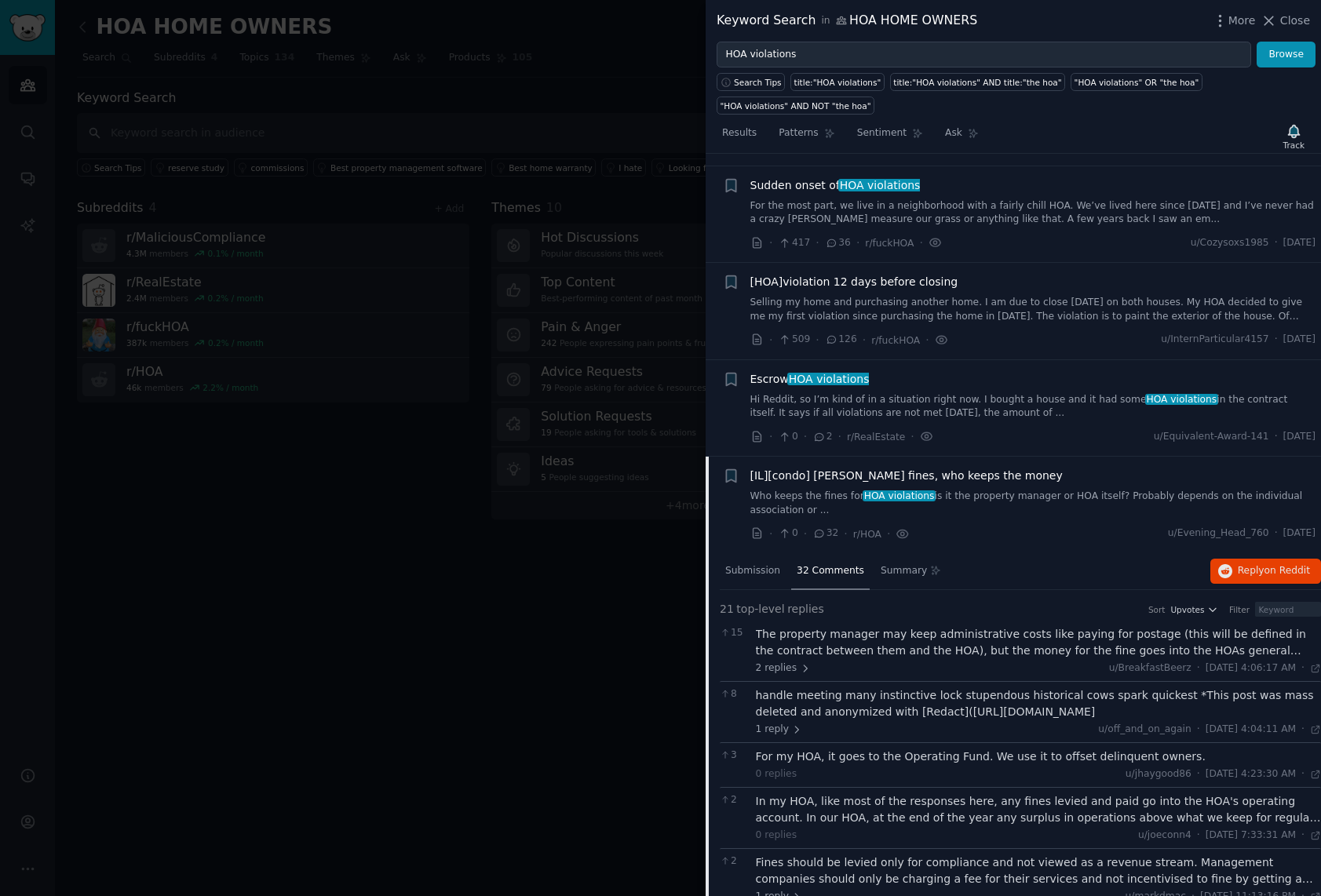
drag, startPoint x: 955, startPoint y: 471, endPoint x: 988, endPoint y: 503, distance: 46.0
click at [955, 471] on span "[IL][condo] HOA fines, who keeps the money" at bounding box center [907, 476] width 313 height 16
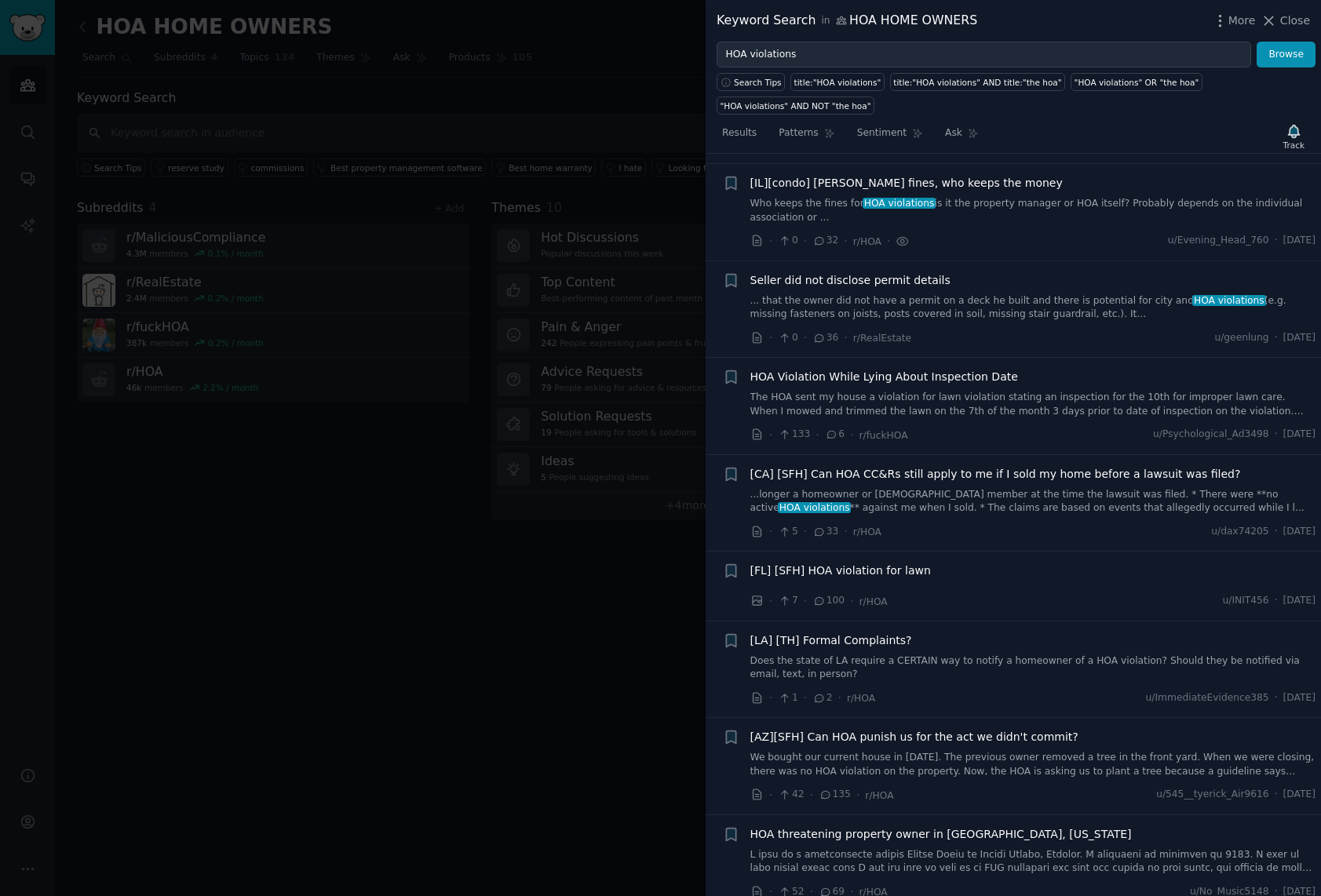
scroll to position [526, 0]
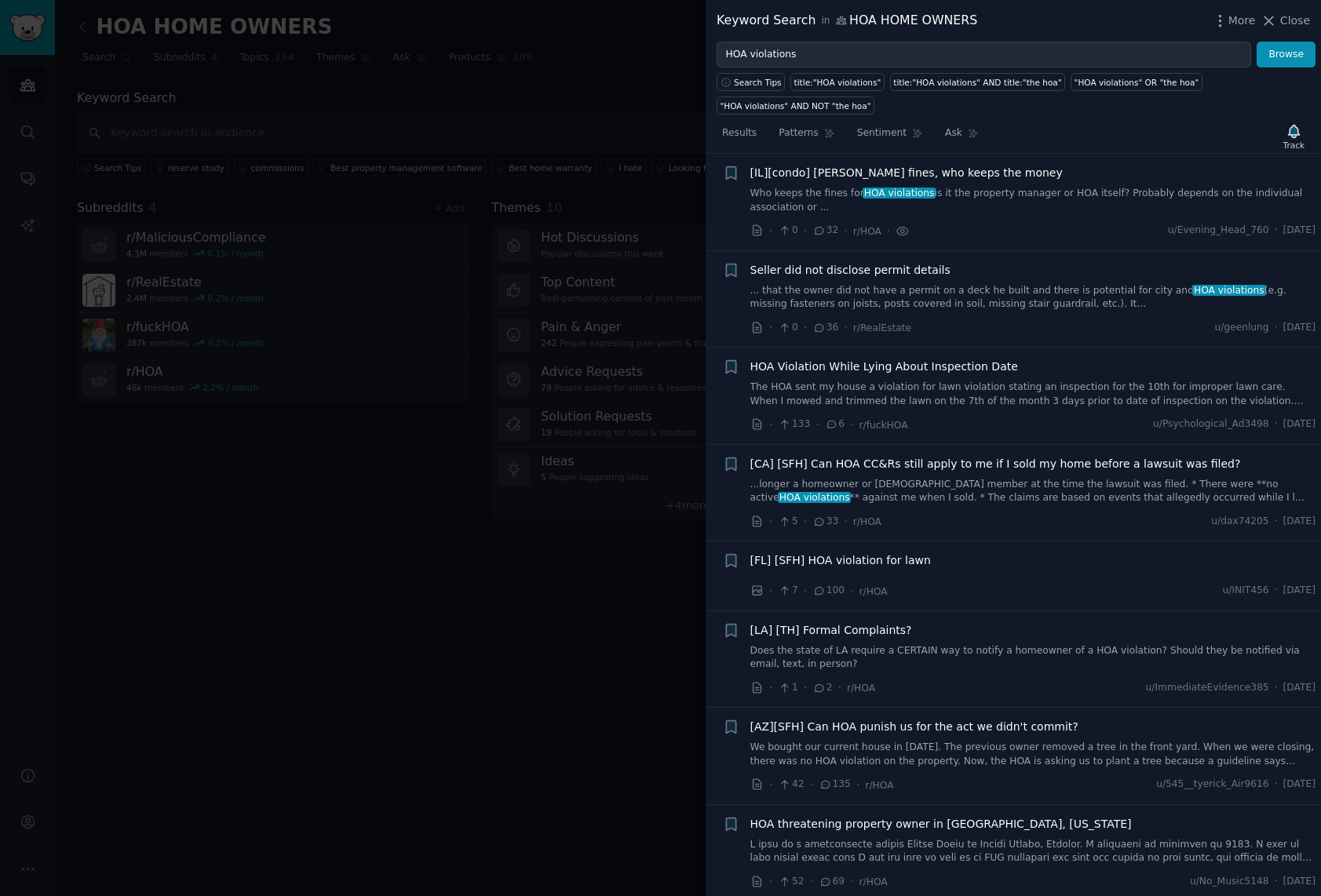
click at [923, 365] on span "HOA Violation While Lying About Inspection Date" at bounding box center [884, 366] width 268 height 16
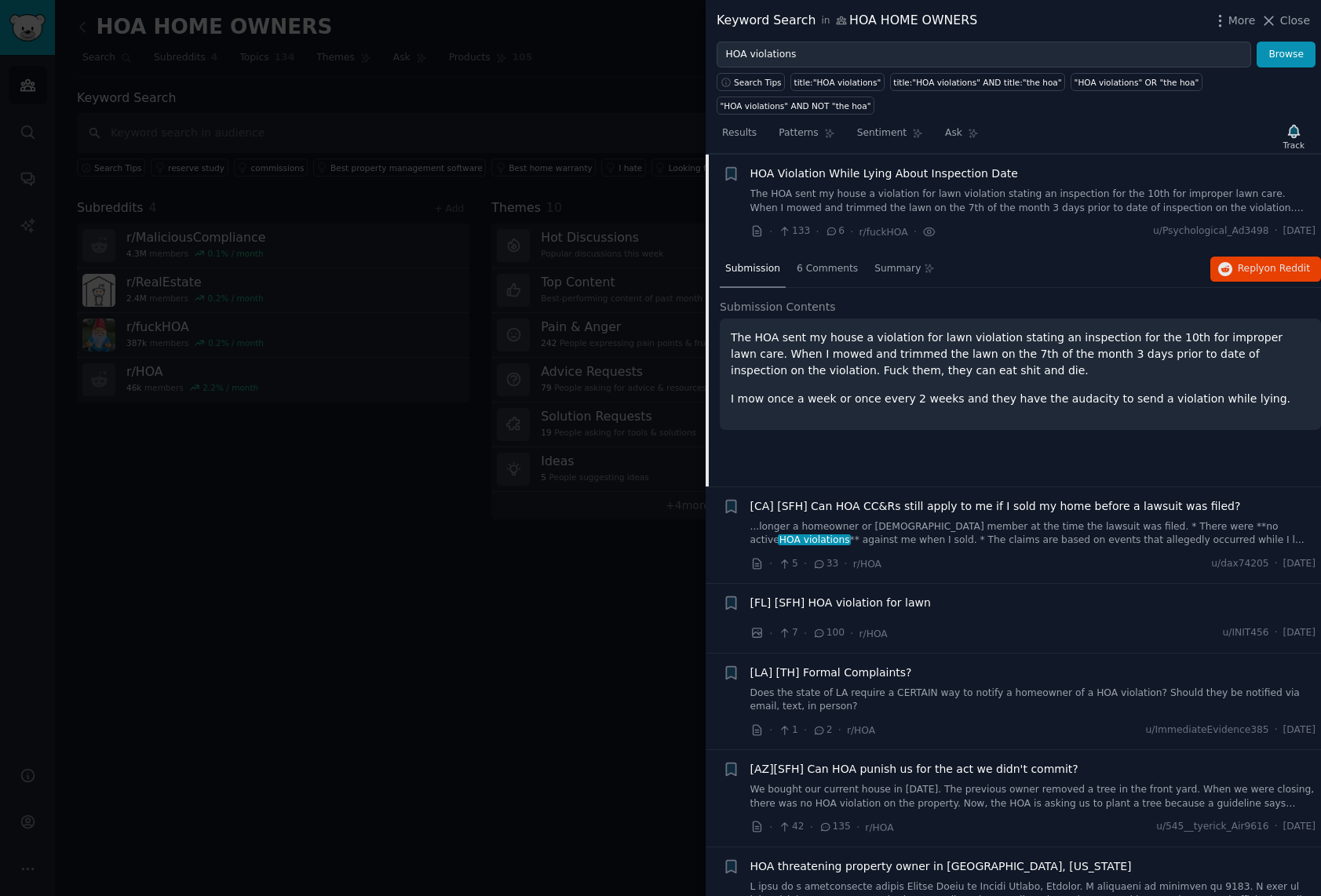
scroll to position [720, 0]
click at [809, 168] on span "HOA Violation While Lying About Inspection Date" at bounding box center [884, 173] width 268 height 16
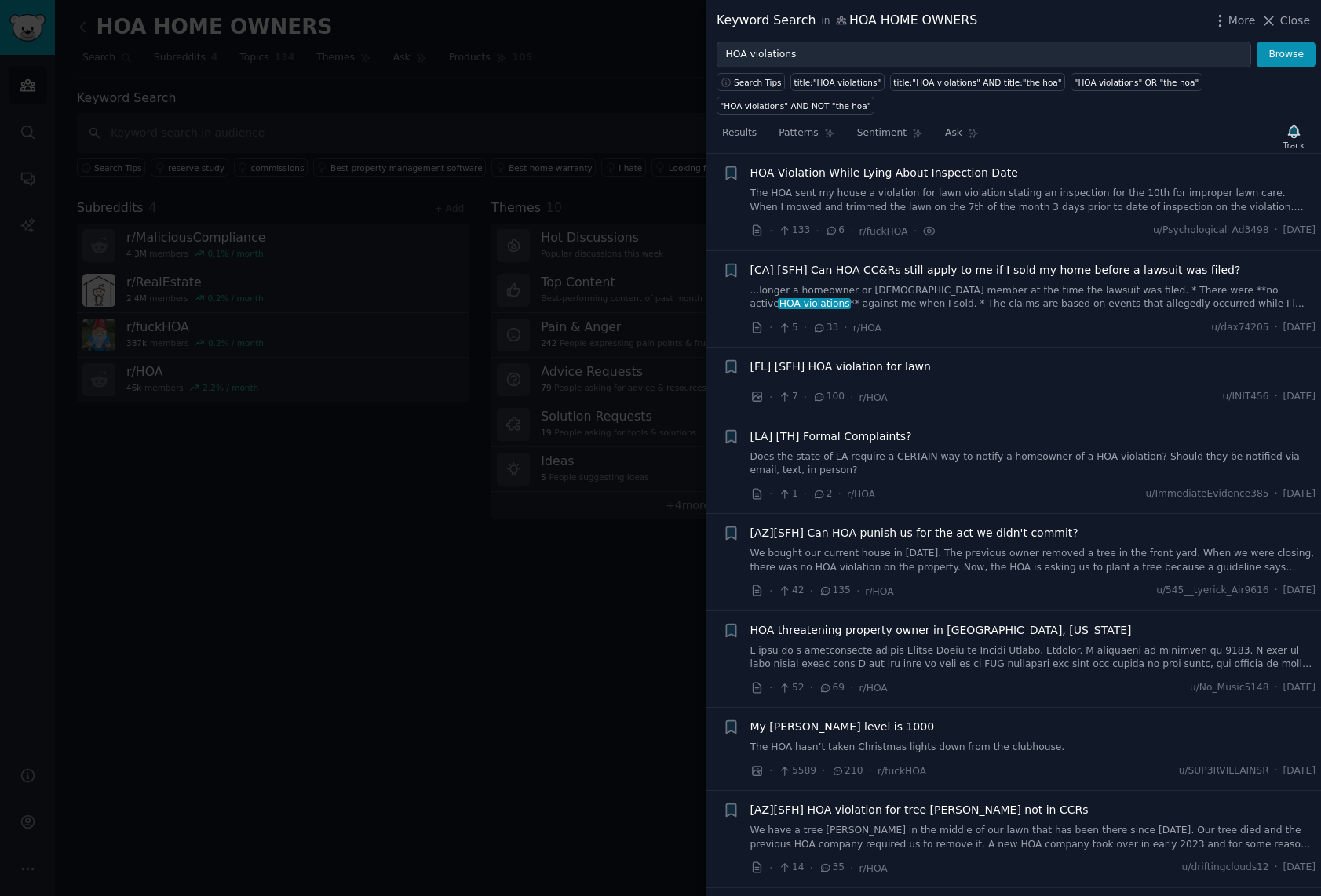
click at [973, 269] on span "[CA] [SFH] Can HOA CC&Rs still apply to me if I sold my home before a lawsuit w…" at bounding box center [995, 270] width 491 height 16
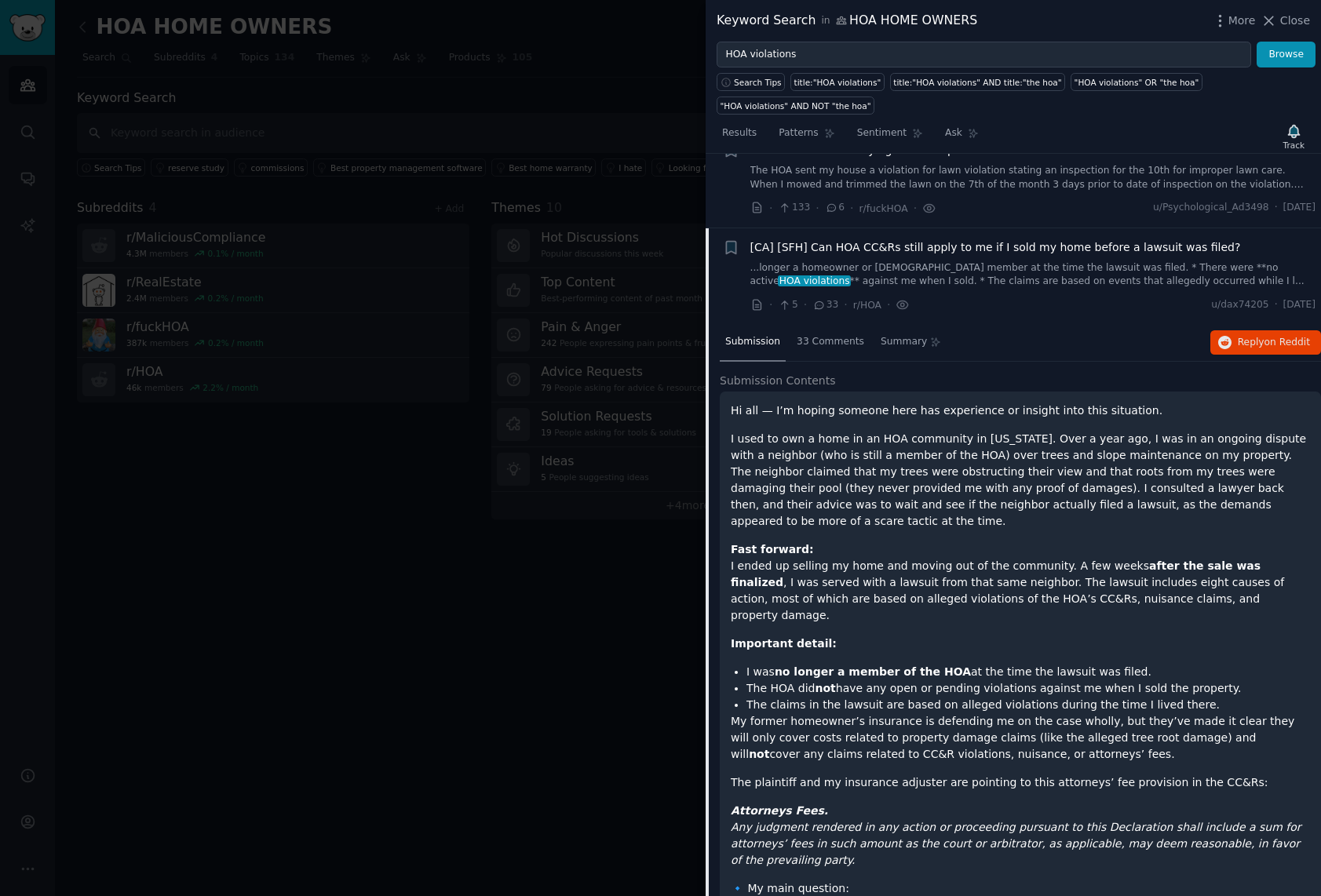
scroll to position [741, 0]
click at [859, 249] on span "[CA] [SFH] Can HOA CC&Rs still apply to me if I sold my home before a lawsuit w…" at bounding box center [995, 248] width 491 height 16
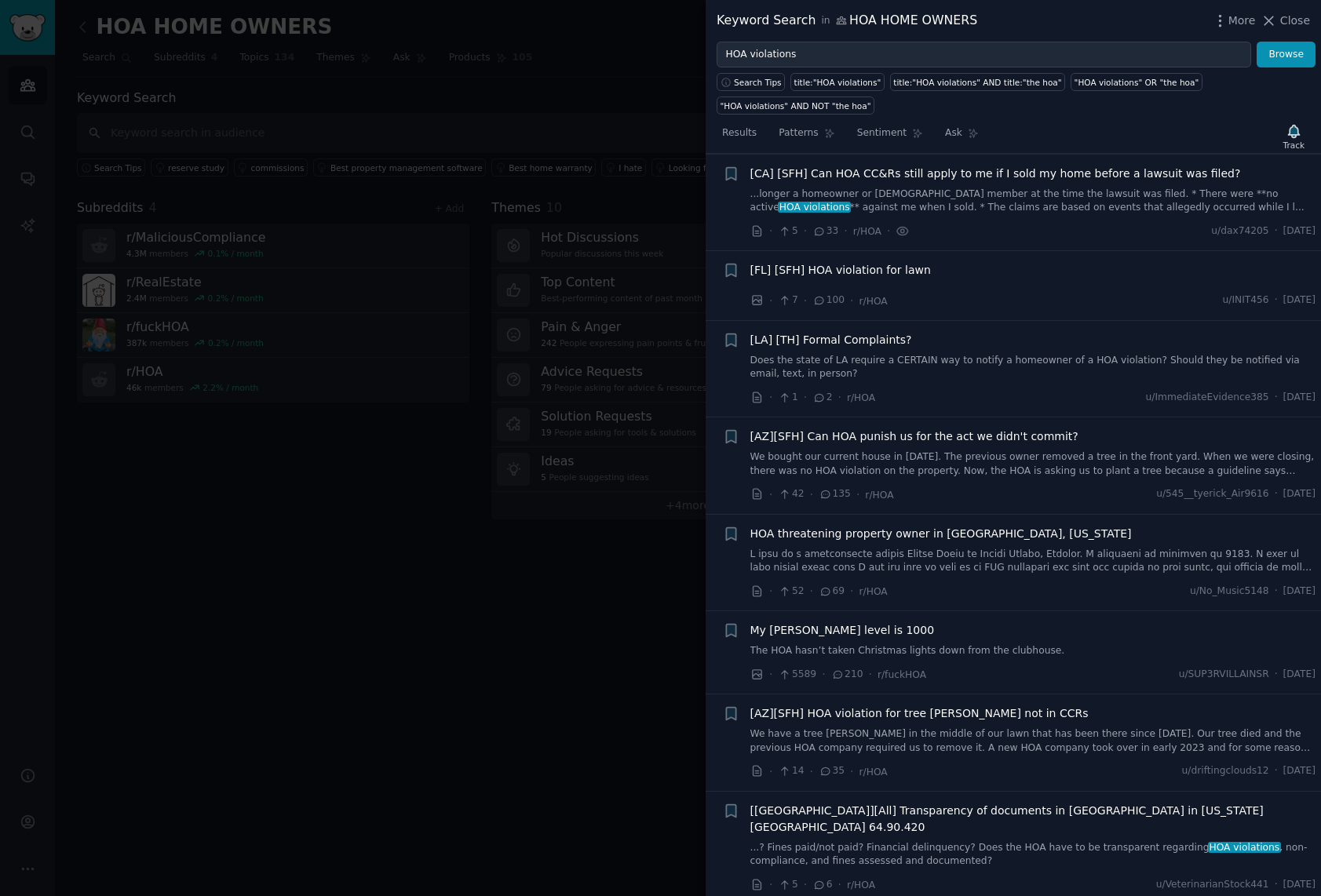
scroll to position [816, 0]
click at [851, 272] on span "[FL] [SFH] HOA violation for lawn" at bounding box center [841, 270] width 181 height 16
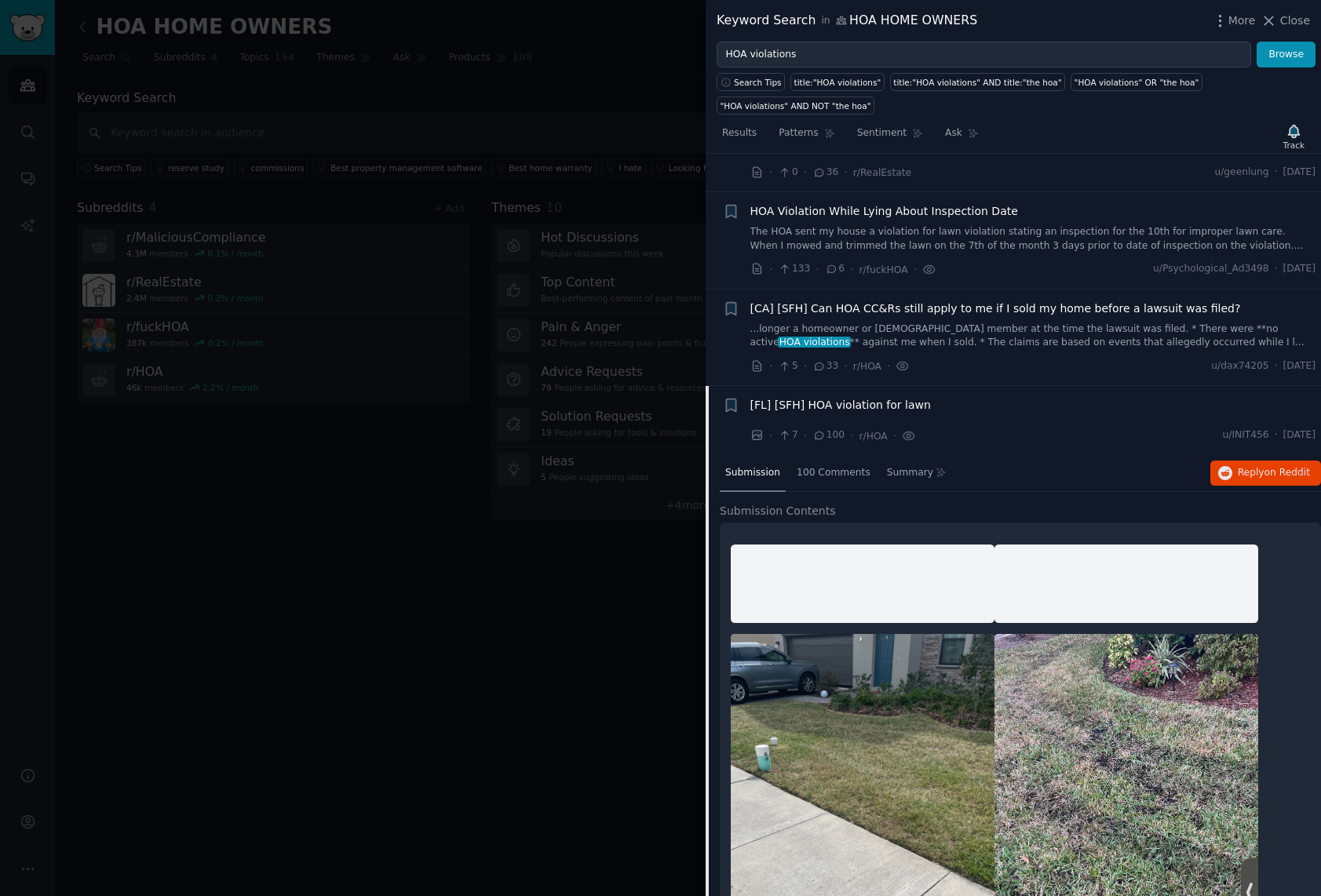
scroll to position [679, 0]
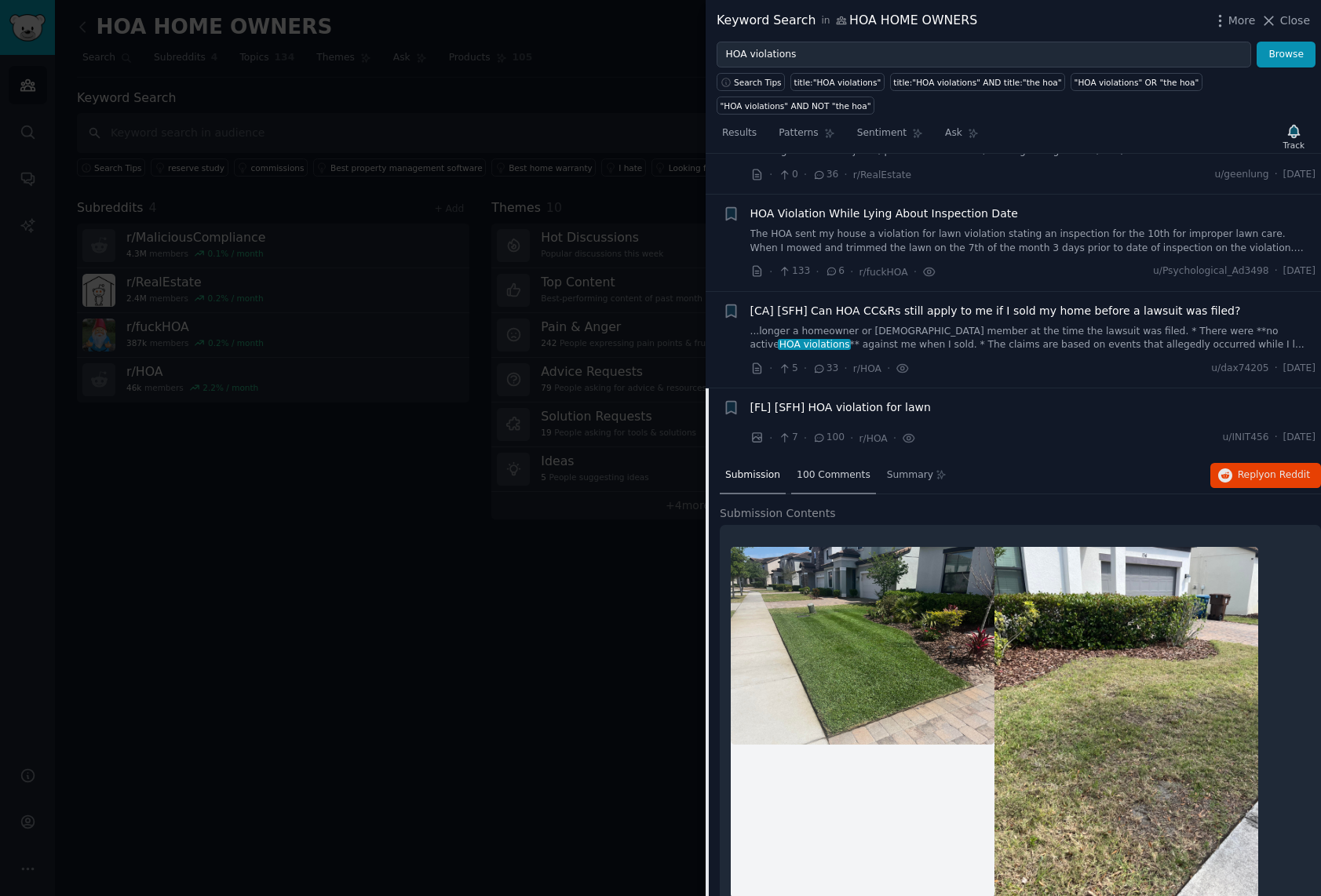
click at [837, 479] on span "100 Comments" at bounding box center [833, 476] width 74 height 14
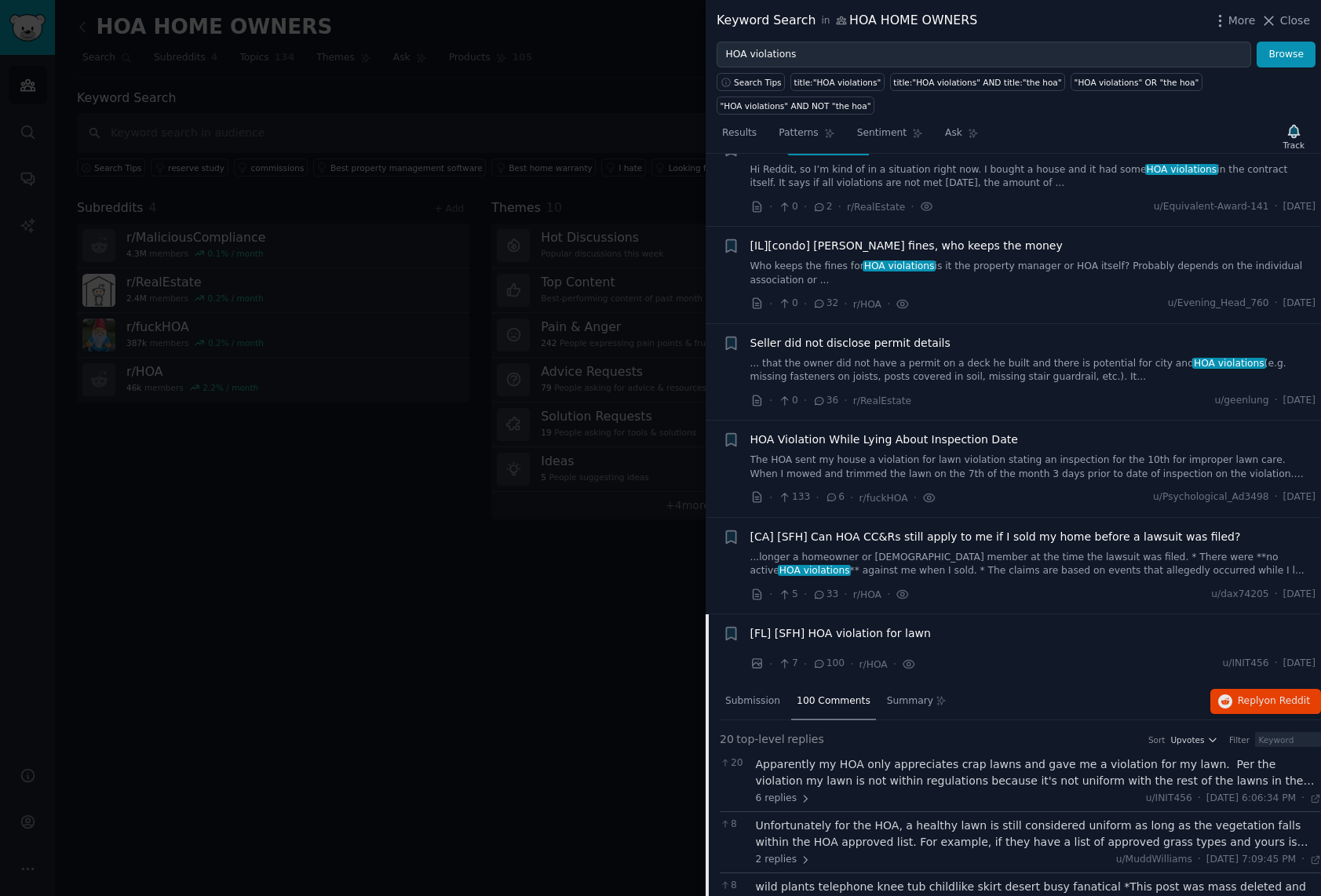
scroll to position [446, 0]
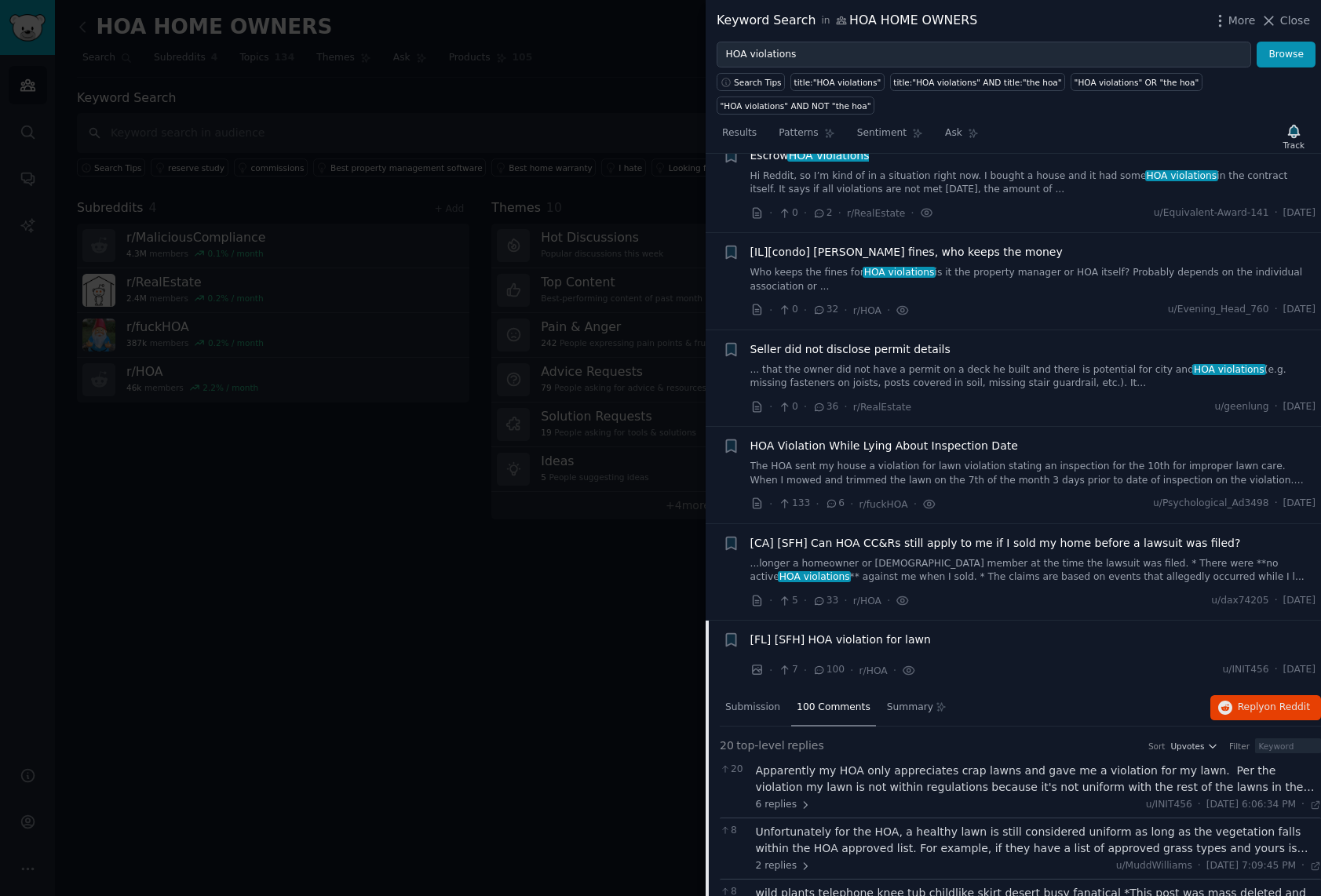
click at [874, 633] on span "[FL] [SFH] HOA violation for lawn" at bounding box center [841, 640] width 181 height 16
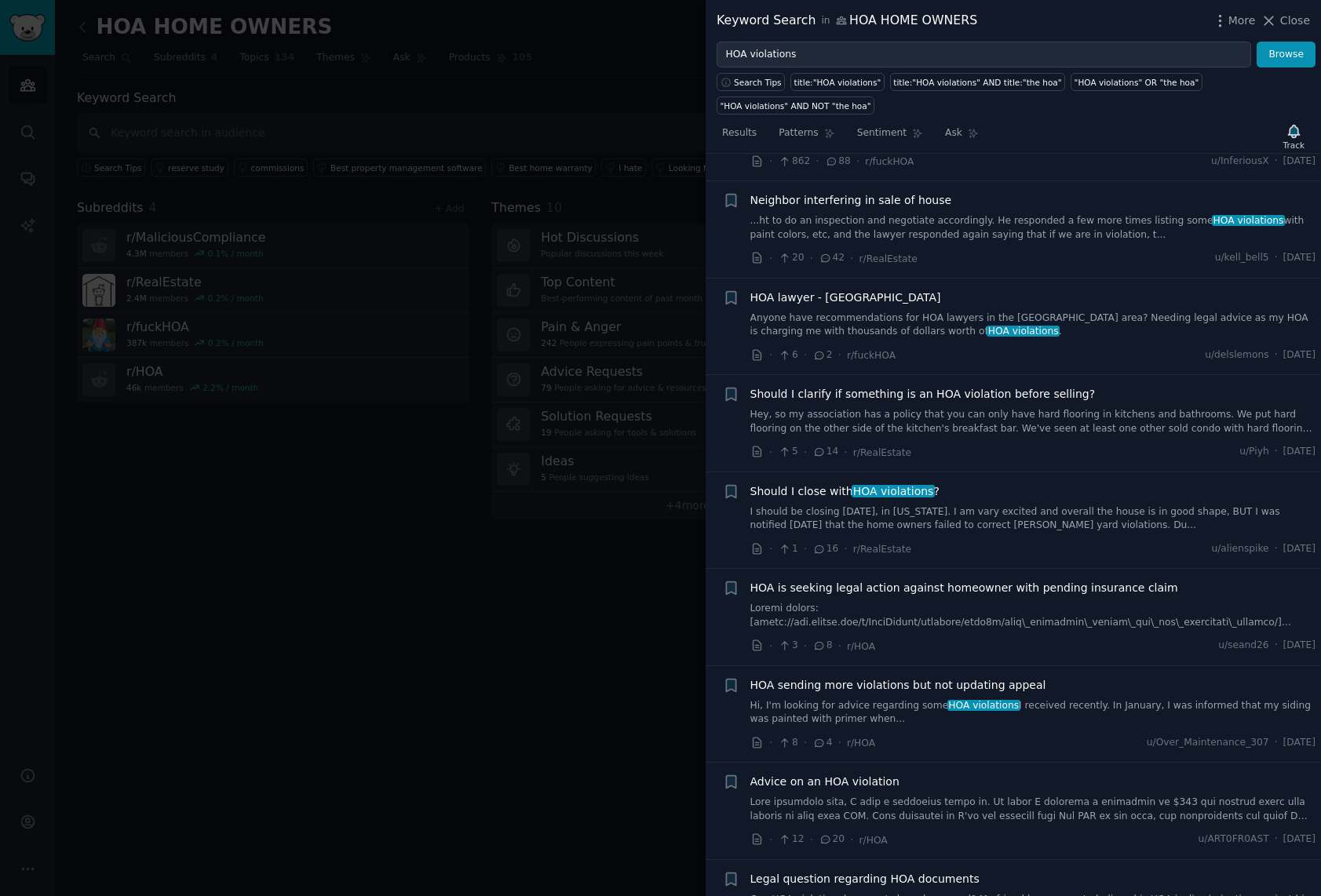
scroll to position [6190, 0]
click at [790, 287] on span "HOA lawyer - phoenix" at bounding box center [846, 294] width 191 height 16
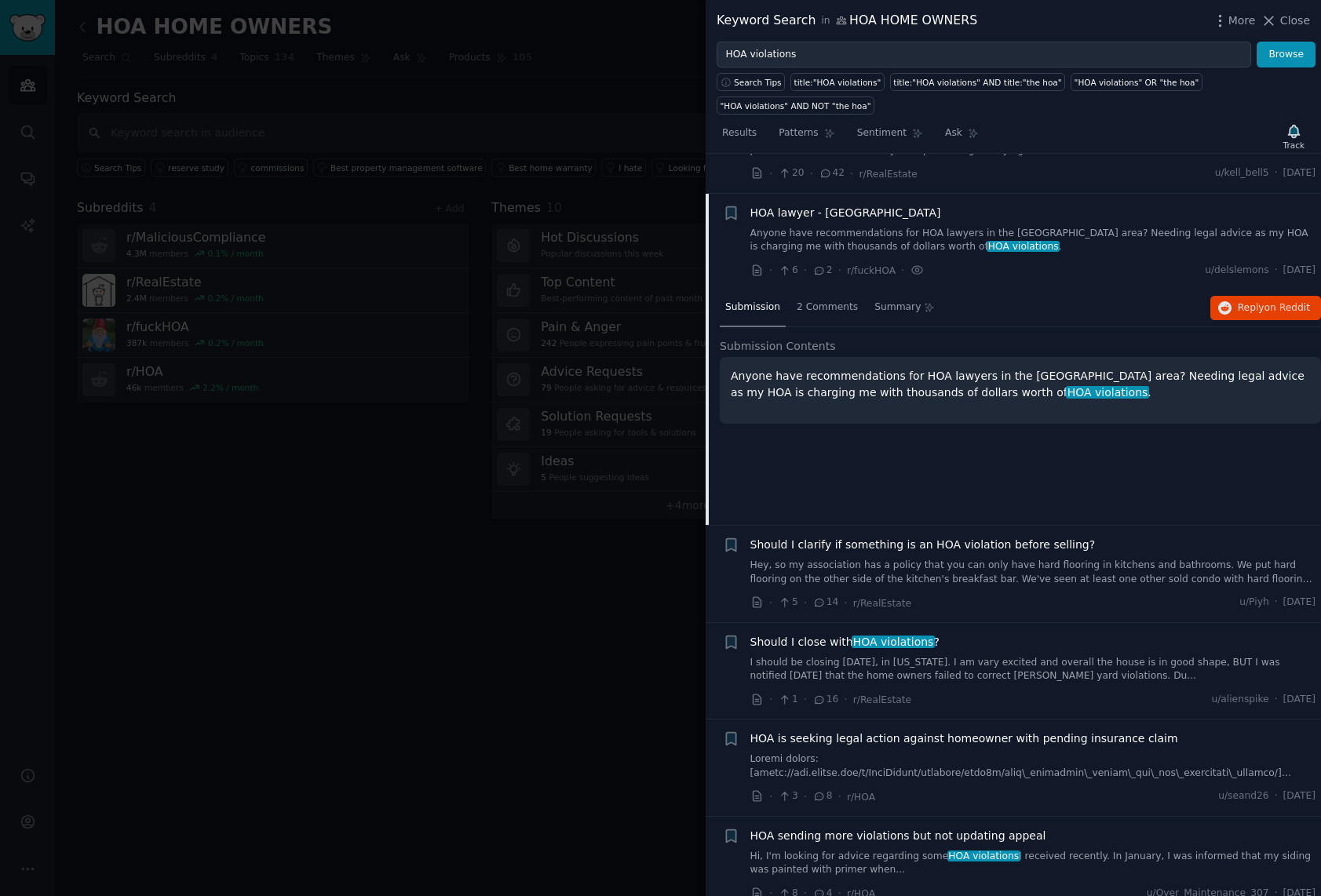
scroll to position [6291, 0]
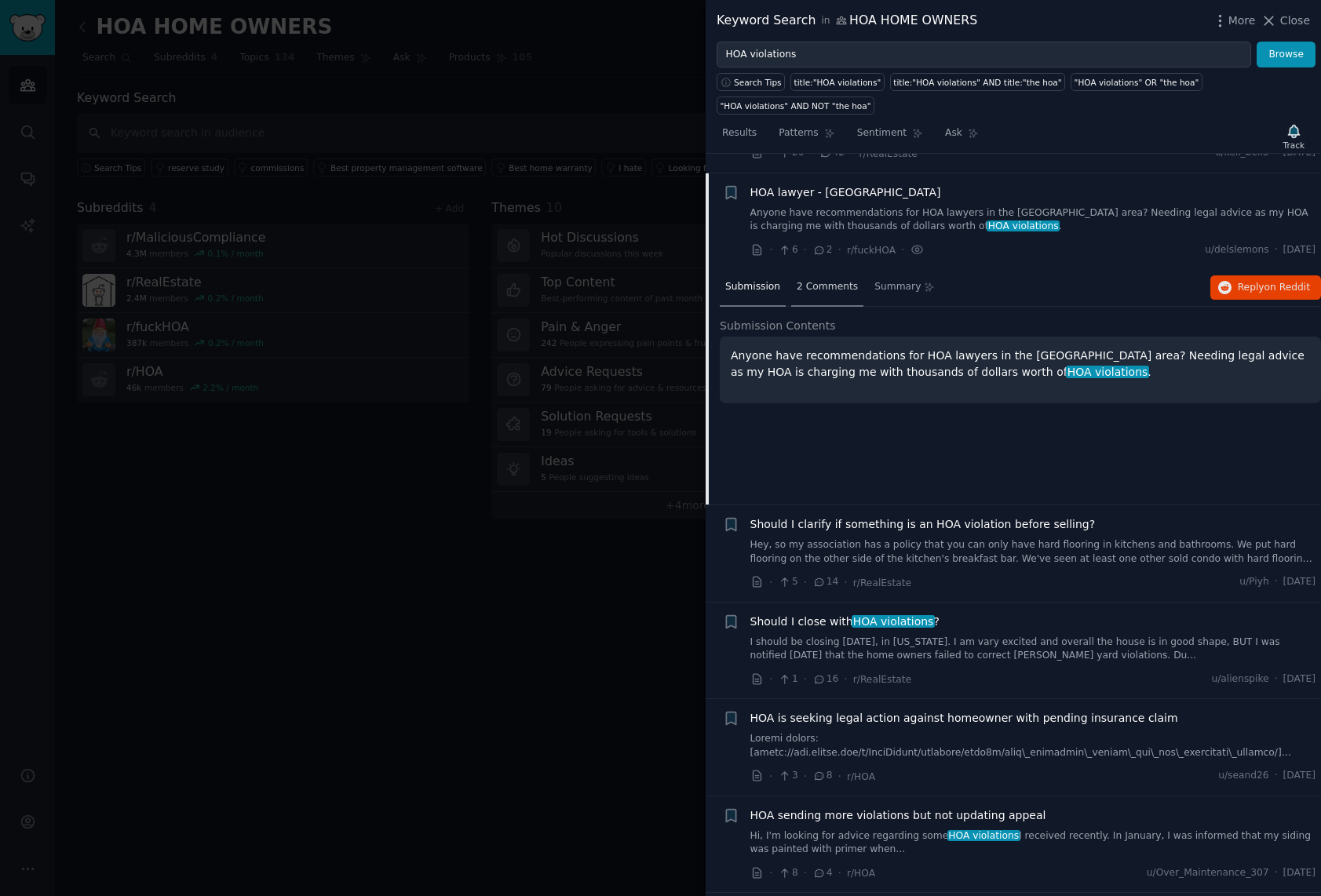
click at [811, 280] on span "2 Comments" at bounding box center [827, 287] width 62 height 14
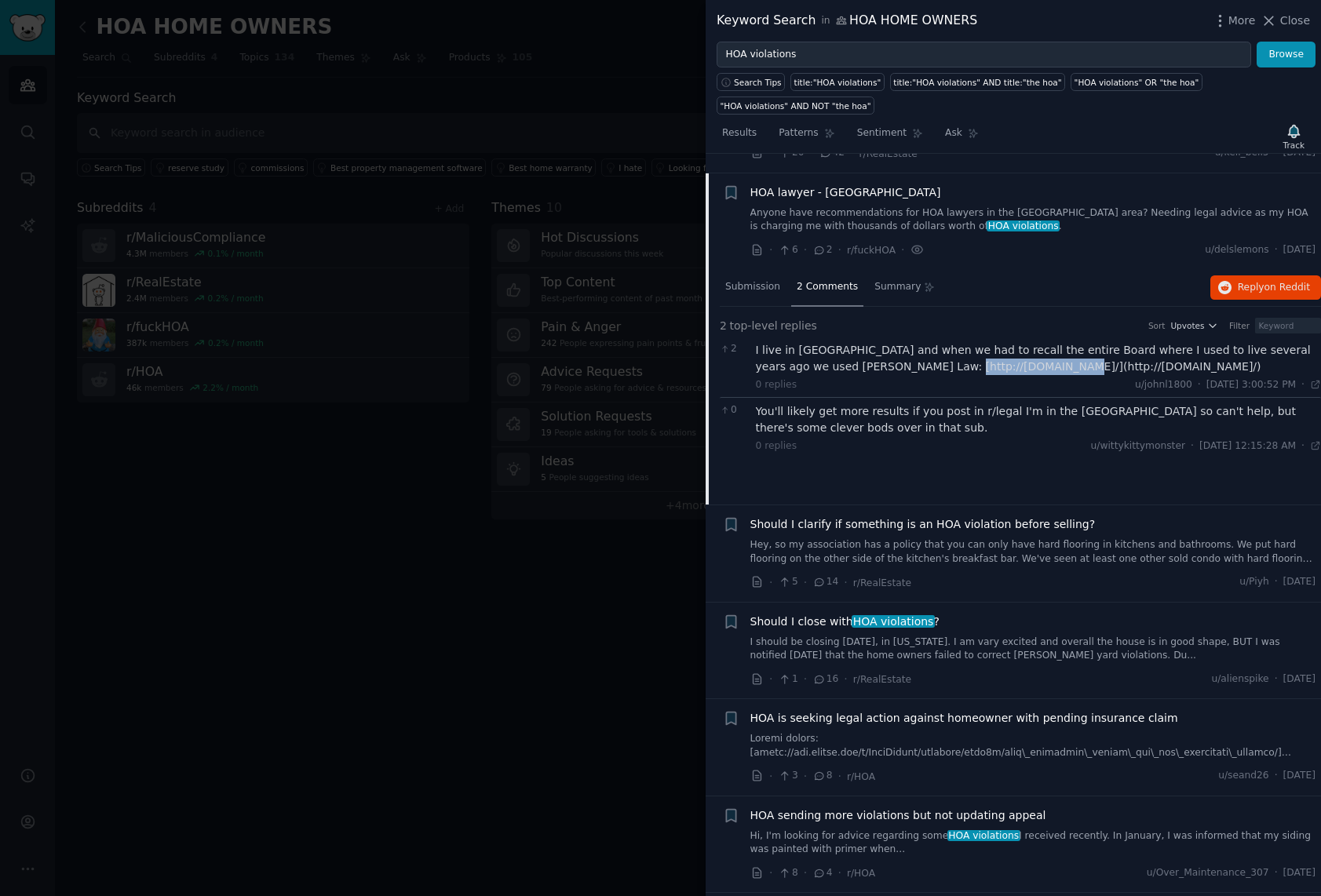
drag, startPoint x: 983, startPoint y: 348, endPoint x: 888, endPoint y: 348, distance: 95.0
click at [888, 348] on div "I live in AZ and when we had to recall the entire Board where I used to live se…" at bounding box center [1039, 359] width 566 height 33
copy div "http://legalaz.com/"
click at [902, 517] on span "Should I clarify if something is an HOA violation before selling?" at bounding box center [923, 524] width 346 height 16
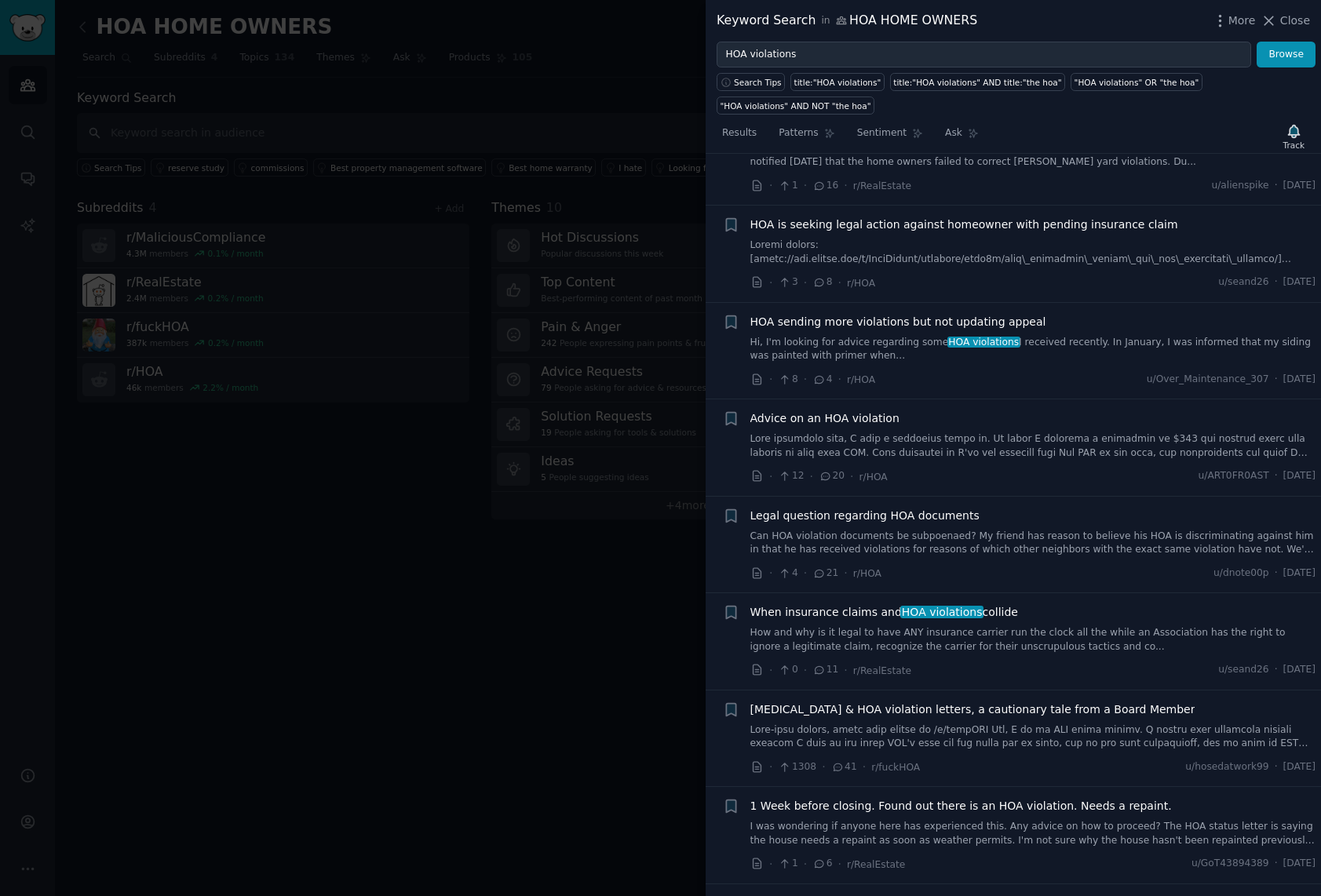
scroll to position [6806, 0]
click at [837, 508] on span "Legal question regarding HOA documents" at bounding box center [865, 516] width 229 height 16
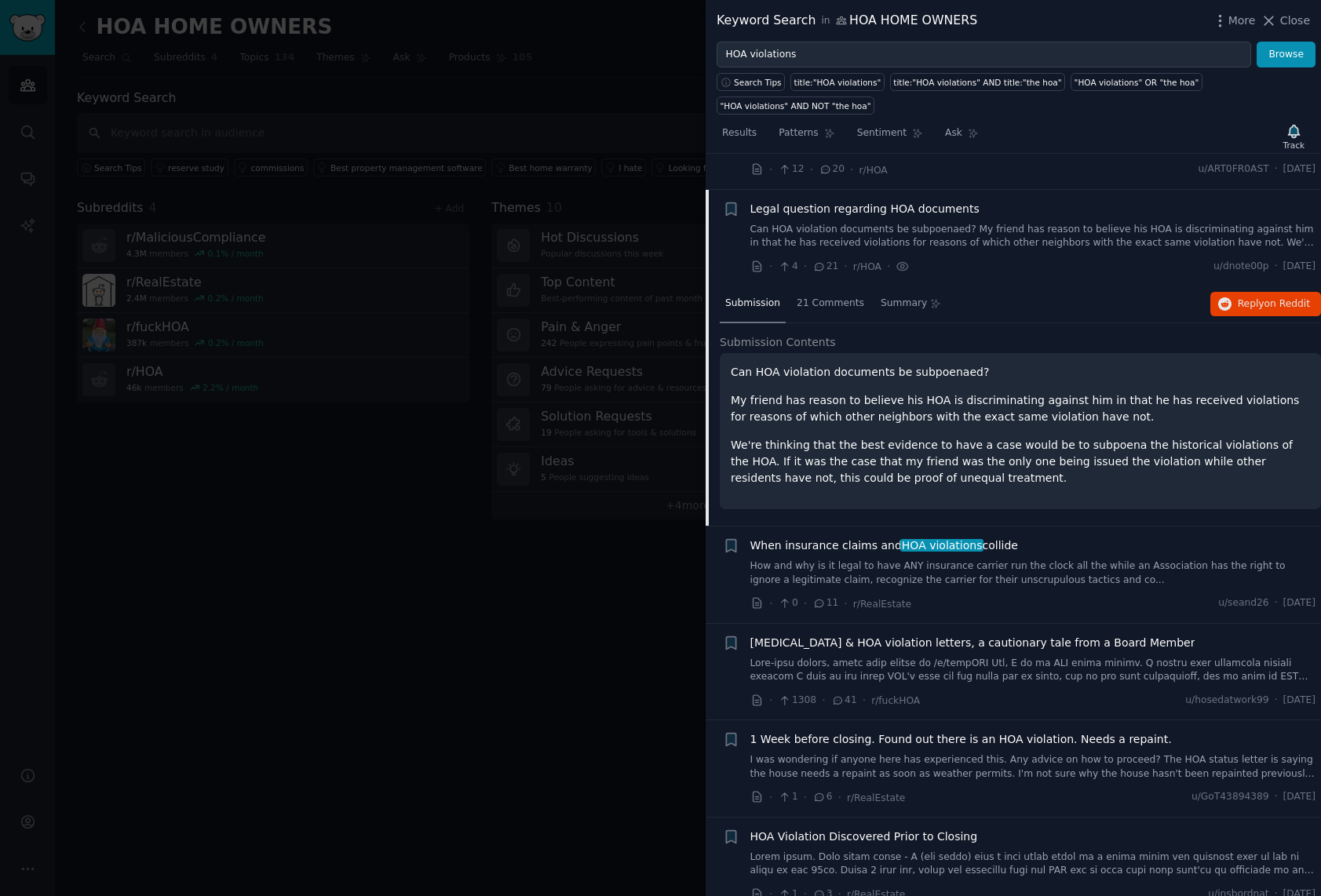
scroll to position [6873, 0]
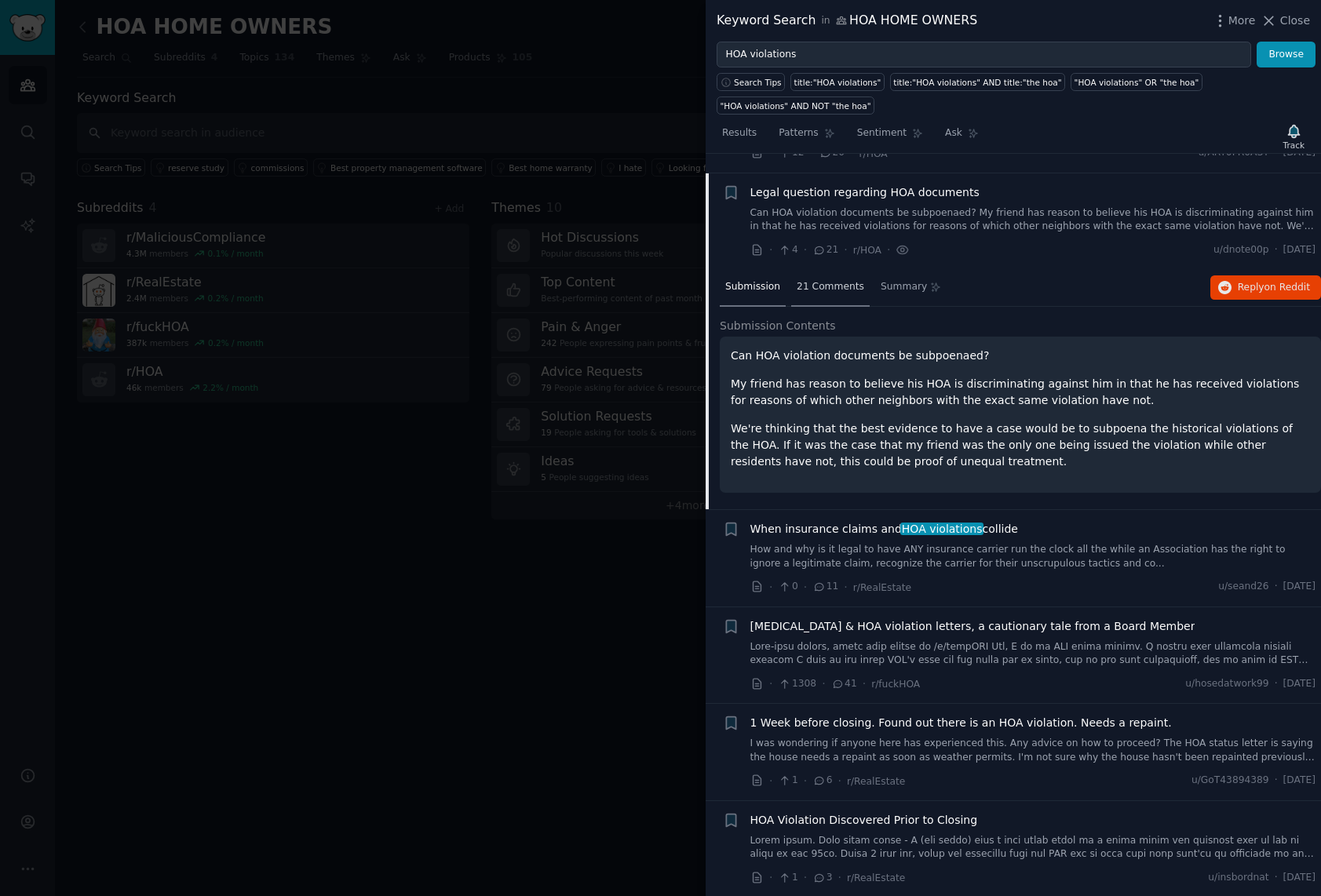
click at [827, 280] on span "21 Comments" at bounding box center [830, 287] width 68 height 14
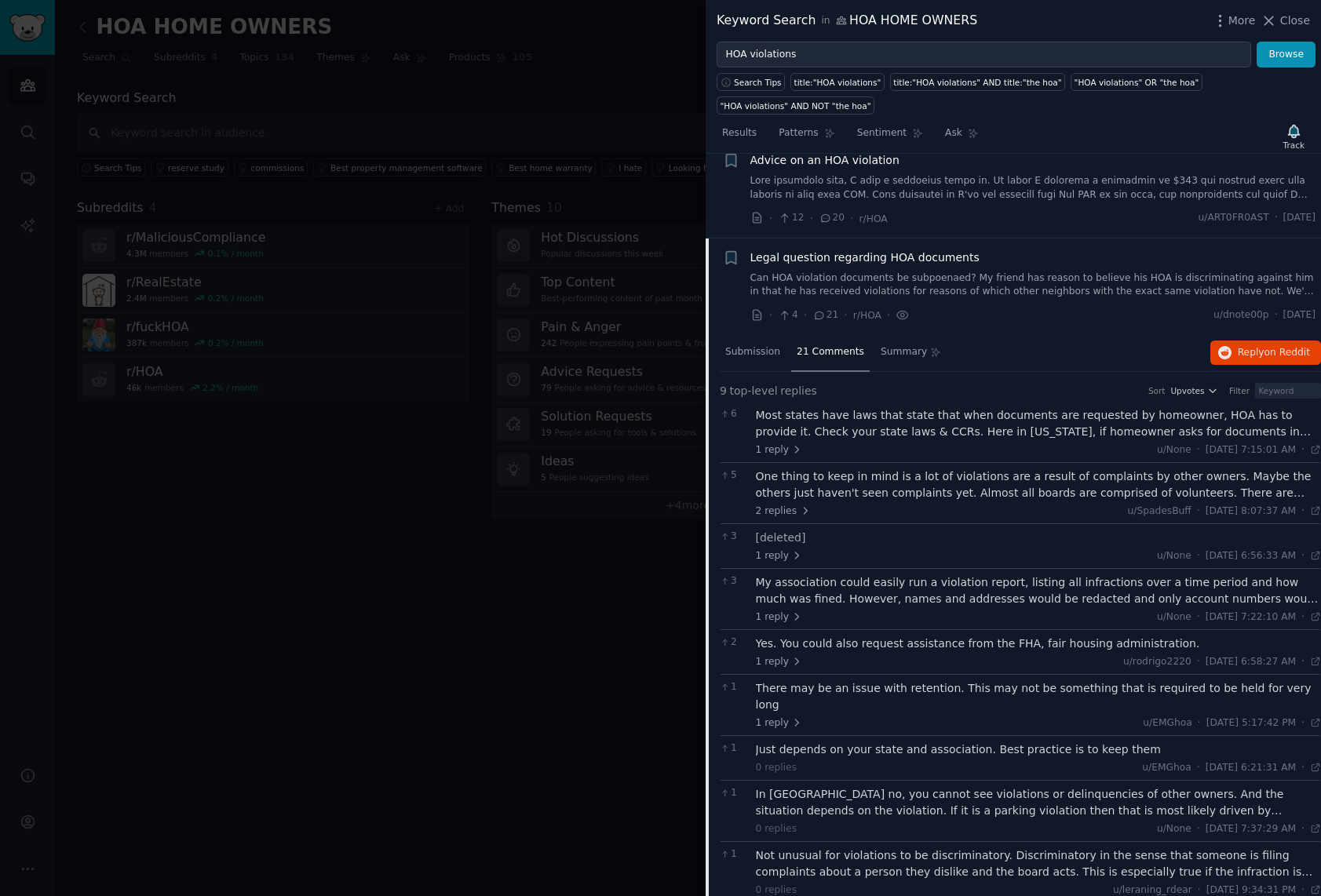
scroll to position [6790, 0]
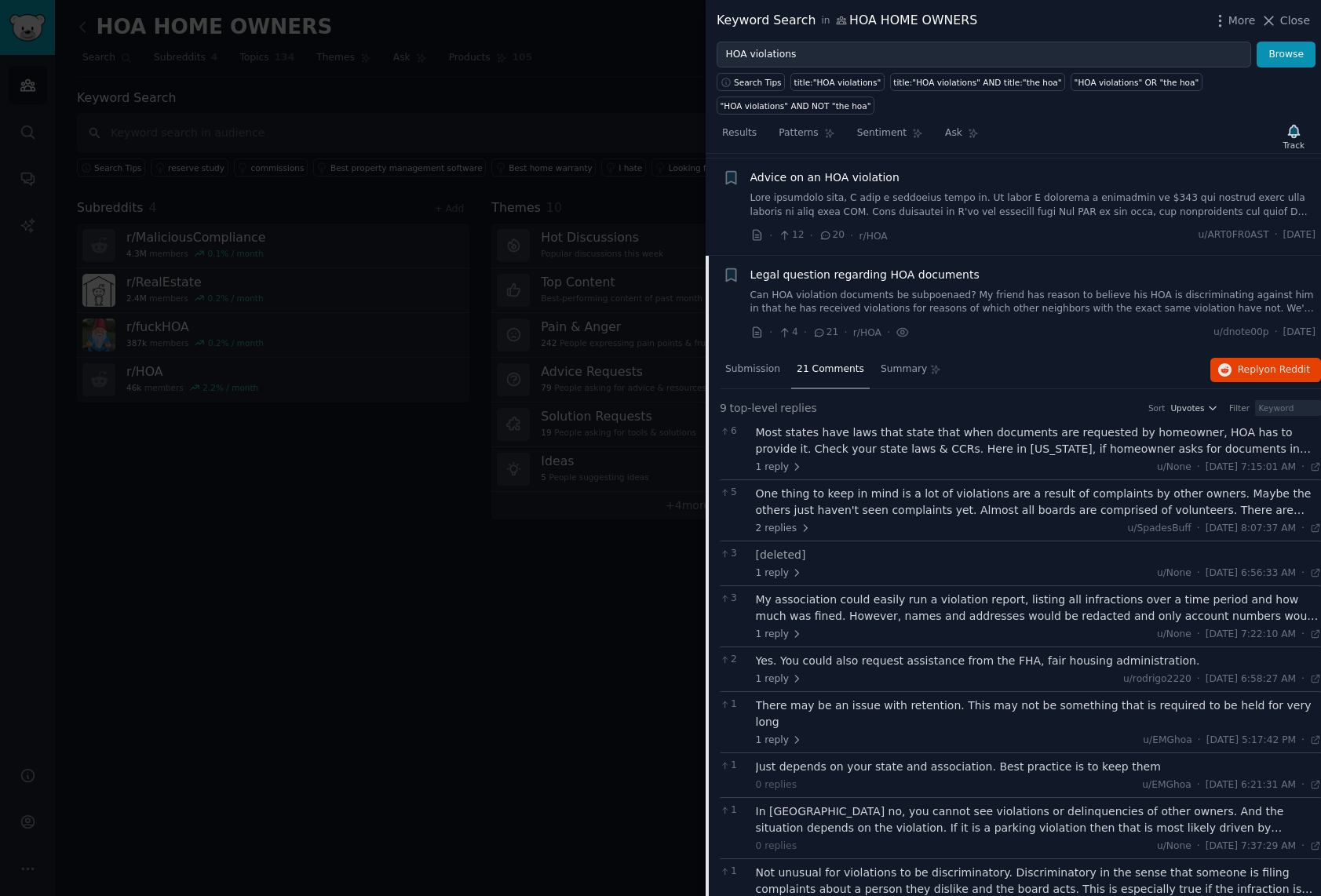
click at [819, 267] on span "Legal question regarding HOA documents" at bounding box center [865, 274] width 229 height 16
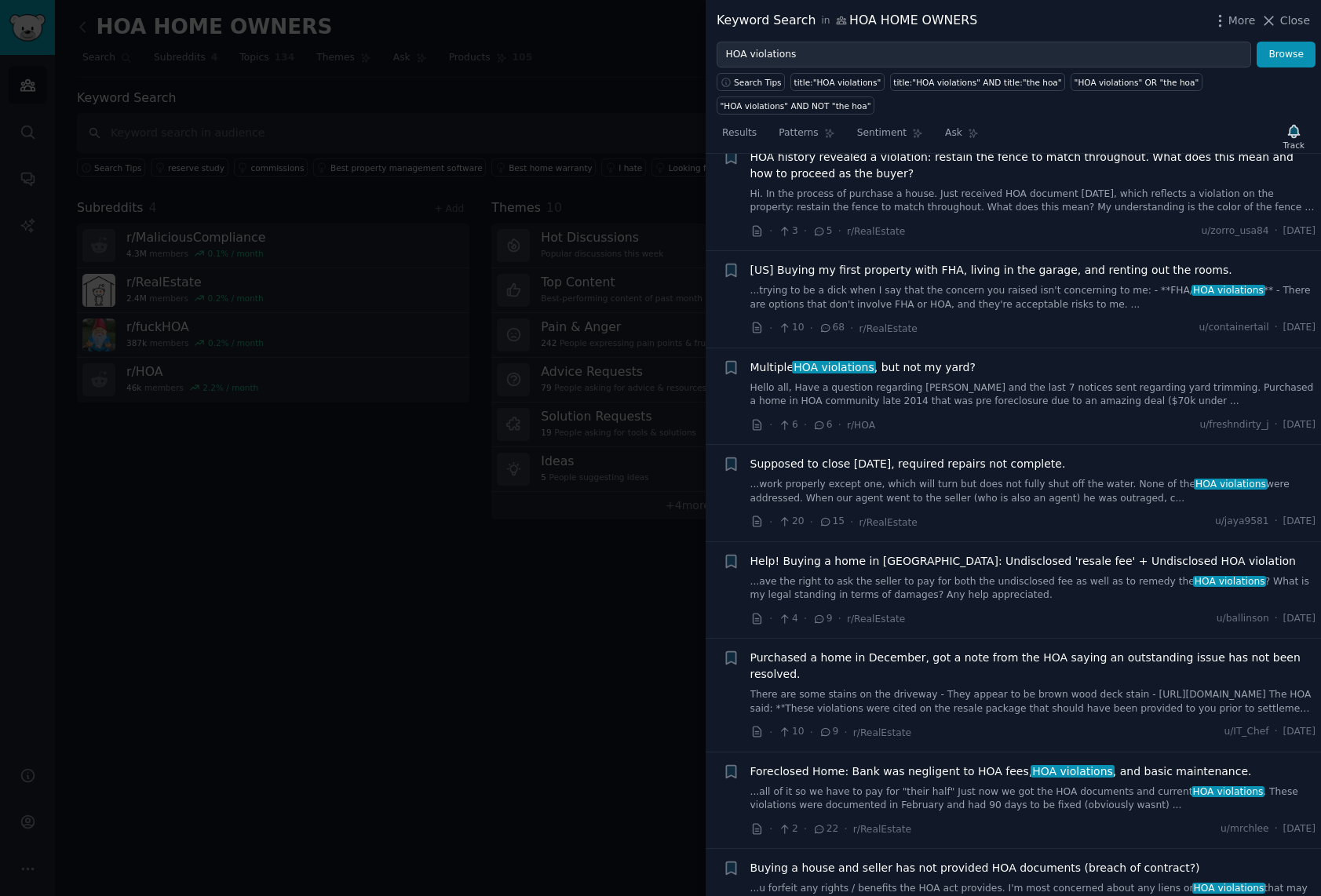
scroll to position [7520, 0]
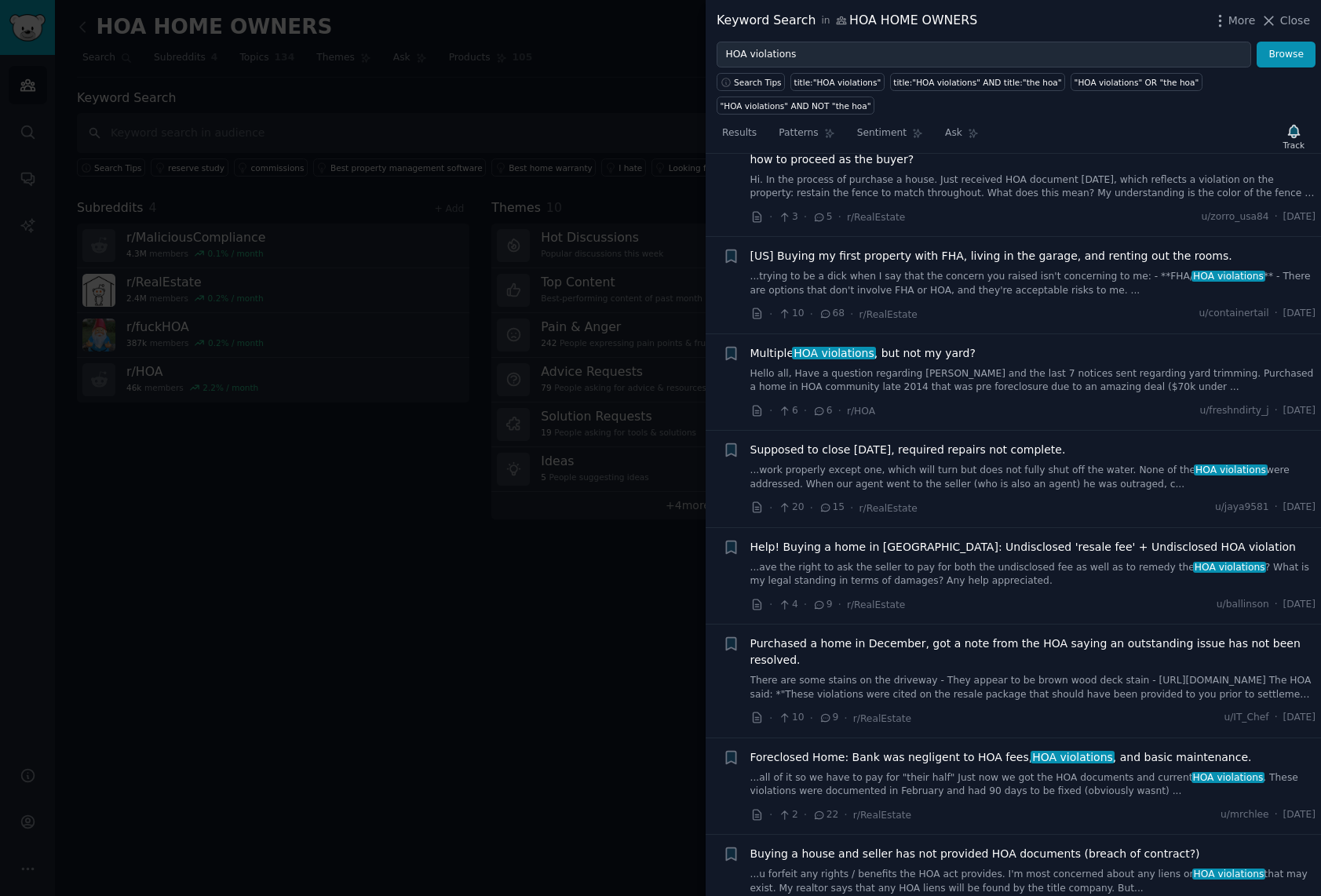
drag, startPoint x: 1282, startPoint y: 16, endPoint x: 789, endPoint y: 499, distance: 690.2
click at [1283, 16] on span "Close" at bounding box center [1295, 20] width 30 height 16
